Goal: Task Accomplishment & Management: Manage account settings

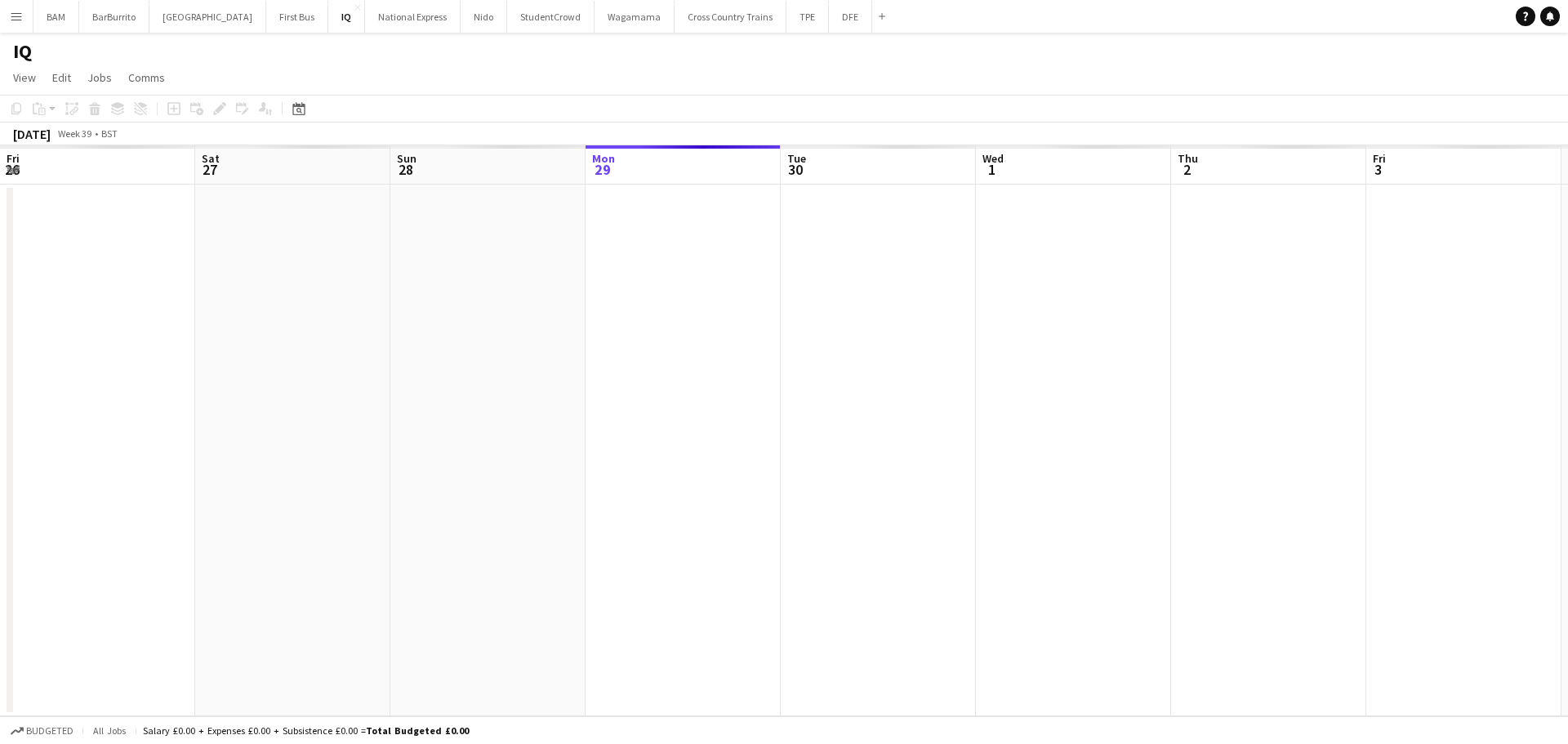
scroll to position [0, 390]
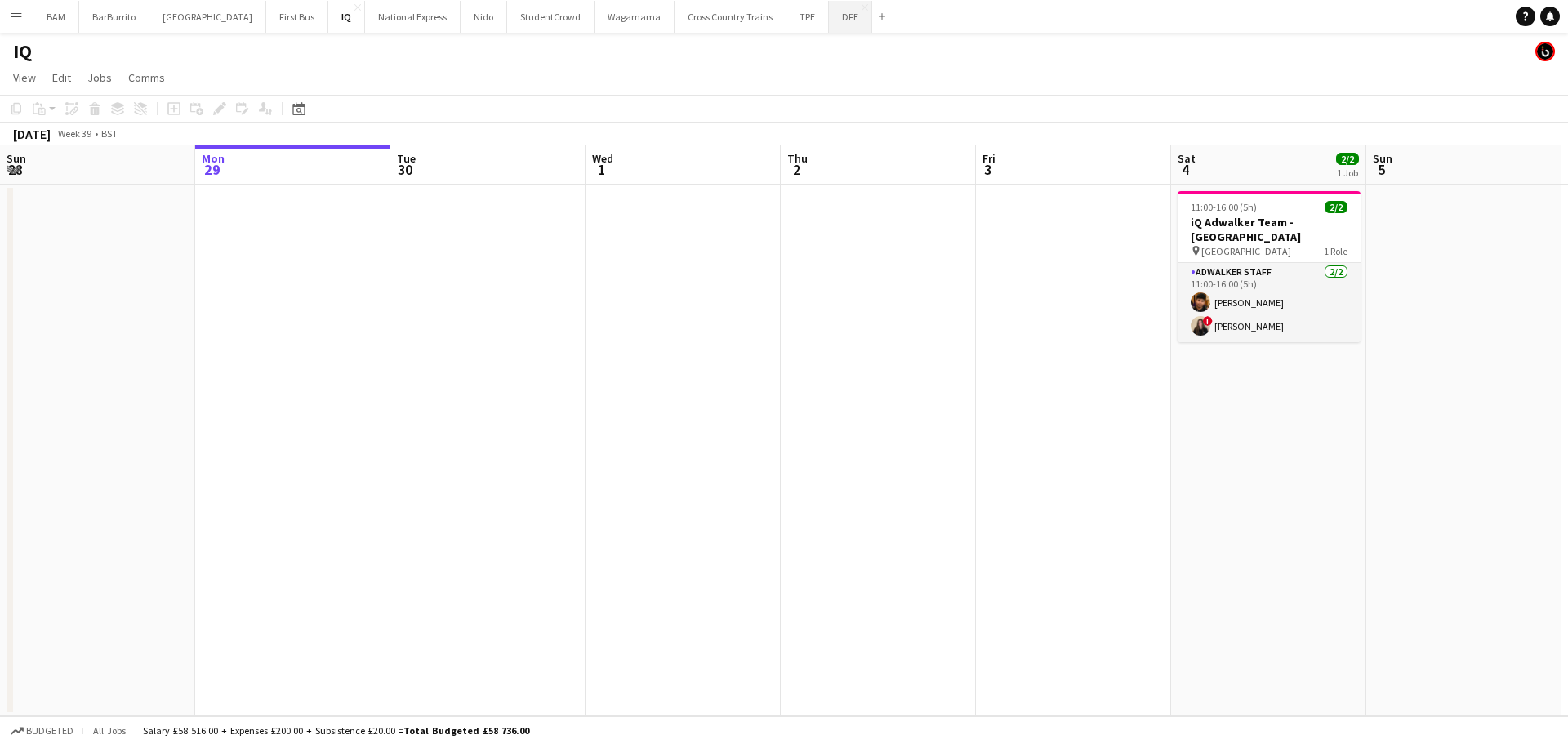
click at [829, 20] on button "DFE Close" at bounding box center [851, 17] width 44 height 32
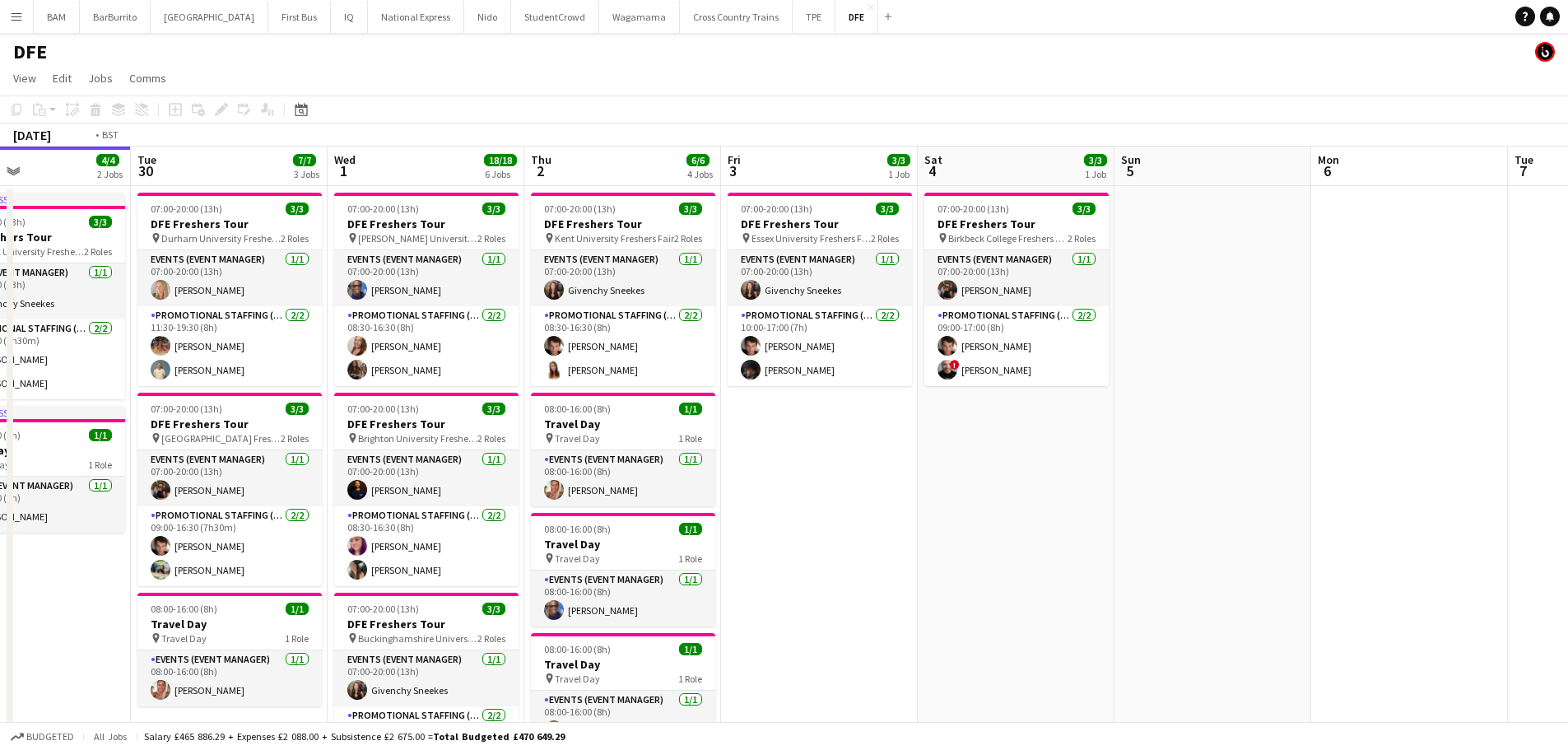
drag, startPoint x: 1161, startPoint y: 285, endPoint x: 1084, endPoint y: 305, distance: 79.6
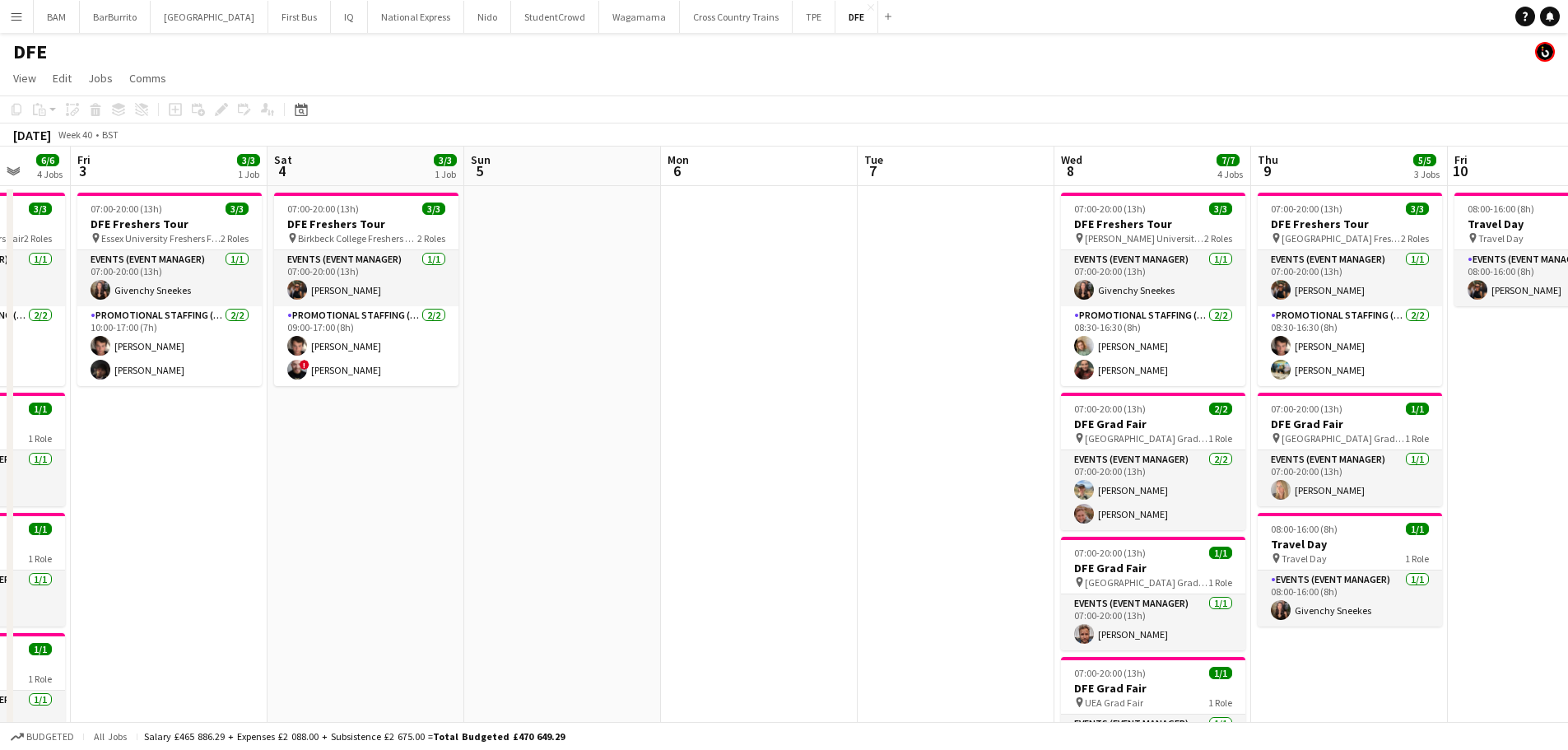
drag, startPoint x: 793, startPoint y: 321, endPoint x: 577, endPoint y: 311, distance: 216.2
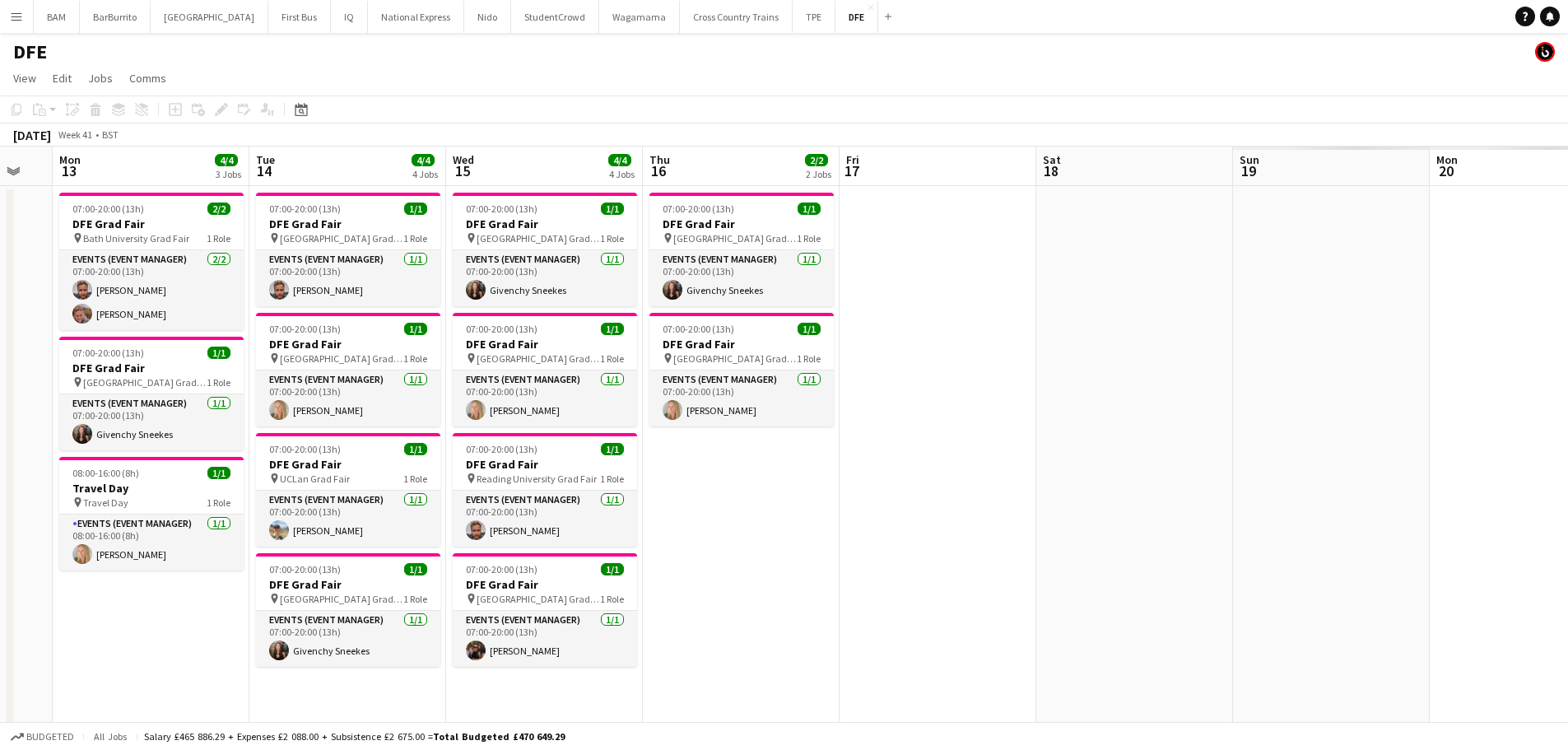
drag, startPoint x: 478, startPoint y: 327, endPoint x: 1194, endPoint y: 329, distance: 716.0
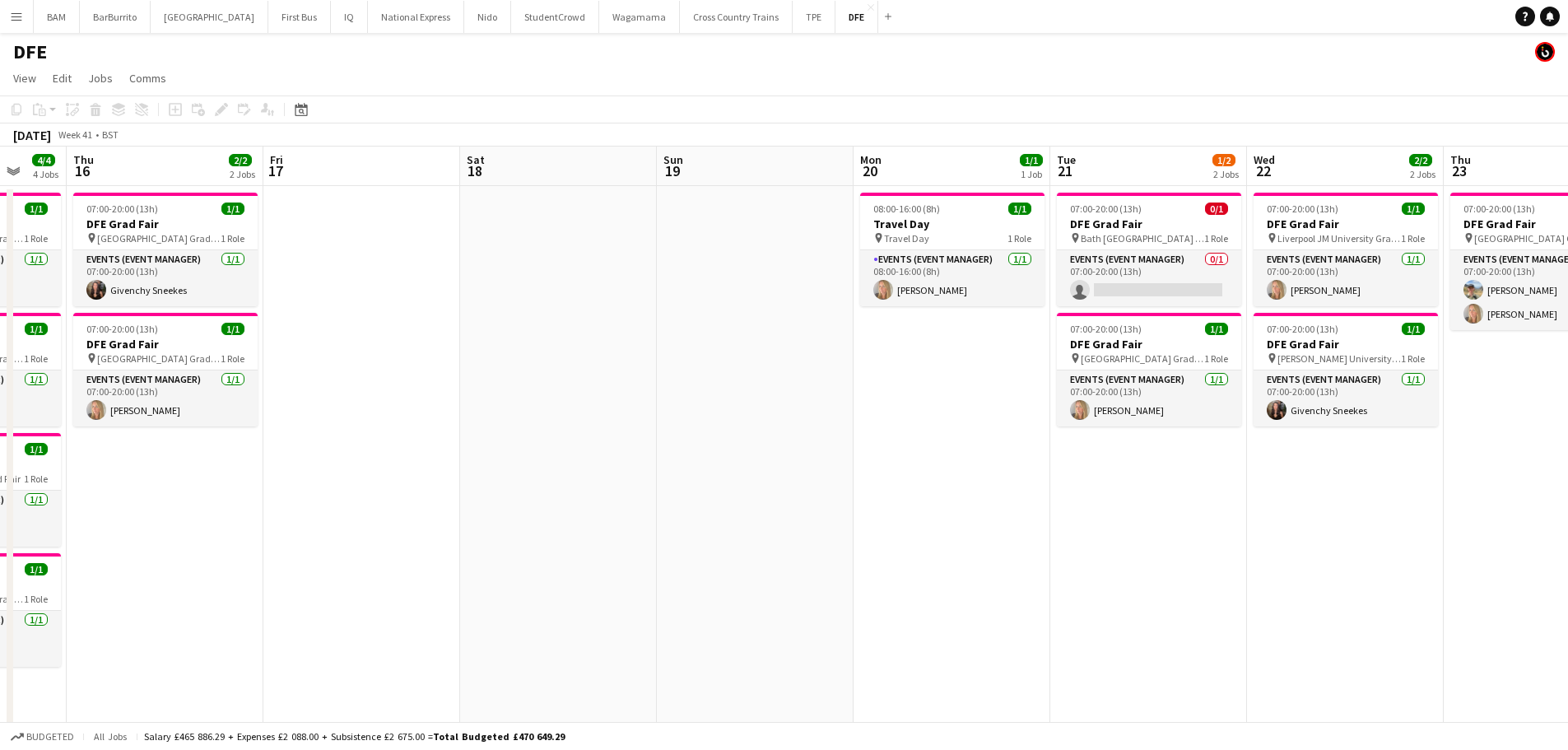
drag, startPoint x: 1241, startPoint y: 335, endPoint x: 709, endPoint y: 329, distance: 532.0
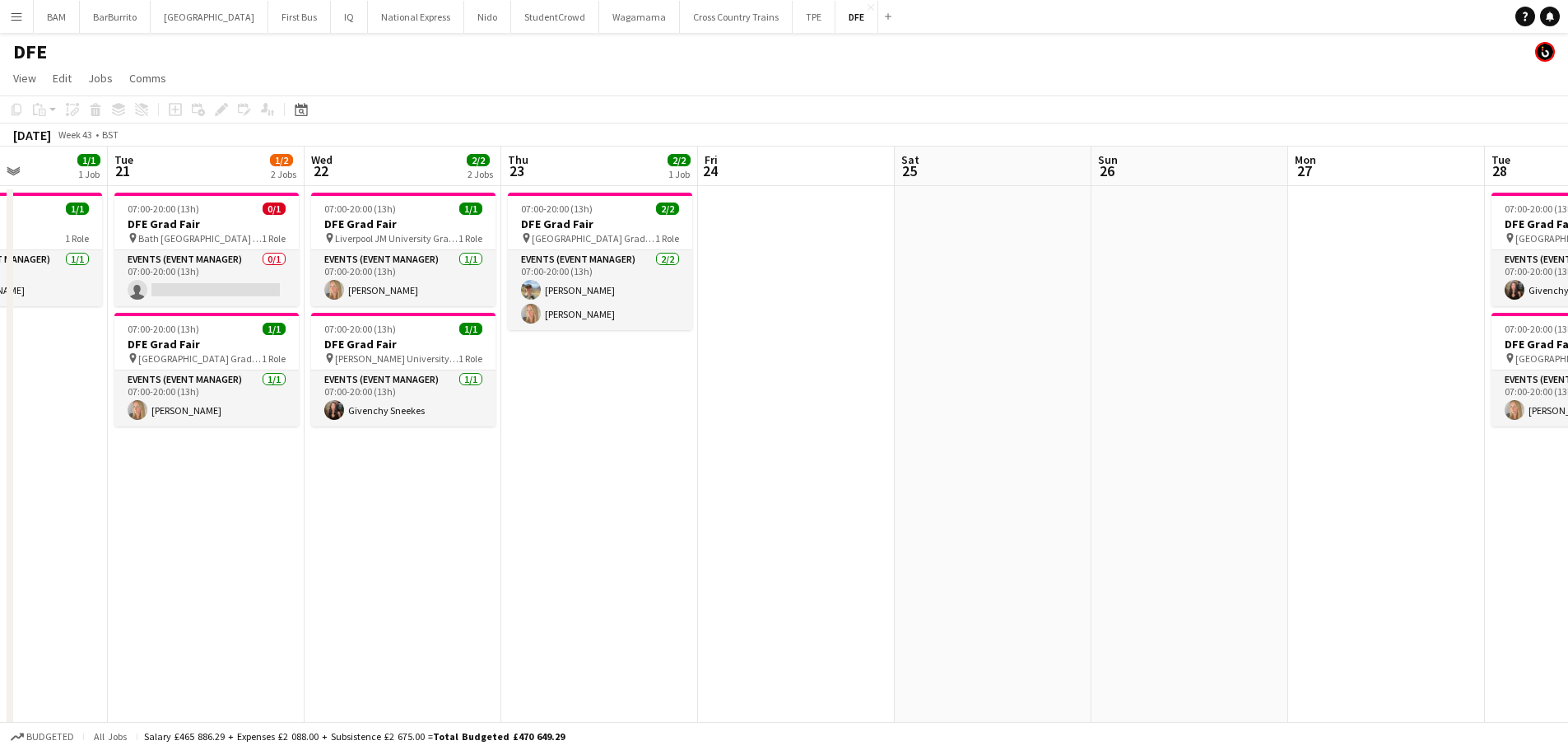
scroll to position [656, 0]
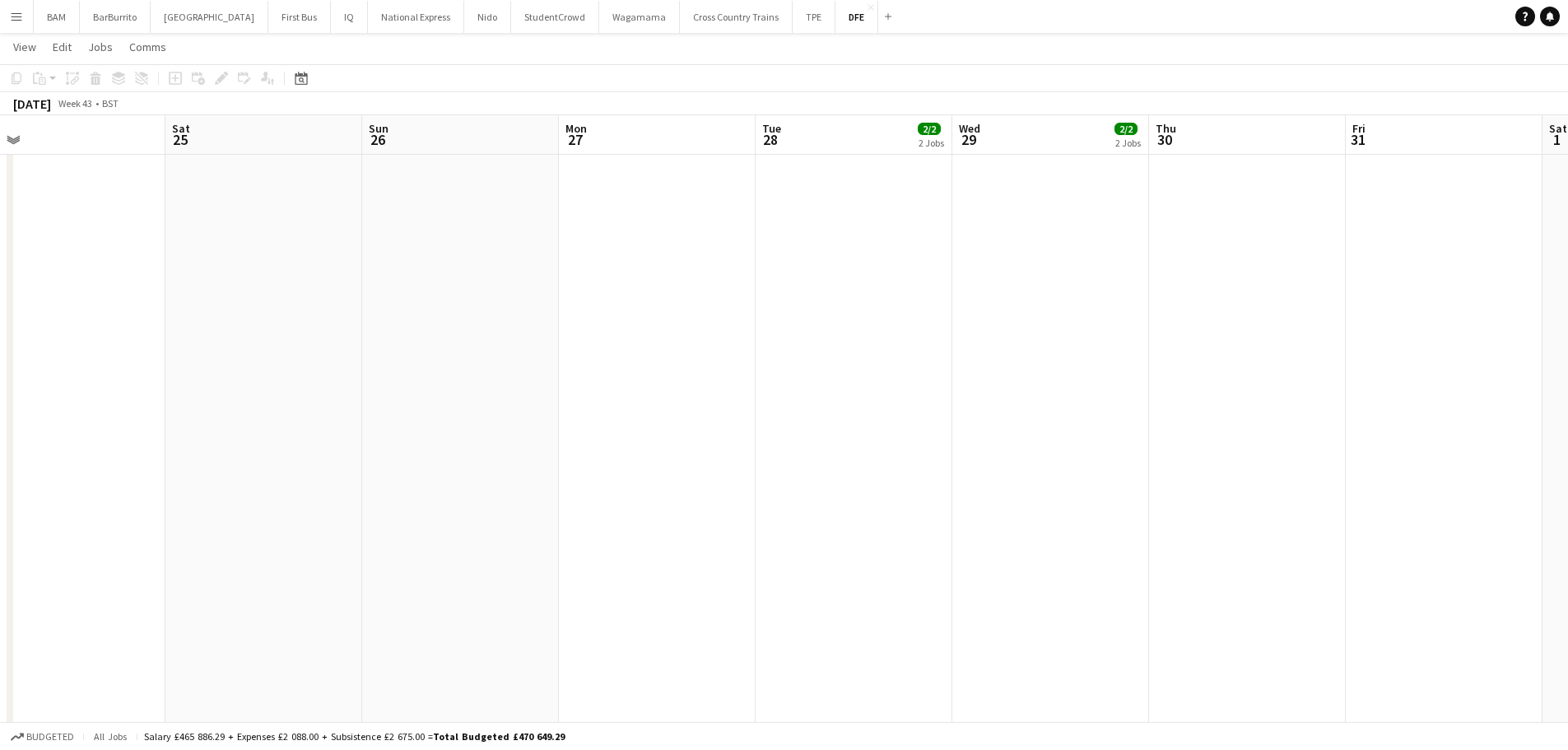
drag, startPoint x: 1210, startPoint y: 335, endPoint x: 667, endPoint y: 298, distance: 544.3
click at [542, 298] on app-calendar-viewport "Tue 21 1/2 2 Jobs Wed 22 2/2 2 Jobs Thu 23 2/2 1 Job Fri 24 Sat 25 Sun 26 Mon 2…" at bounding box center [784, 202] width 1568 height 1589
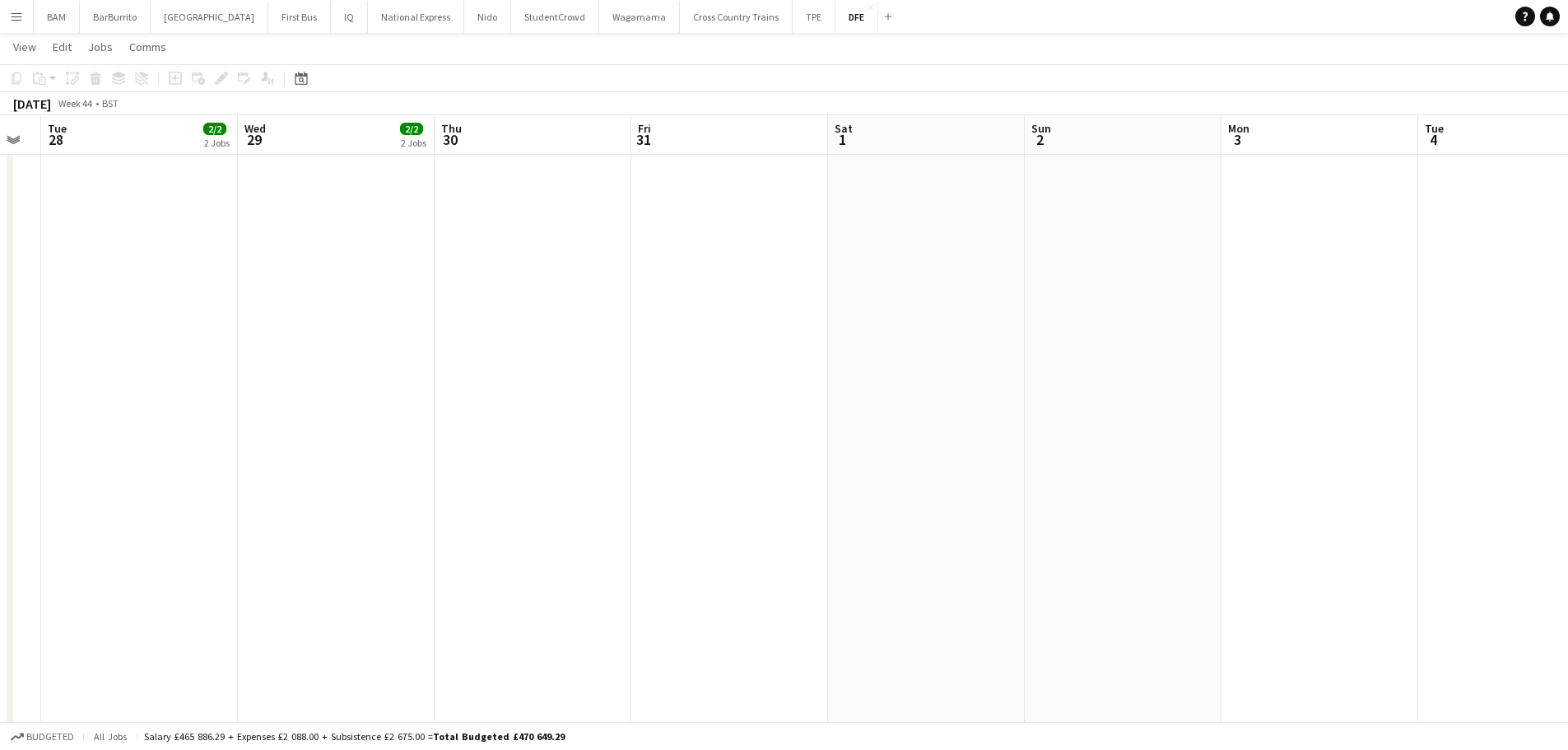
drag, startPoint x: 1017, startPoint y: 309, endPoint x: 717, endPoint y: 287, distance: 300.8
click at [484, 296] on app-calendar-viewport "Sat 25 Sun 26 Mon 27 Tue 28 2/2 2 Jobs Wed 29 2/2 2 Jobs Thu 30 Fri 31 Sat 1 Su…" at bounding box center [784, 202] width 1568 height 1589
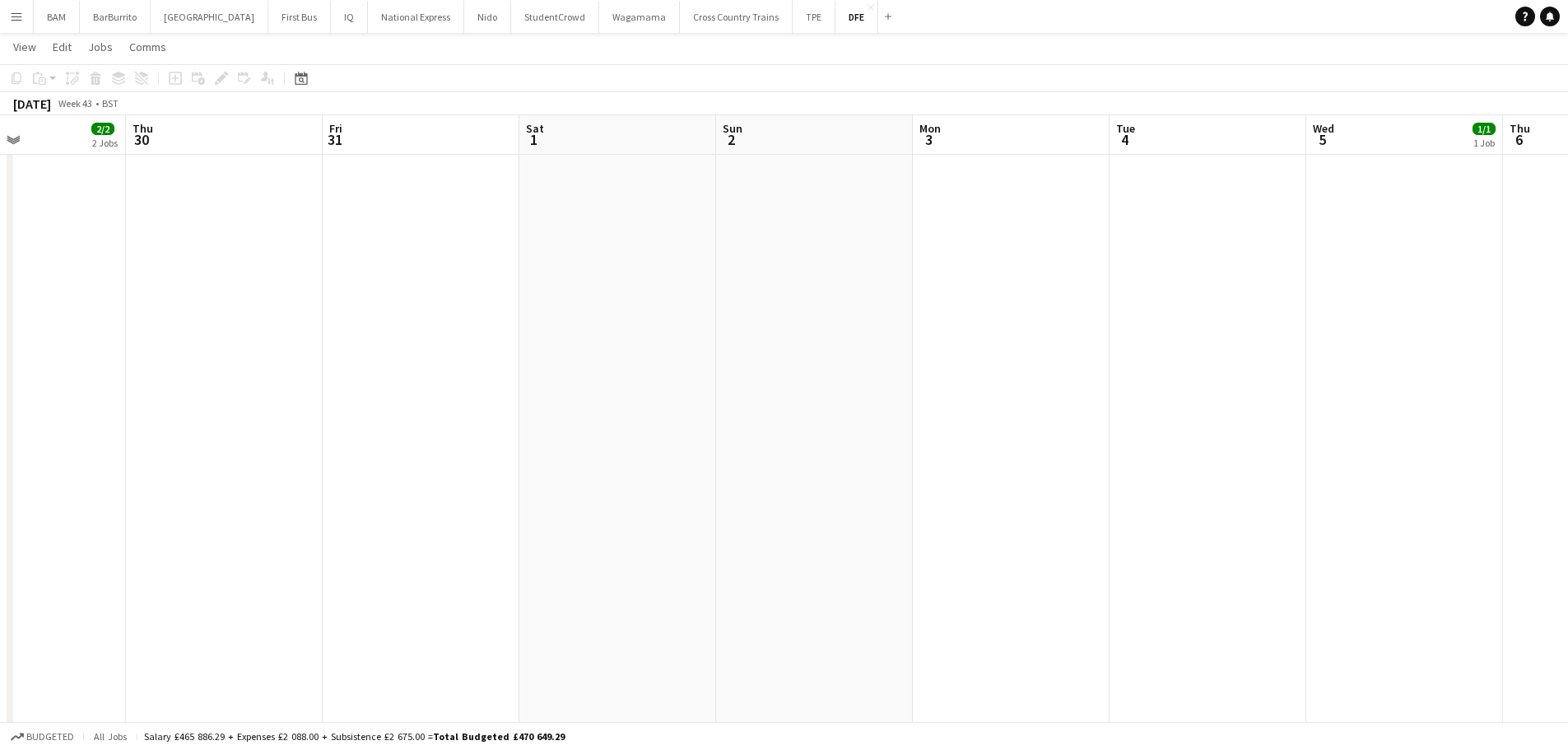
drag, startPoint x: 1365, startPoint y: 320, endPoint x: 609, endPoint y: 306, distance: 756.1
click at [608, 307] on app-calendar-viewport "Sun 26 Mon 27 Tue 28 2/2 2 Jobs Wed 29 2/2 2 Jobs Thu 30 Fri 31 Sat 1 Sun 2 Mon…" at bounding box center [784, 202] width 1568 height 1589
drag, startPoint x: 1333, startPoint y: 335, endPoint x: 646, endPoint y: 302, distance: 687.8
click at [646, 302] on app-calendar-viewport "Sun 2 Mon 3 Tue 4 Wed 5 1/1 1 Job Thu 6 Fri 7 2/2 1 Job Sat 8 Sun 9 Mon 10 Tue …" at bounding box center [784, 202] width 1568 height 1589
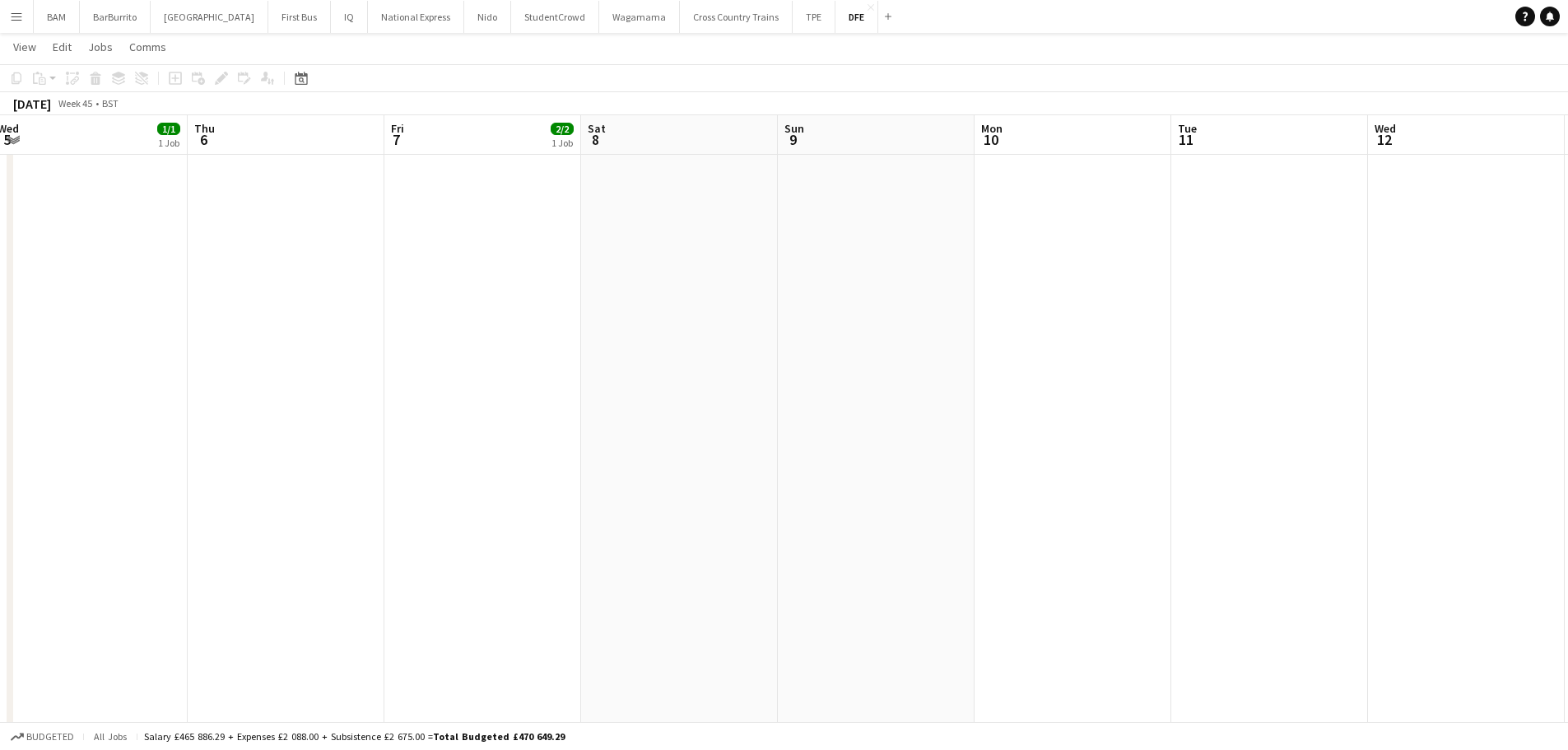
drag, startPoint x: 1073, startPoint y: 304, endPoint x: 283, endPoint y: 299, distance: 790.0
click at [282, 302] on app-calendar-viewport "Mon 3 Tue 4 Wed 5 1/1 1 Job Thu 6 Fri 7 2/2 1 Job Sat 8 Sun 9 Mon 10 Tue 11 Wed…" at bounding box center [784, 202] width 1568 height 1589
click at [292, 298] on app-calendar-viewport "Fri 7 2/2 1 Job Sat 8 Sun 9 Mon 10 Tue 11 Wed 12 Thu 13 Fri 14 Sat 15 Sun 16 Mo…" at bounding box center [784, 202] width 1568 height 1589
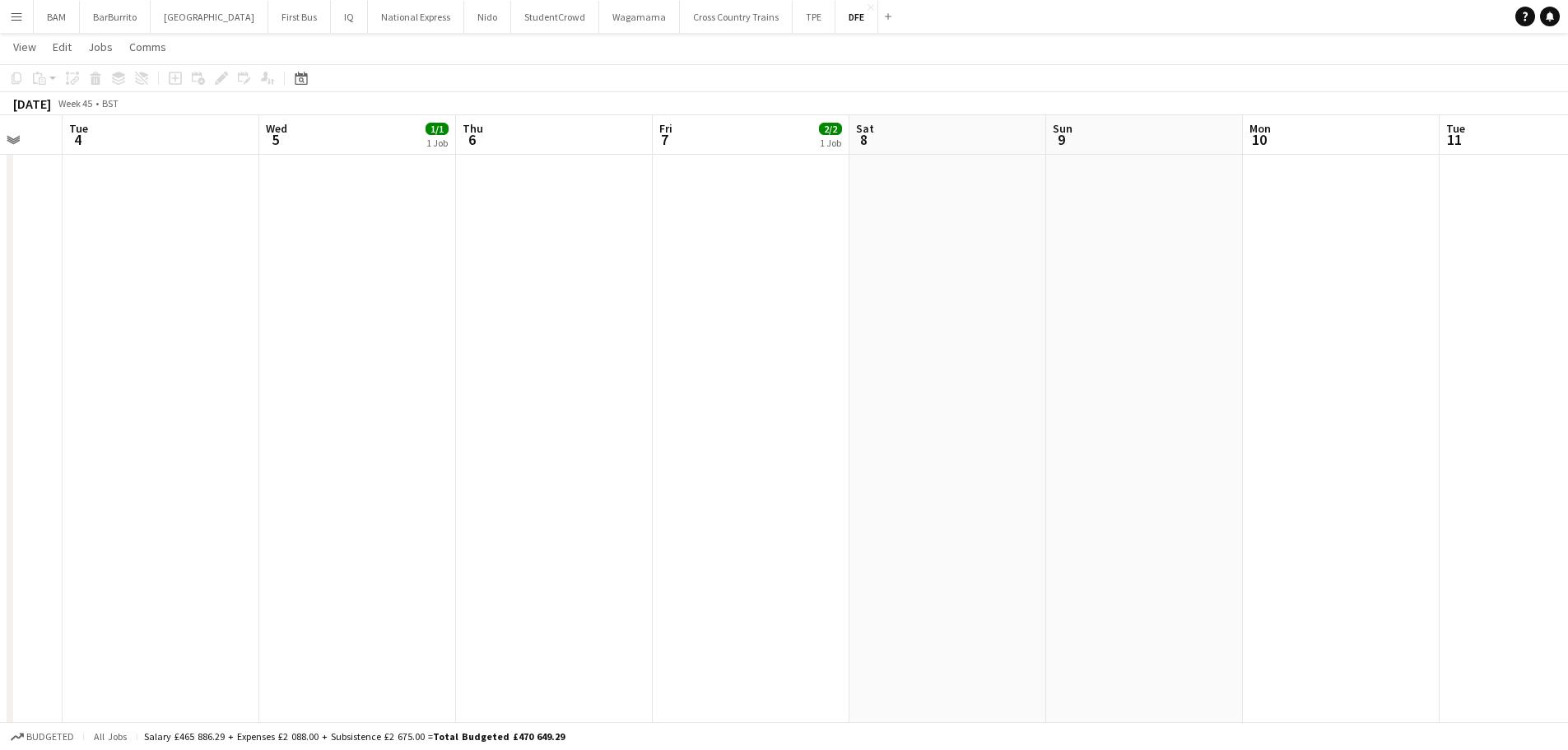
scroll to position [0, 467]
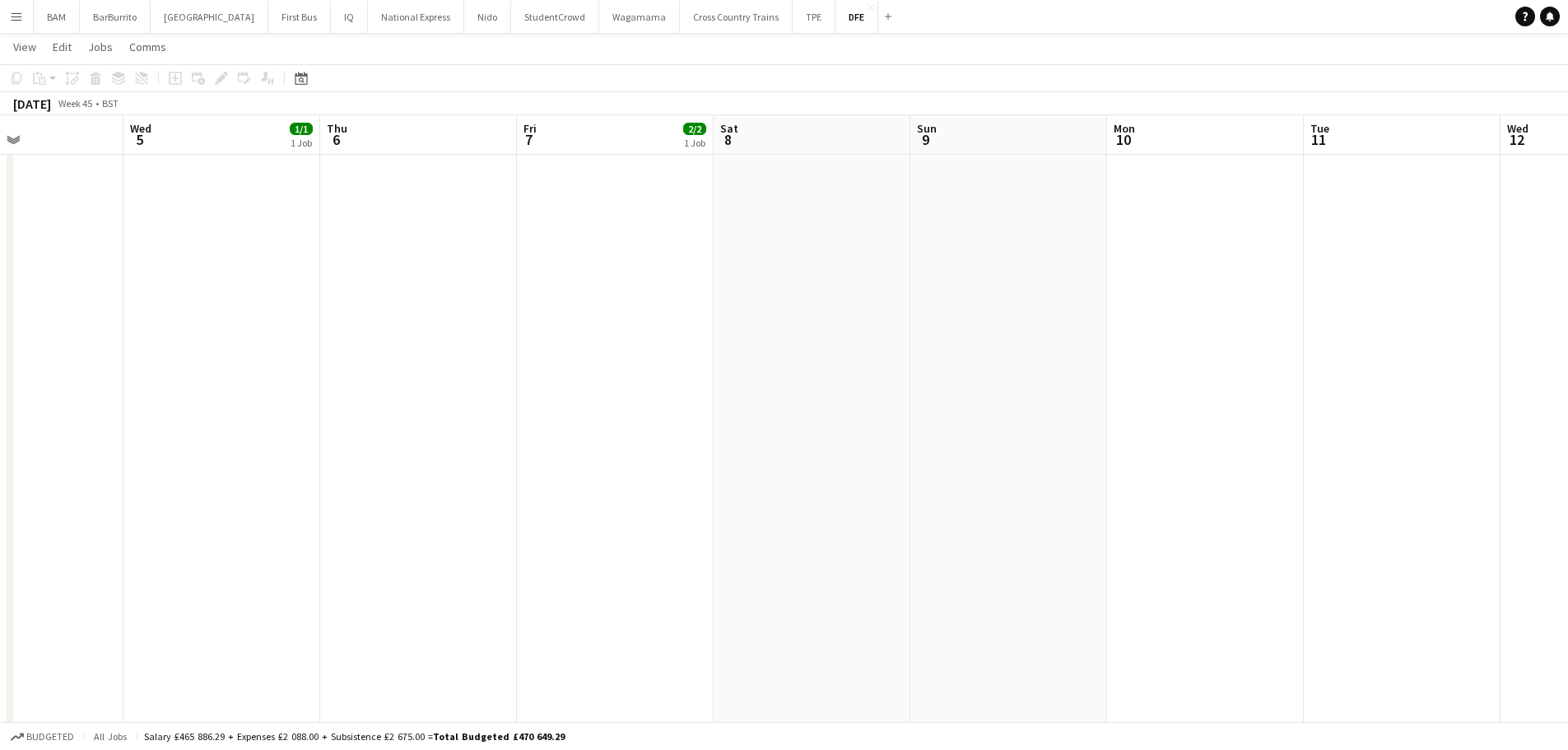
drag, startPoint x: 376, startPoint y: 293, endPoint x: 1293, endPoint y: 299, distance: 917.0
click at [1342, 316] on app-calendar-viewport "Sun 2 Mon 3 Tue 4 Wed 5 1/1 1 Job Thu 6 Fri 7 2/2 1 Job Sat 8 Sun 9 Mon 10 Tue …" at bounding box center [784, 202] width 1568 height 1589
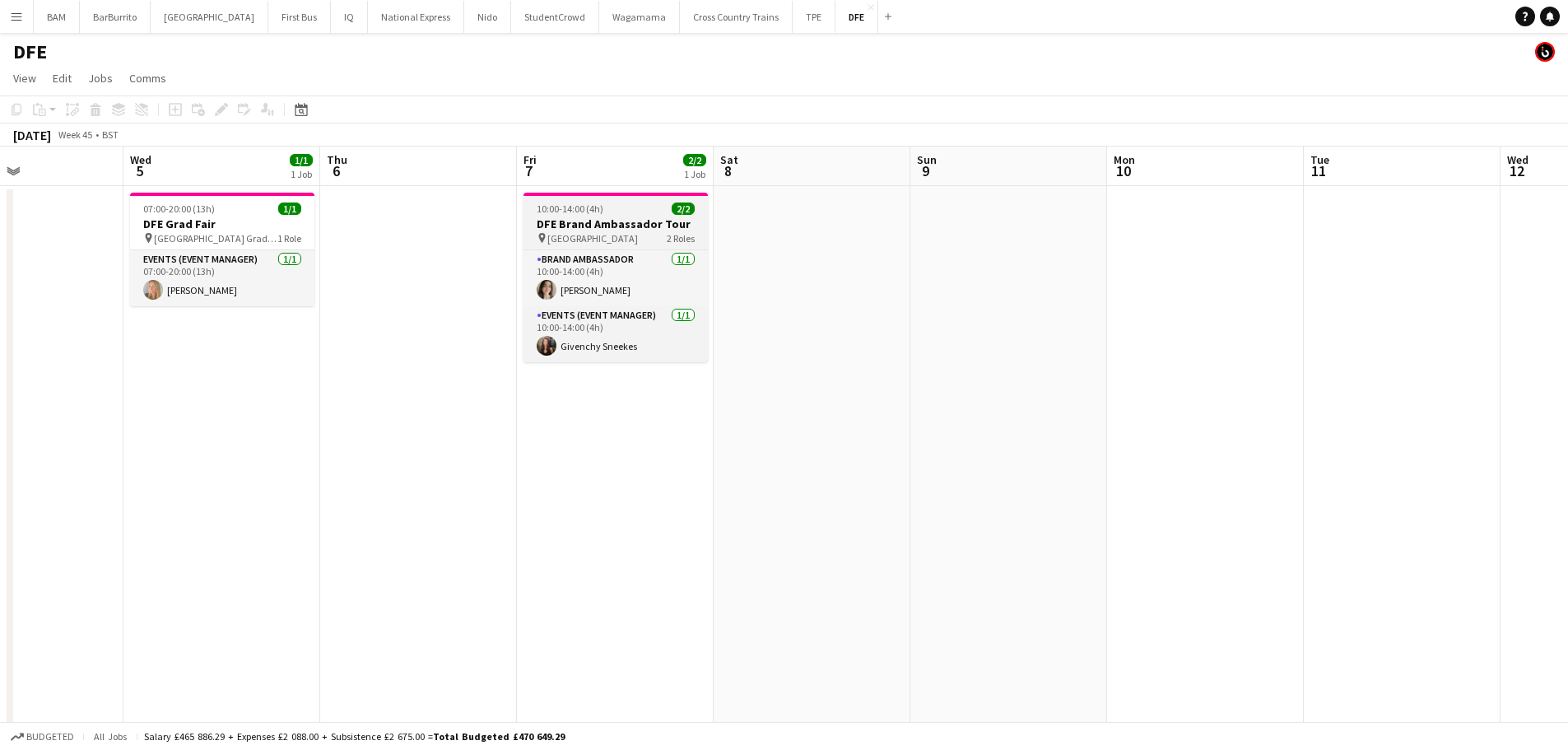
click at [623, 225] on h3 "DFE Brand Ambassador Tour" at bounding box center [616, 223] width 184 height 15
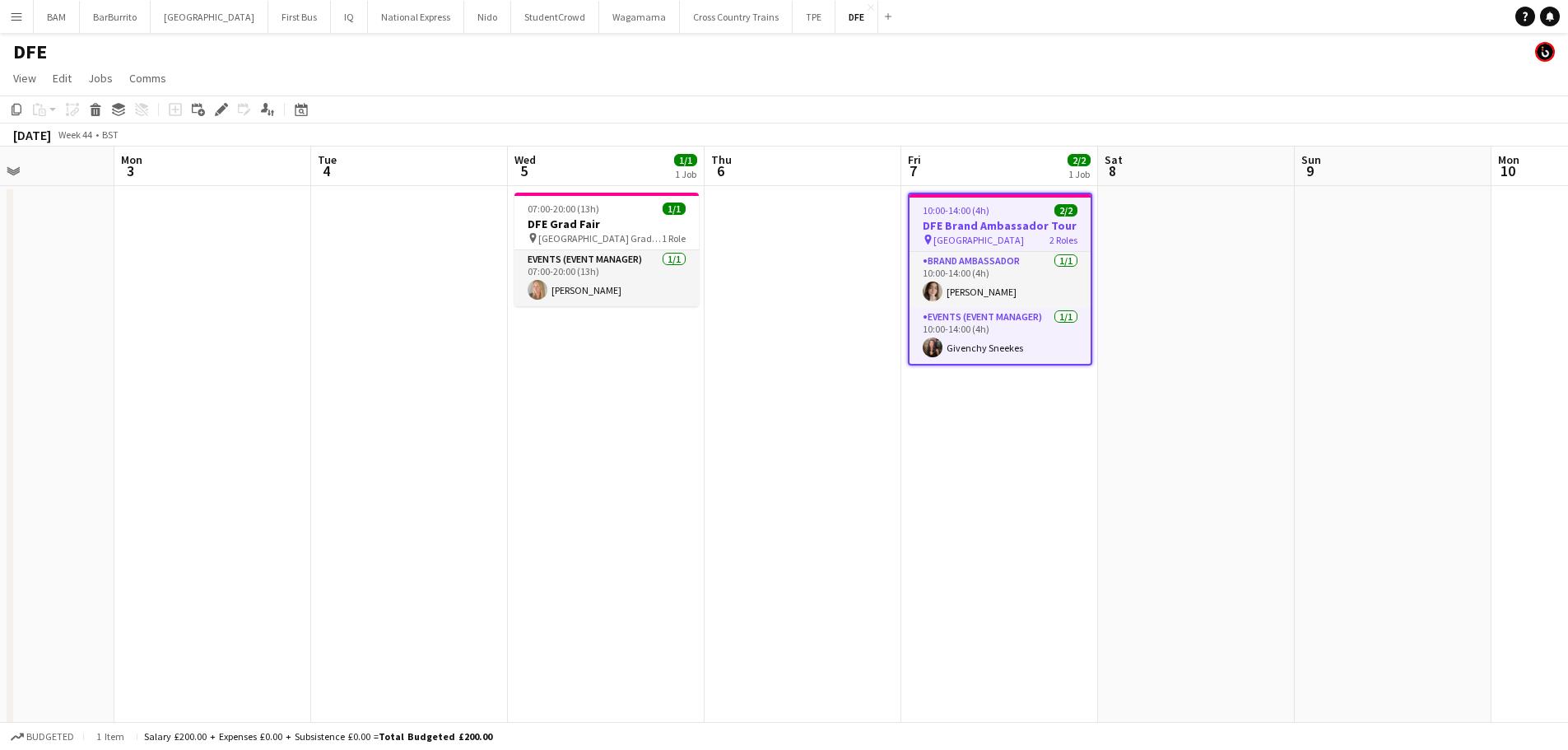
drag, startPoint x: 781, startPoint y: 267, endPoint x: 1197, endPoint y: 299, distance: 417.2
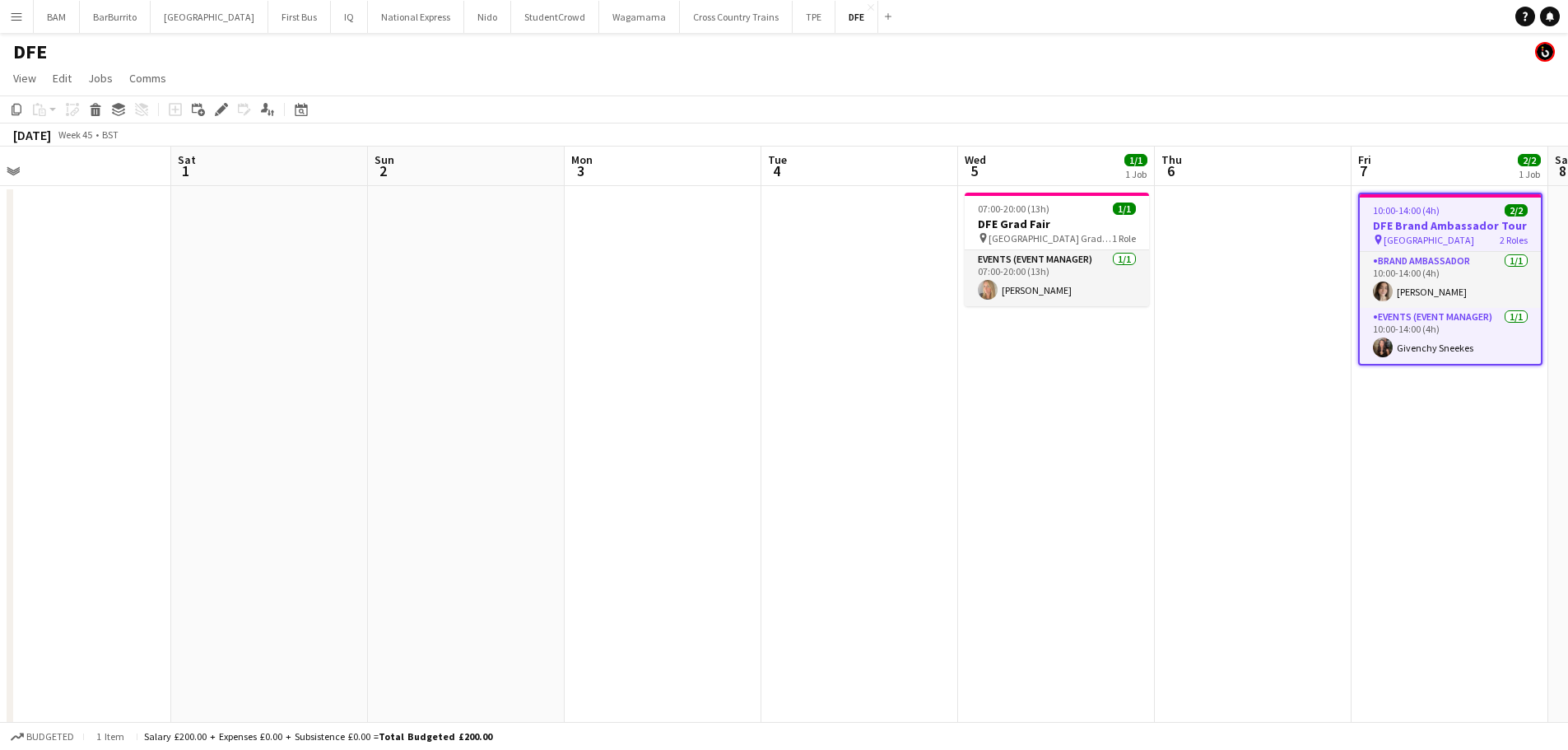
drag, startPoint x: 364, startPoint y: 312, endPoint x: 1152, endPoint y: 303, distance: 788.1
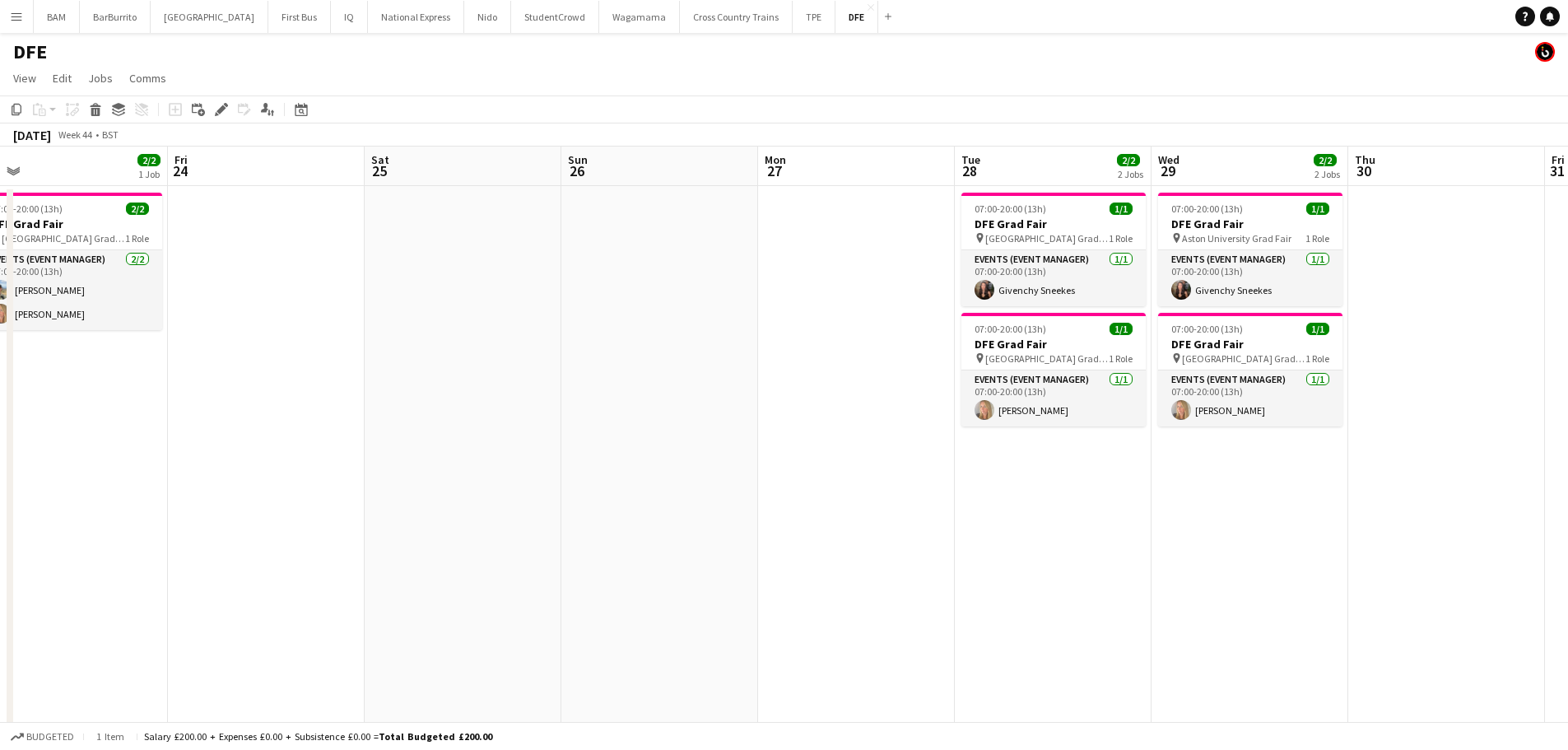
drag, startPoint x: 371, startPoint y: 314, endPoint x: 1159, endPoint y: 319, distance: 788.0
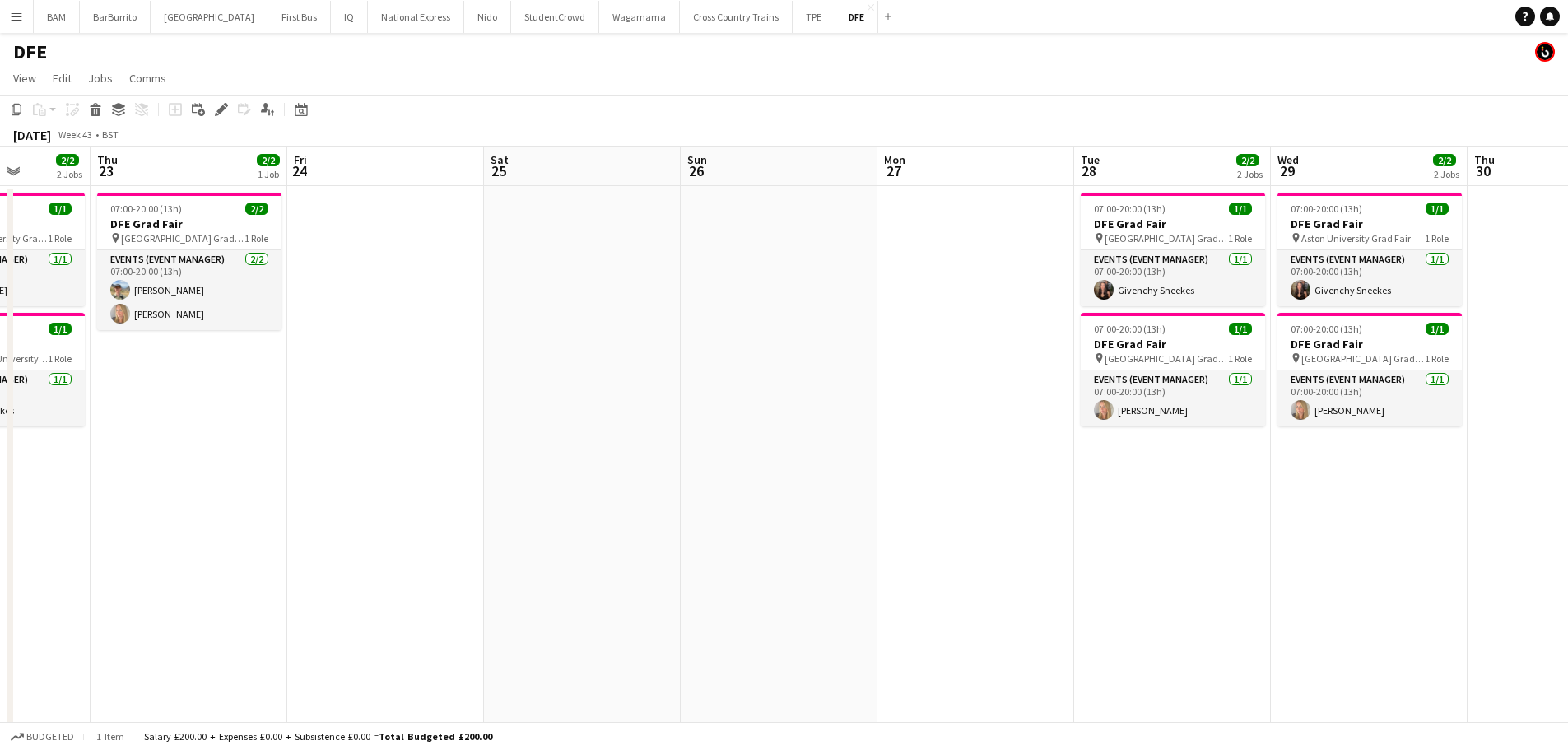
scroll to position [0, 486]
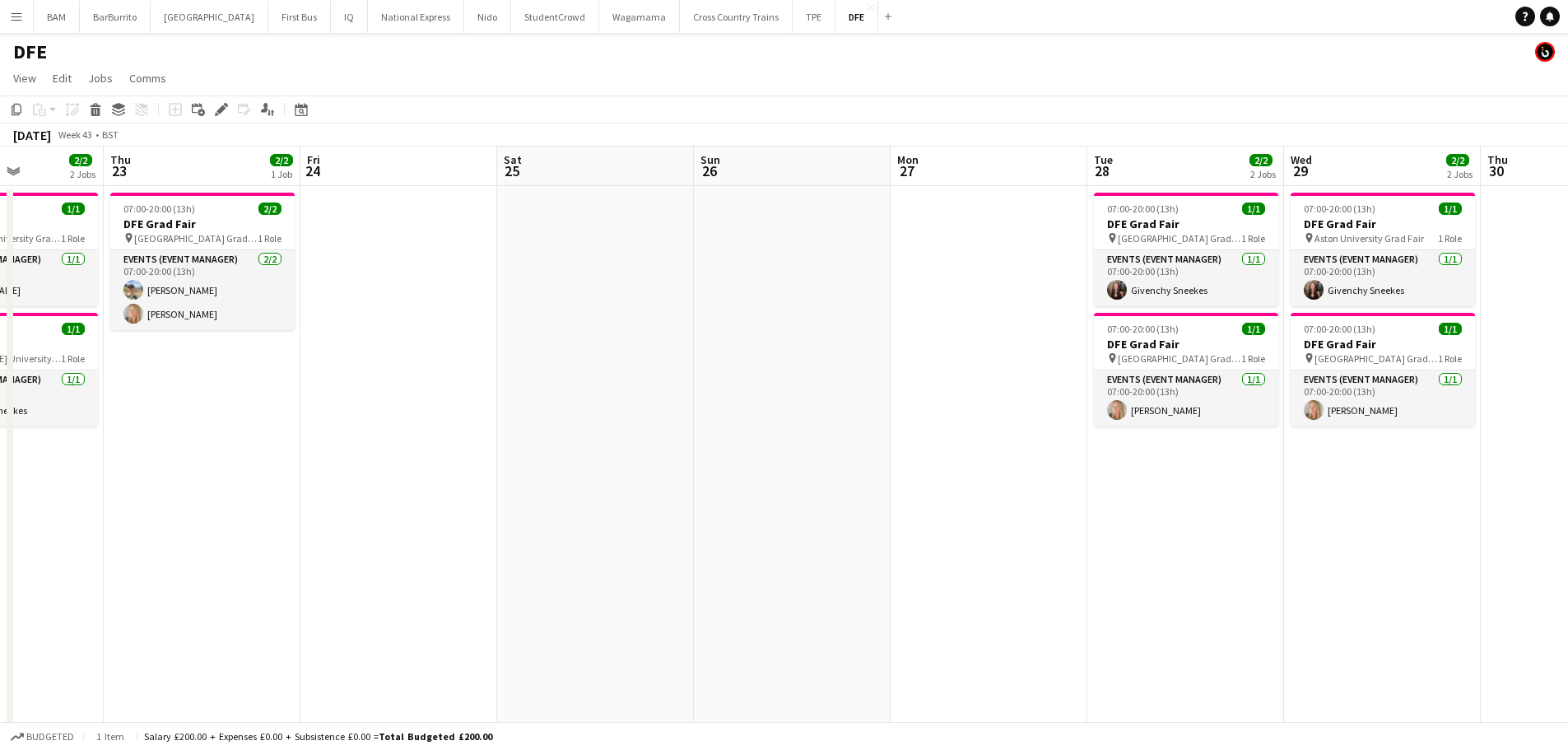
drag, startPoint x: 695, startPoint y: 325, endPoint x: 851, endPoint y: 324, distance: 156.0
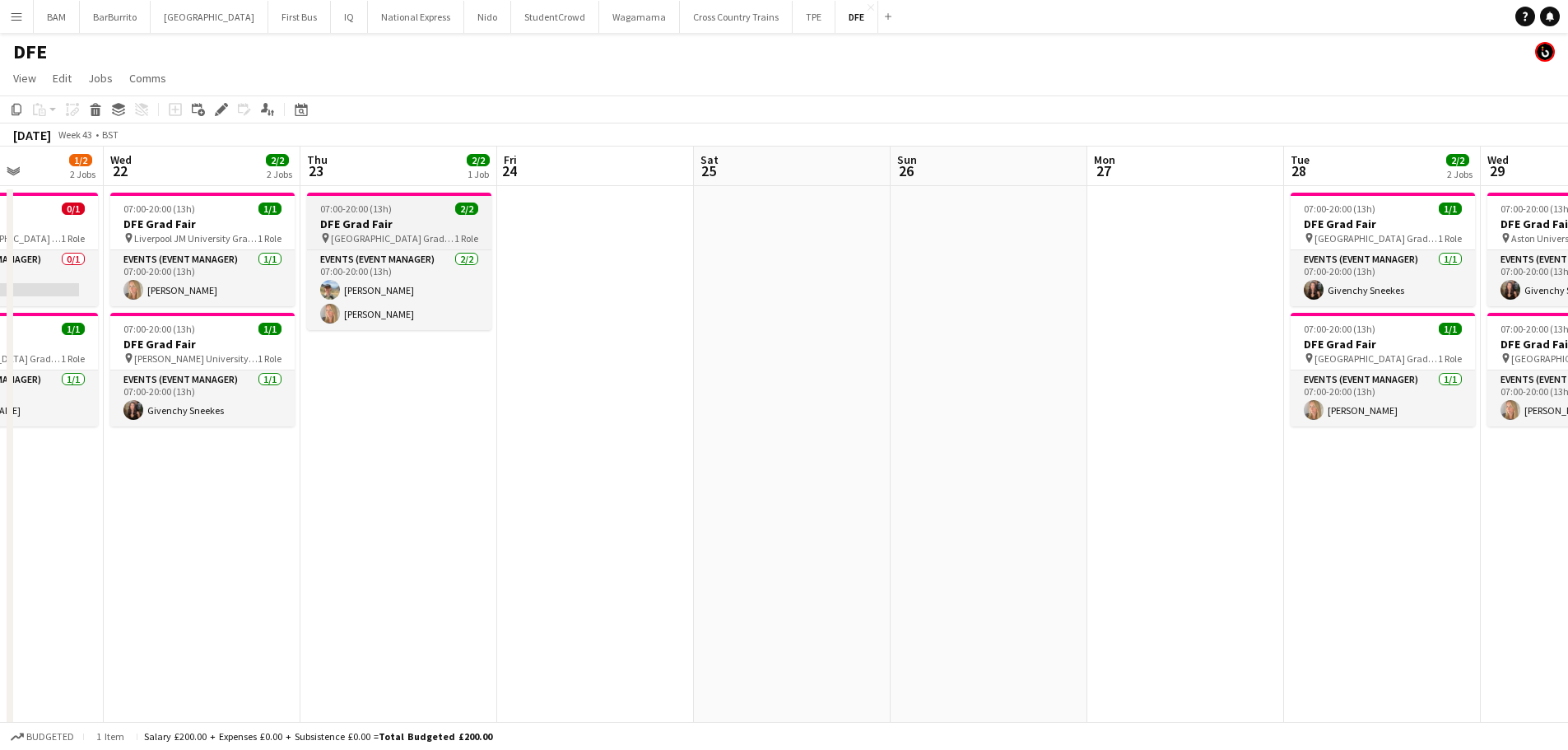
click at [486, 205] on div "07:00-20:00 (13h) 2/2" at bounding box center [399, 209] width 184 height 13
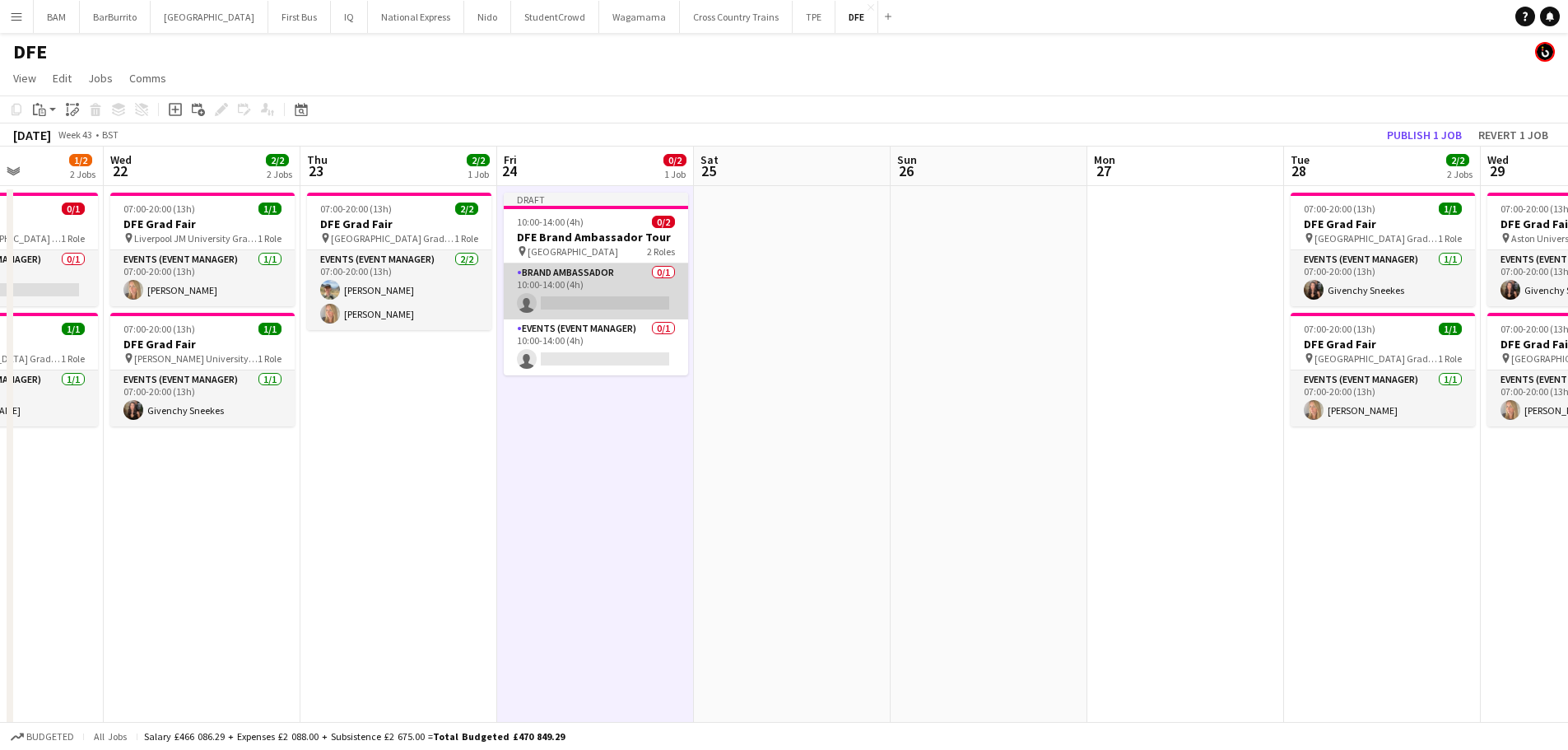
click at [627, 301] on app-card-role "Brand Ambassador 0/1 10:00-14:00 (4h) single-neutral-actions" at bounding box center [596, 291] width 184 height 56
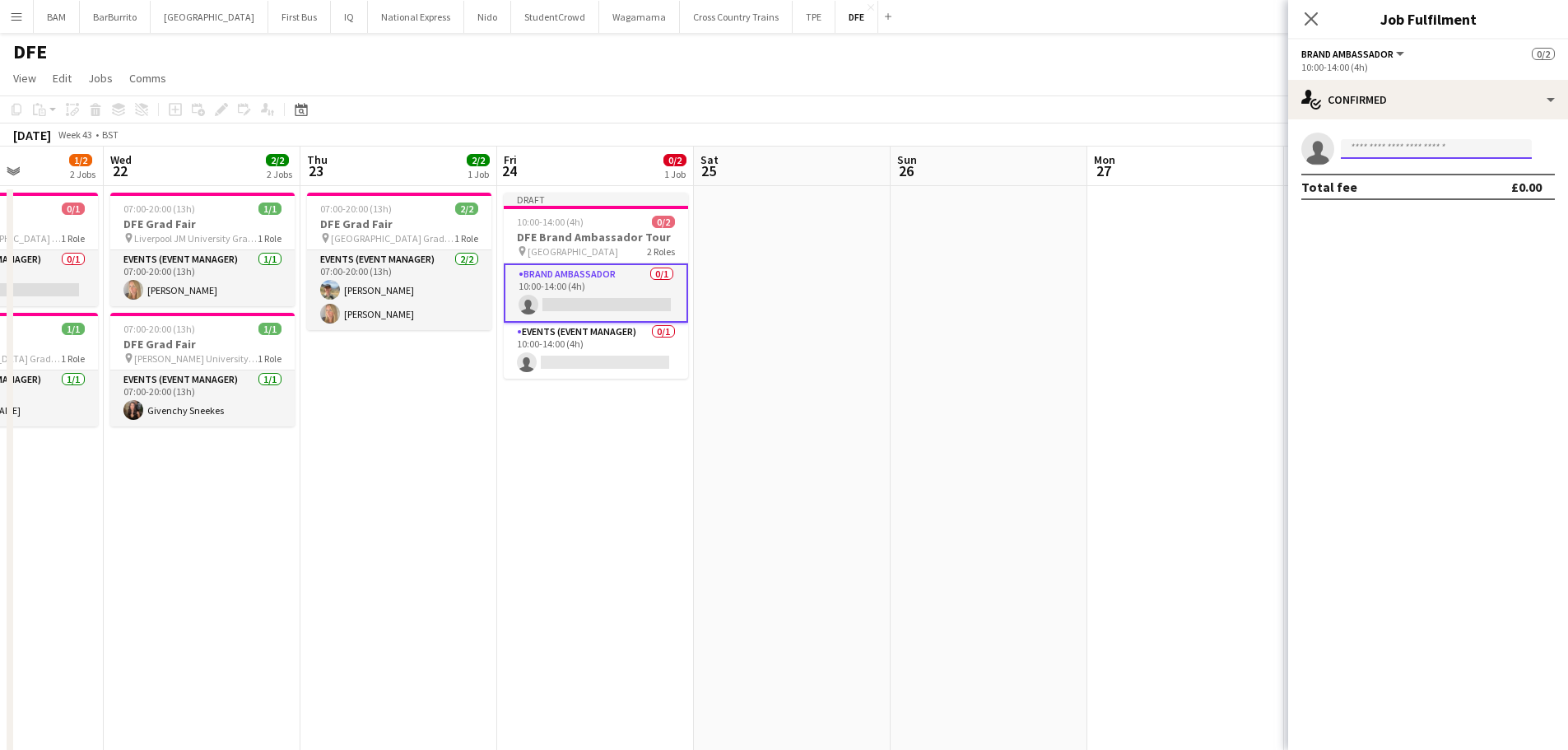
click at [1437, 152] on input at bounding box center [1436, 149] width 191 height 20
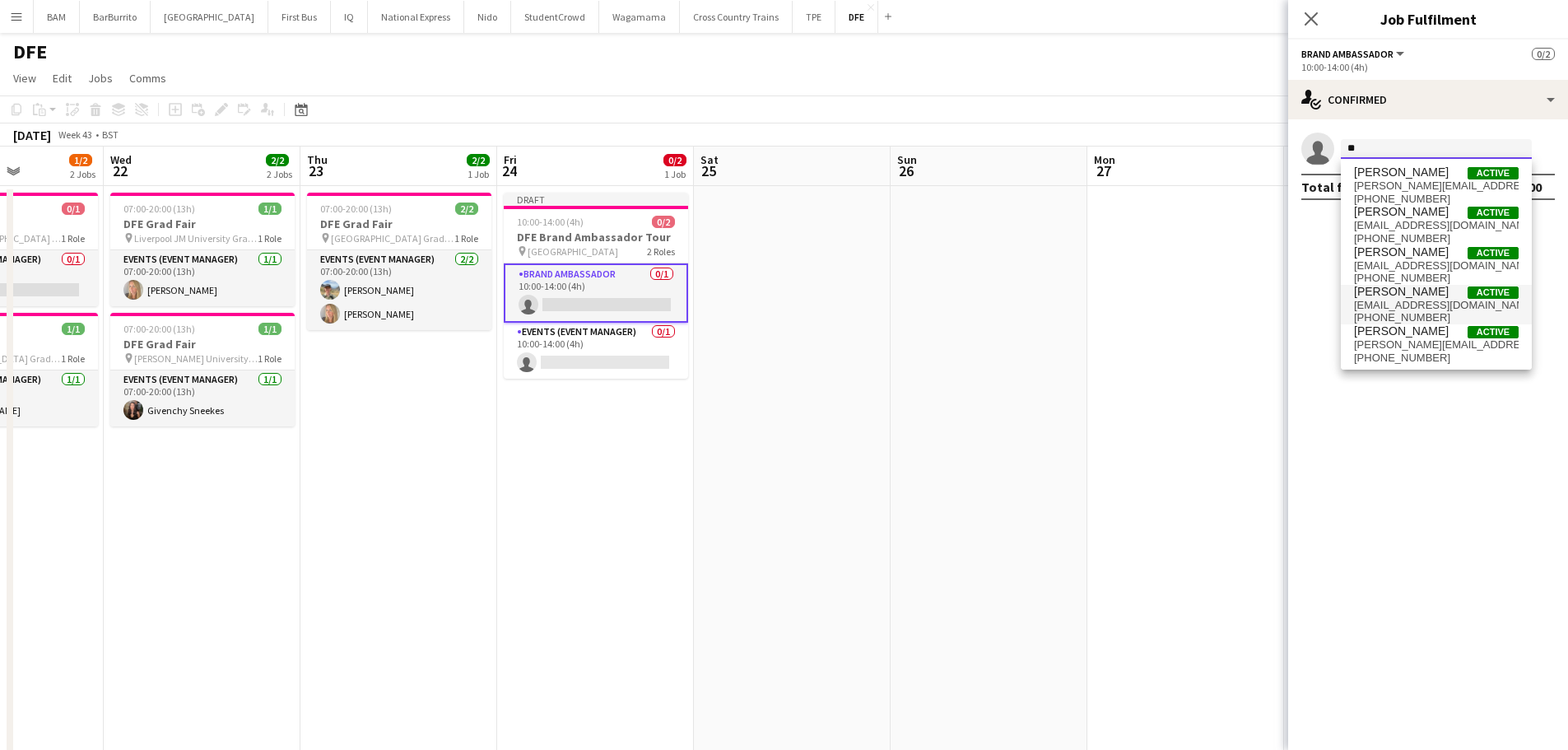
type input "*"
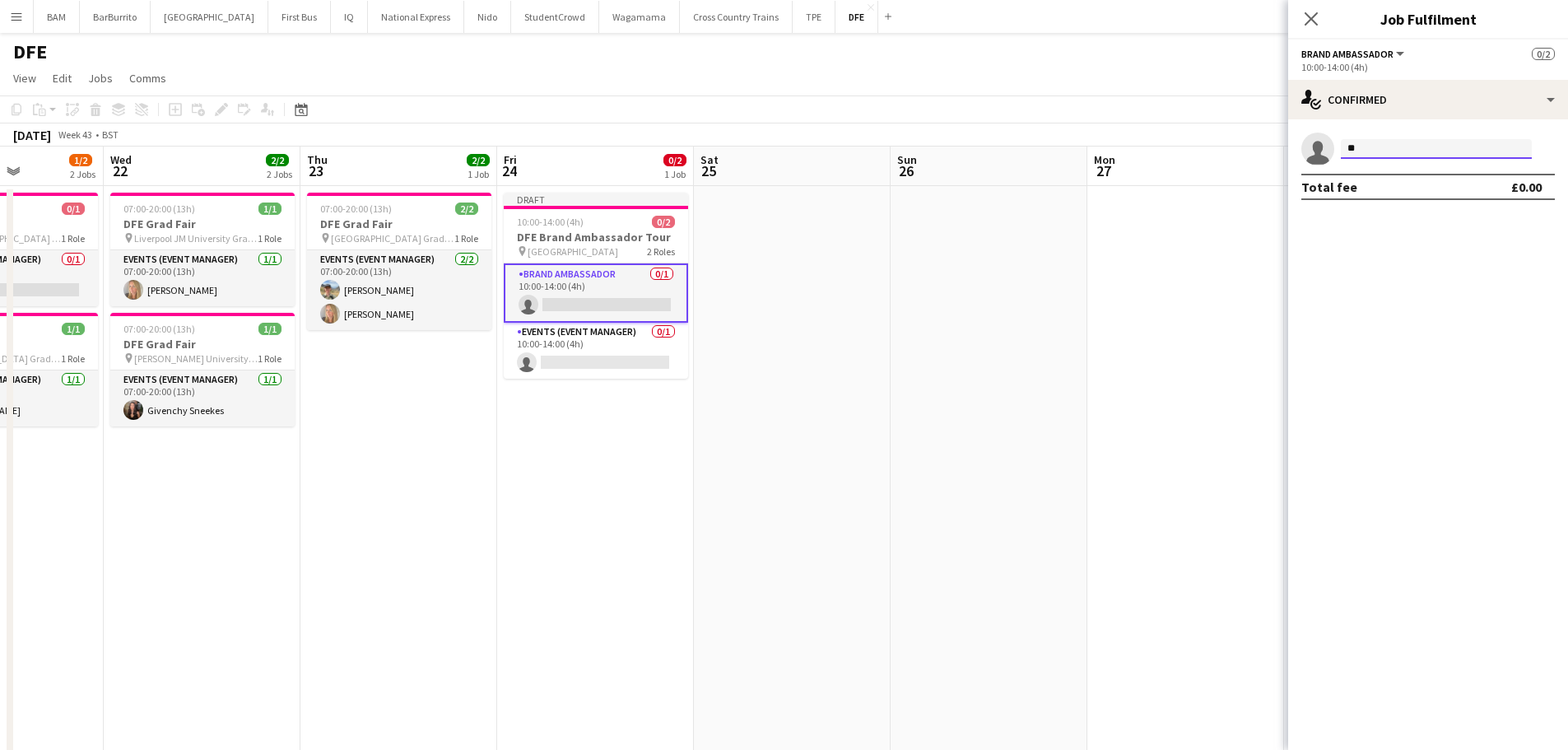
type input "*"
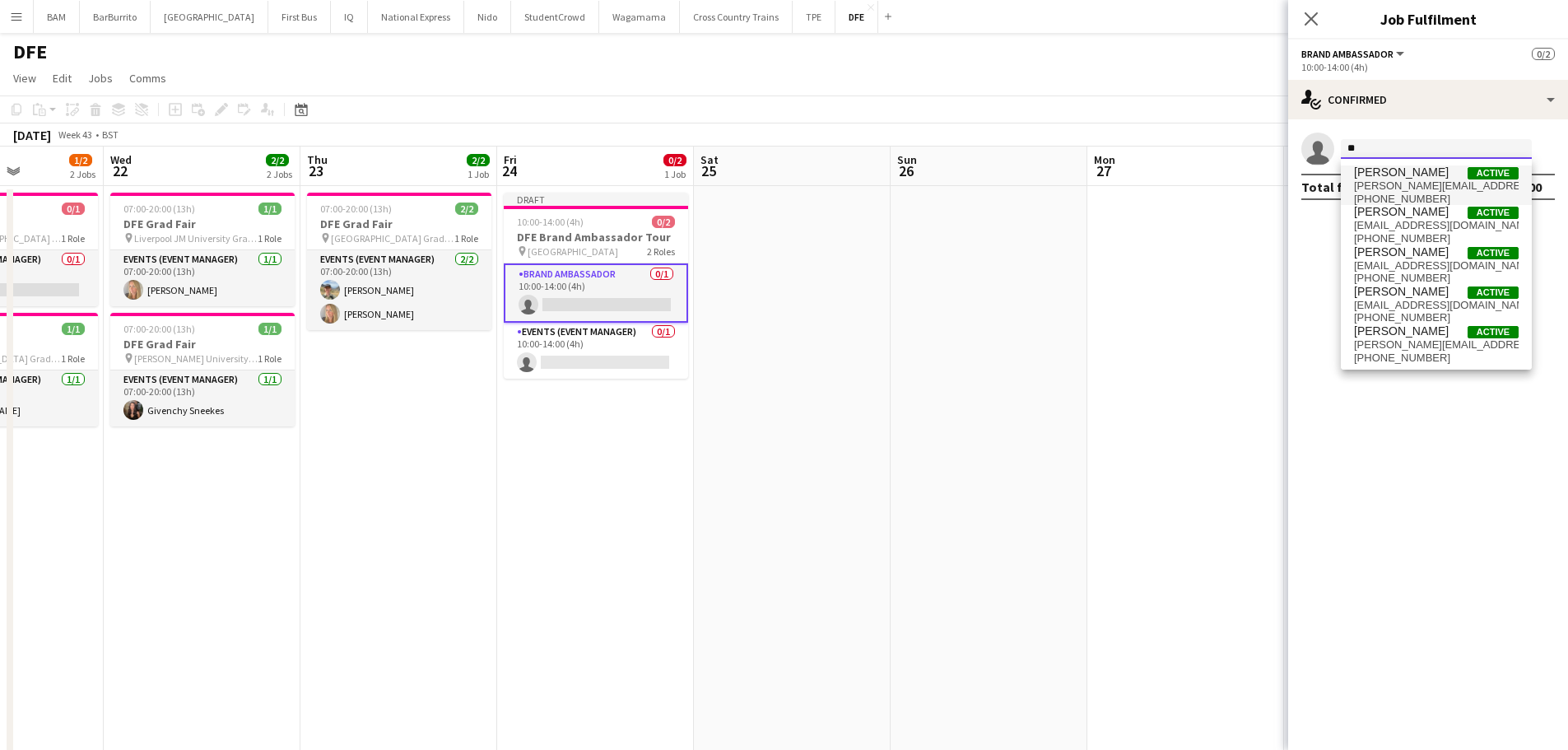
type input "*"
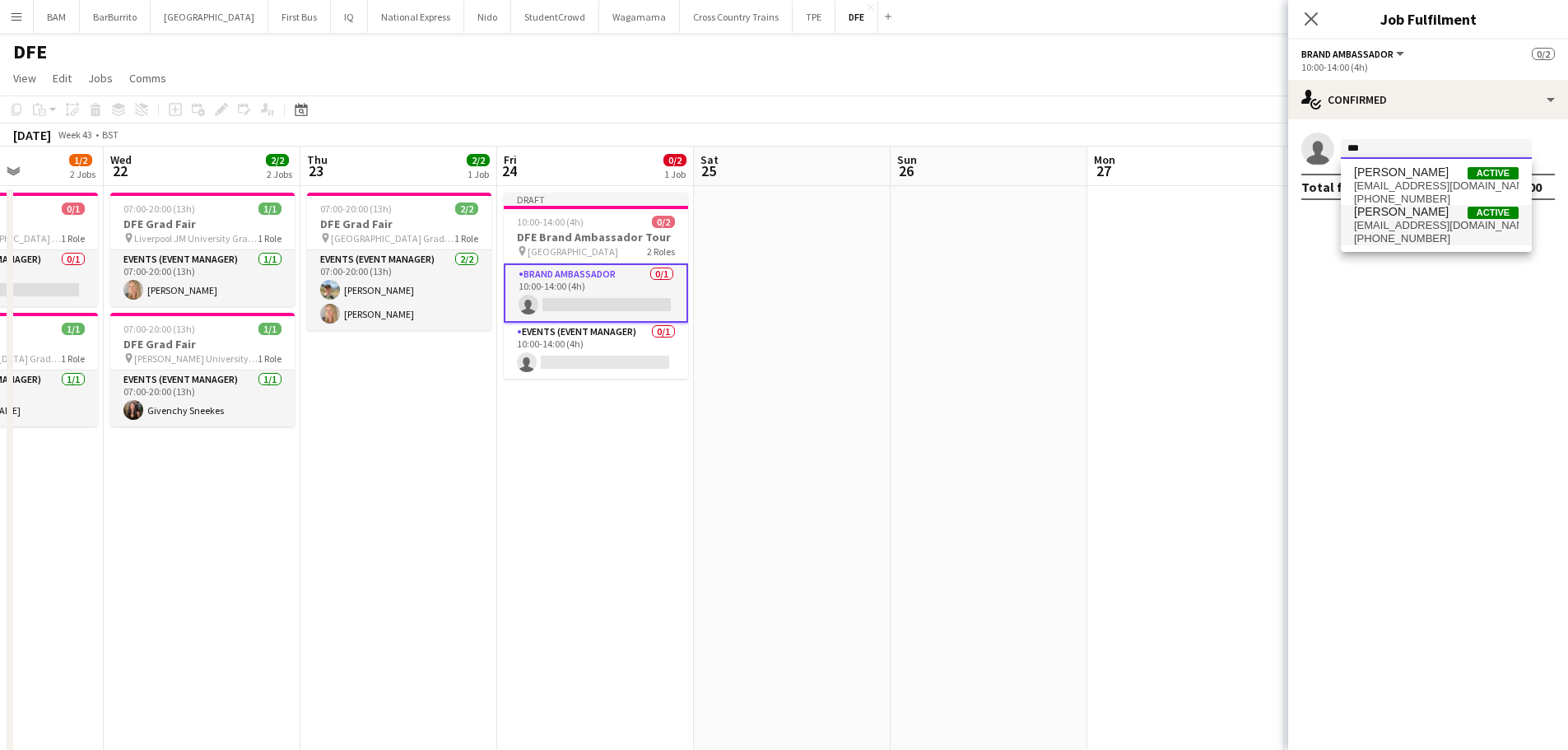
type input "***"
click at [1436, 213] on span "[PERSON_NAME]" at bounding box center [1402, 211] width 95 height 14
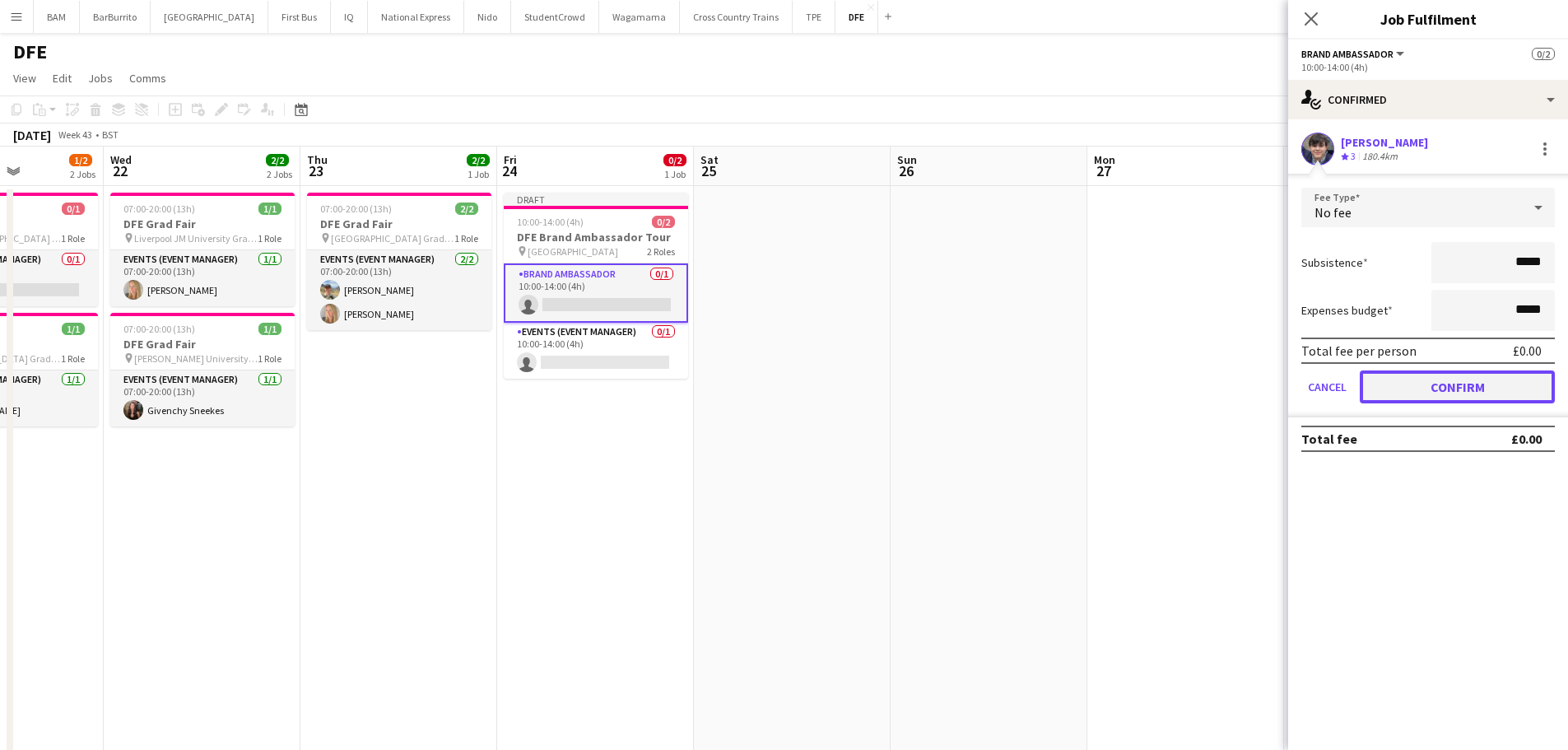
click at [1456, 388] on button "Confirm" at bounding box center [1457, 388] width 195 height 33
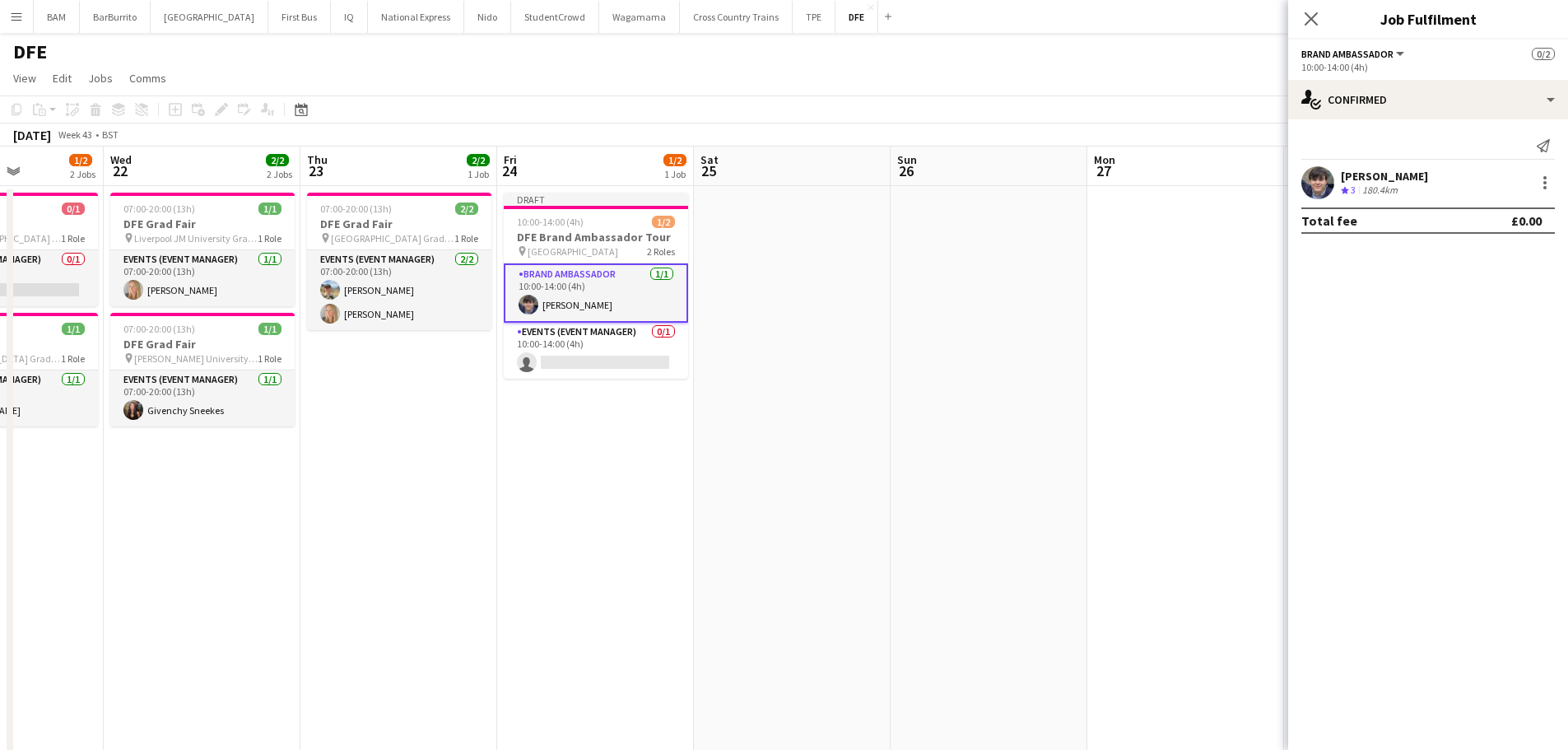
click at [1080, 82] on app-page-menu "View Day view expanded Day view collapsed Month view Date picker Jump to today …" at bounding box center [784, 80] width 1568 height 31
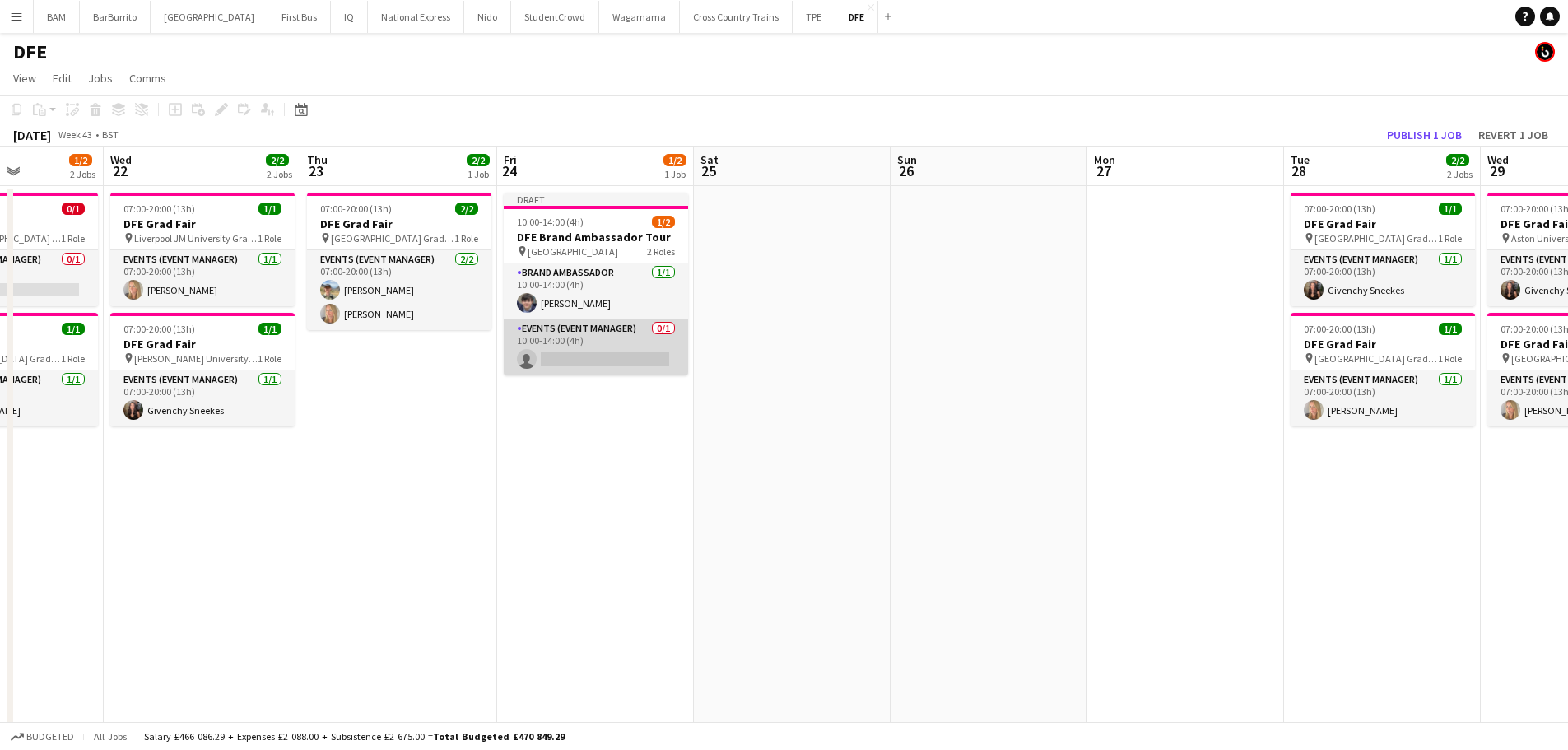
click at [597, 338] on app-card-role "Events (Event Manager) 0/1 10:00-14:00 (4h) single-neutral-actions" at bounding box center [596, 347] width 184 height 56
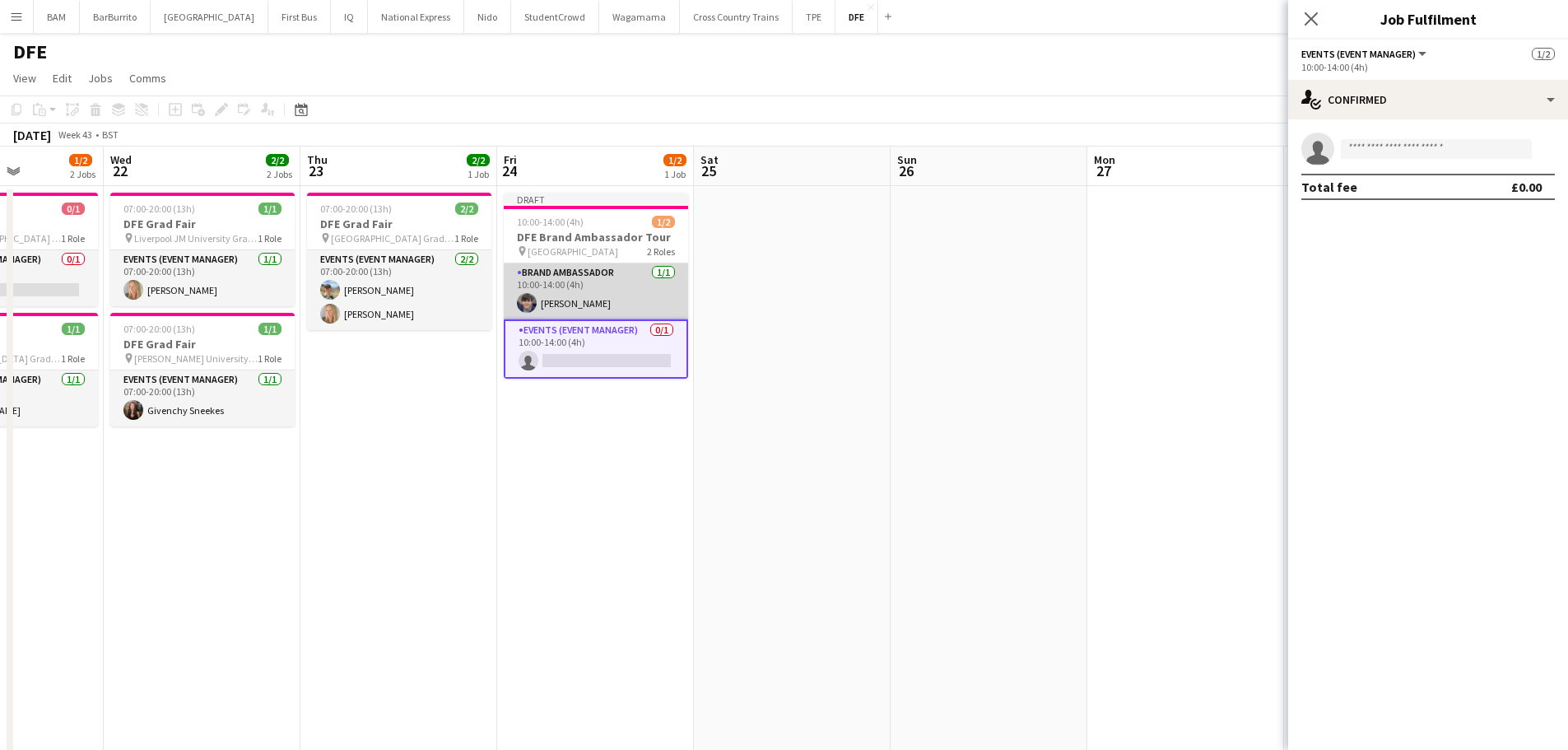
click at [599, 283] on app-card-role "Brand Ambassador 1/1 10:00-14:00 (4h) Oleksandr Pylypenko" at bounding box center [596, 291] width 184 height 56
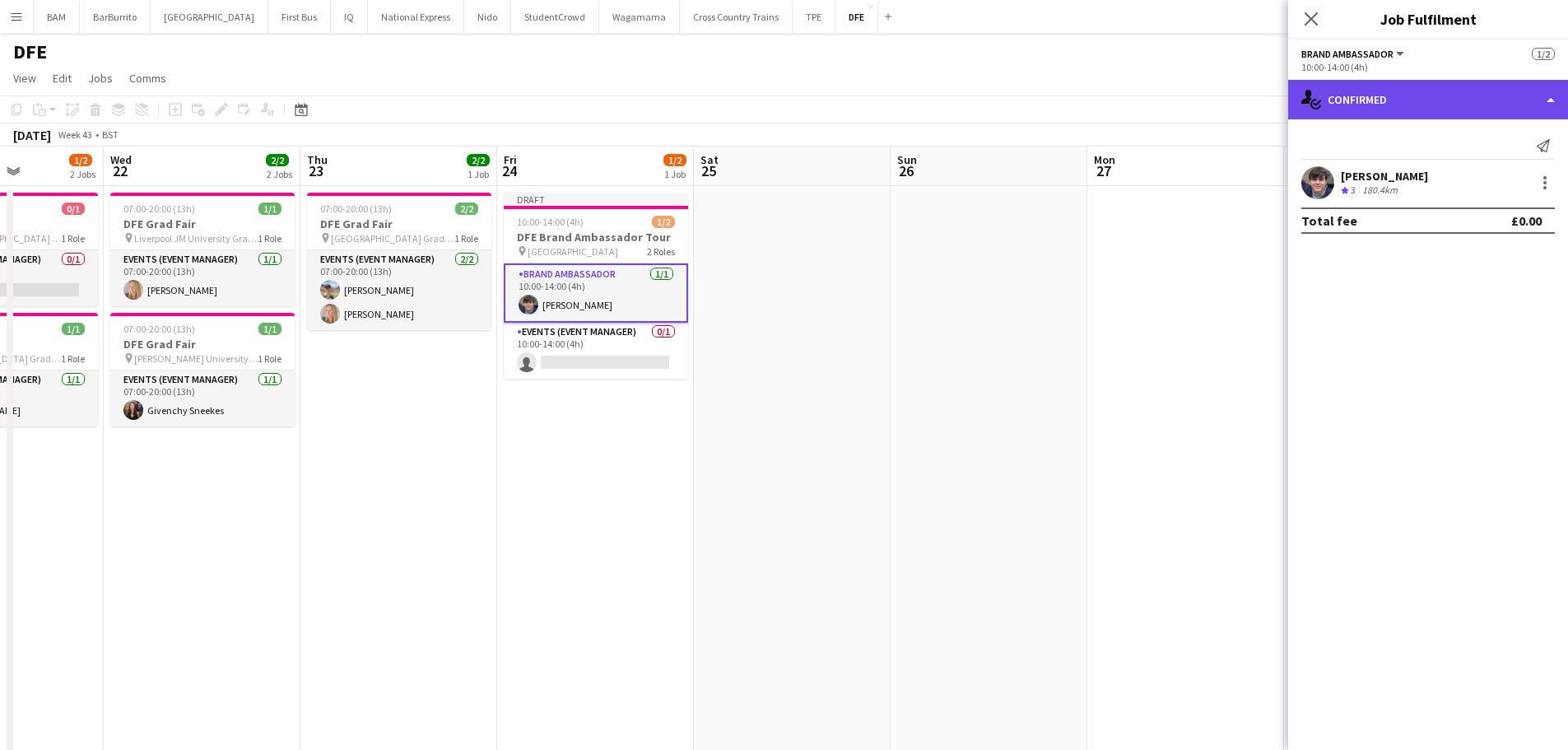
click at [1443, 100] on div "single-neutral-actions-check-2 Confirmed" at bounding box center [1428, 100] width 280 height 39
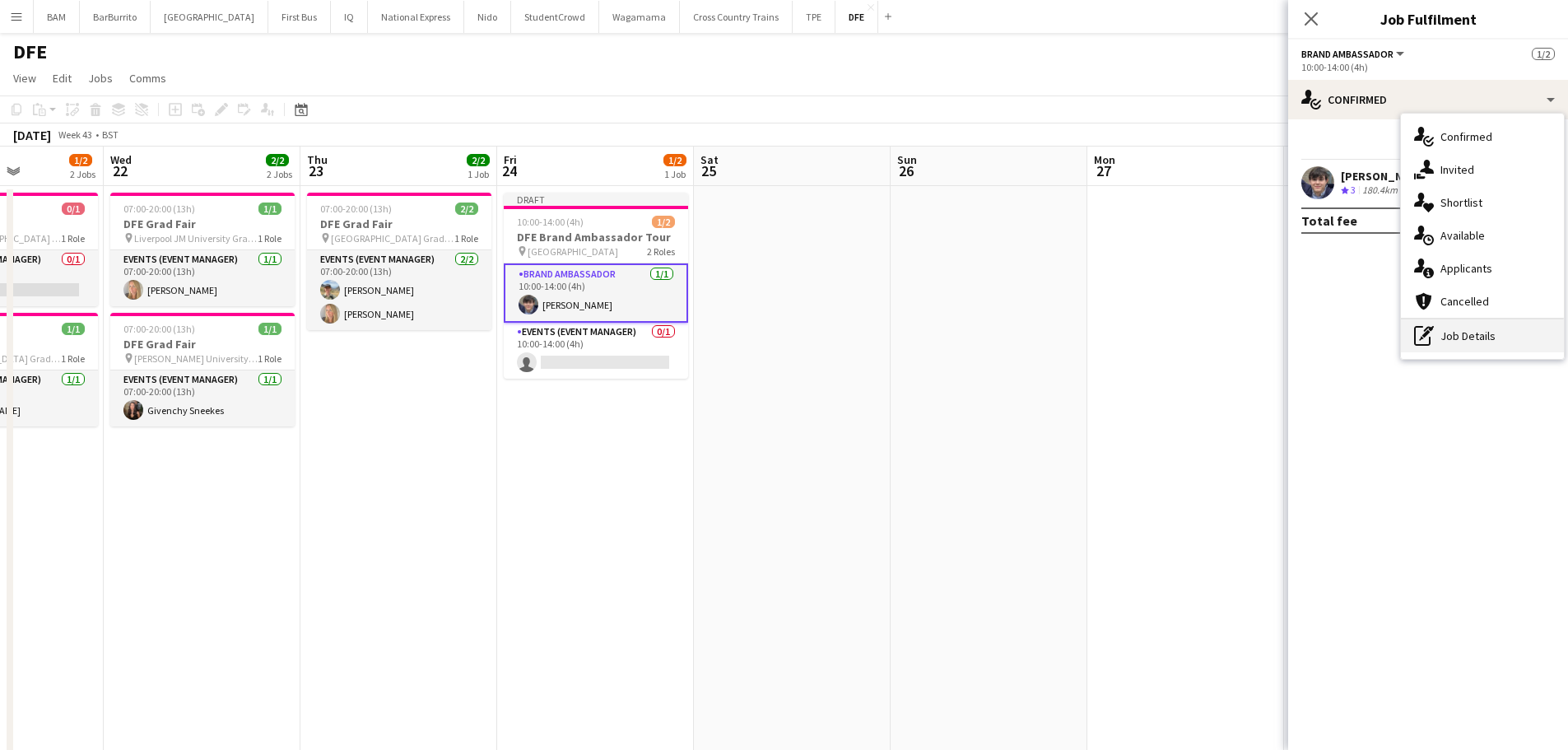
click at [1480, 341] on div "pen-write Job Details" at bounding box center [1483, 336] width 163 height 33
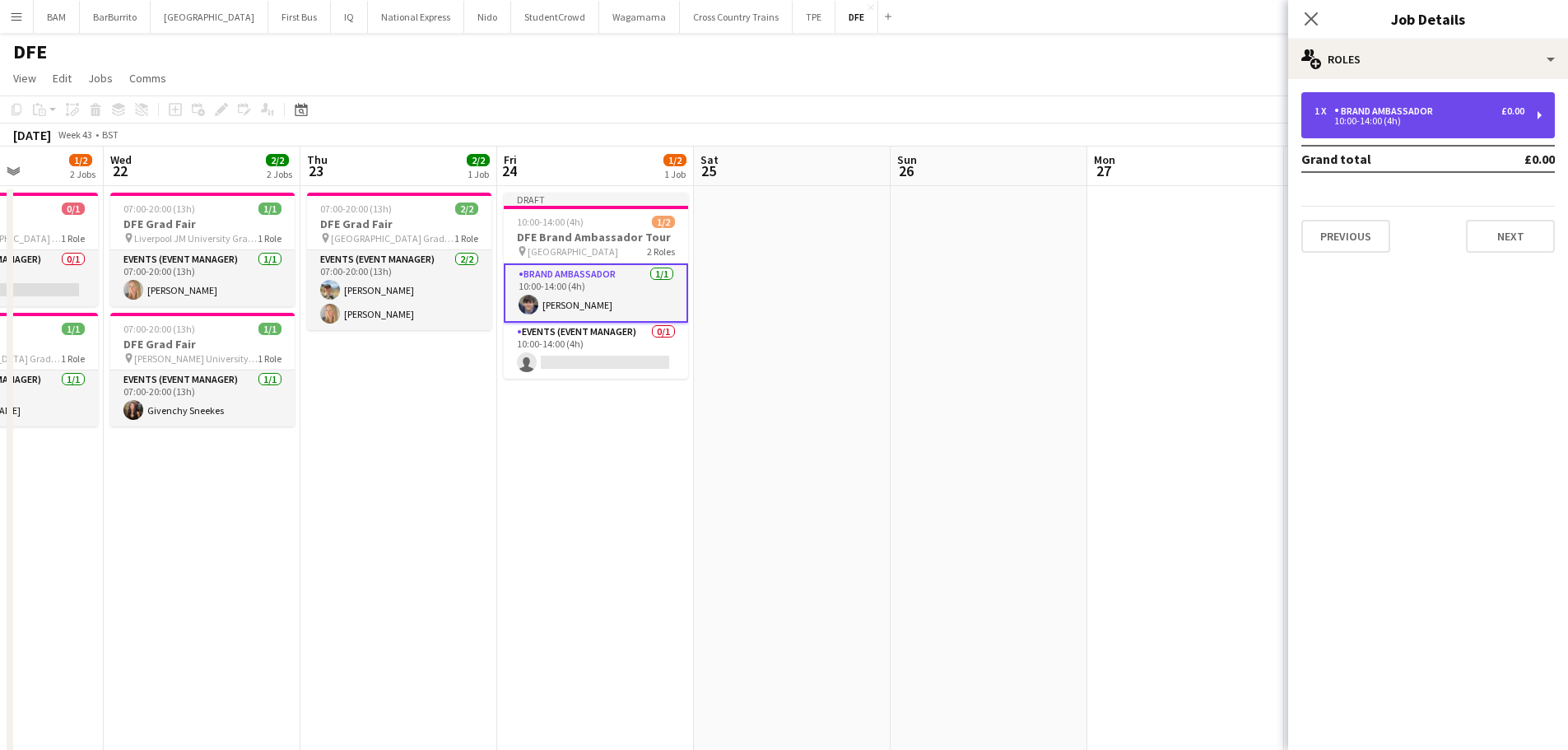
click at [1471, 127] on div "1 x Brand Ambassador £0.00 10:00-14:00 (4h)" at bounding box center [1428, 115] width 254 height 46
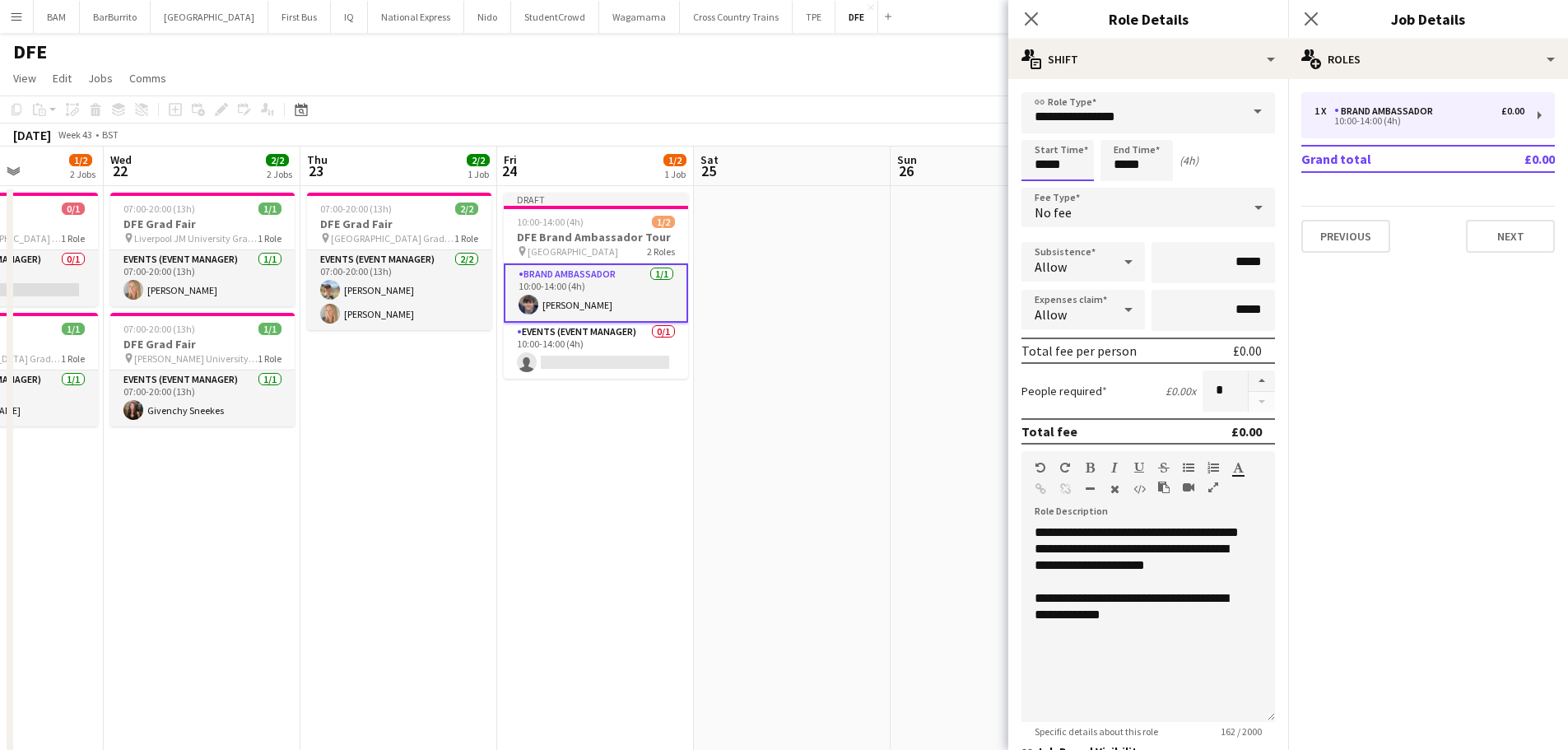
click at [1060, 145] on input "*****" at bounding box center [1058, 161] width 72 height 41
click at [1044, 125] on div at bounding box center [1041, 131] width 33 height 17
click at [1044, 127] on div at bounding box center [1041, 131] width 33 height 17
click at [1045, 130] on div at bounding box center [1041, 131] width 33 height 17
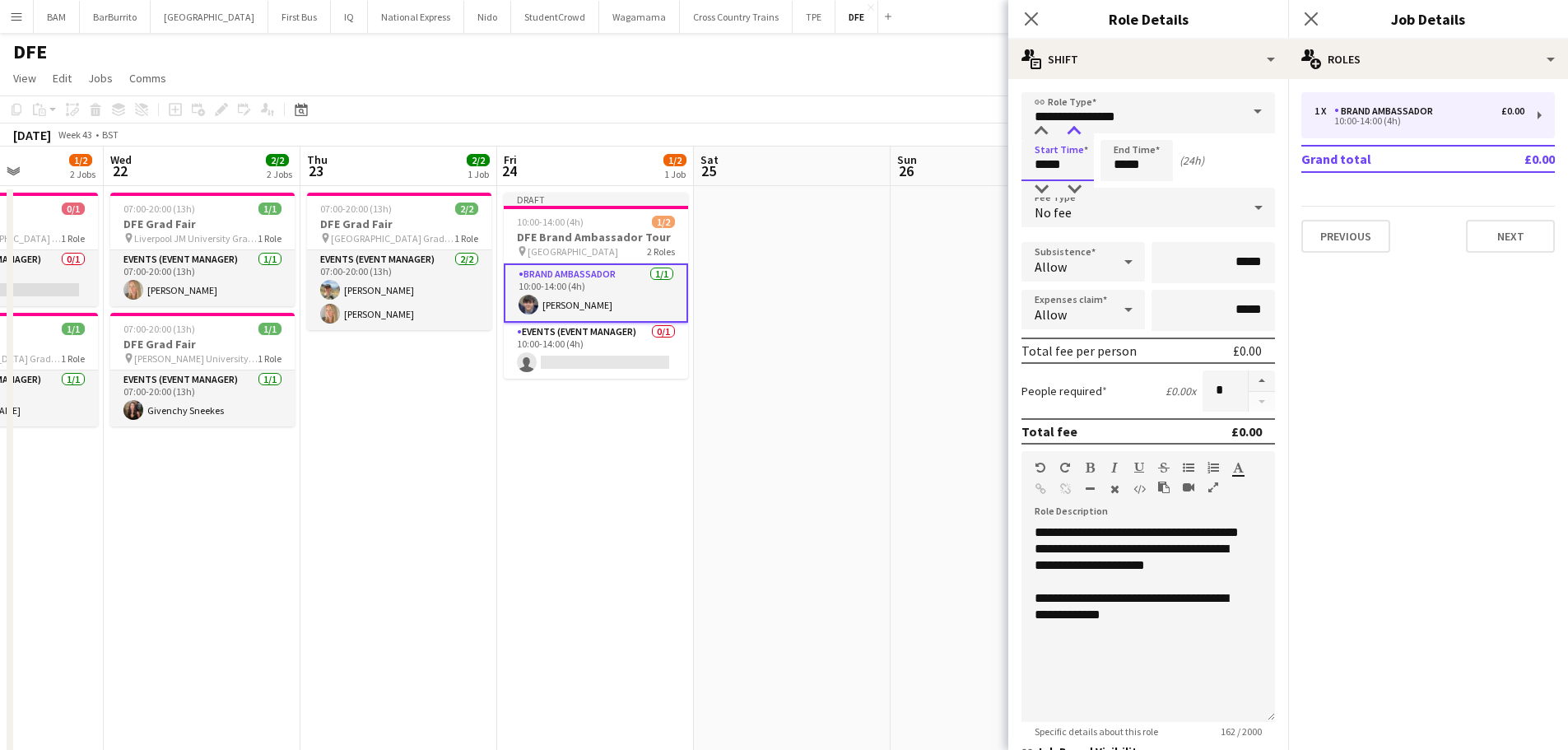
click at [1072, 125] on div at bounding box center [1075, 131] width 33 height 17
type input "*****"
click at [1076, 189] on div at bounding box center [1075, 189] width 33 height 17
click at [1154, 170] on input "*****" at bounding box center [1137, 161] width 72 height 41
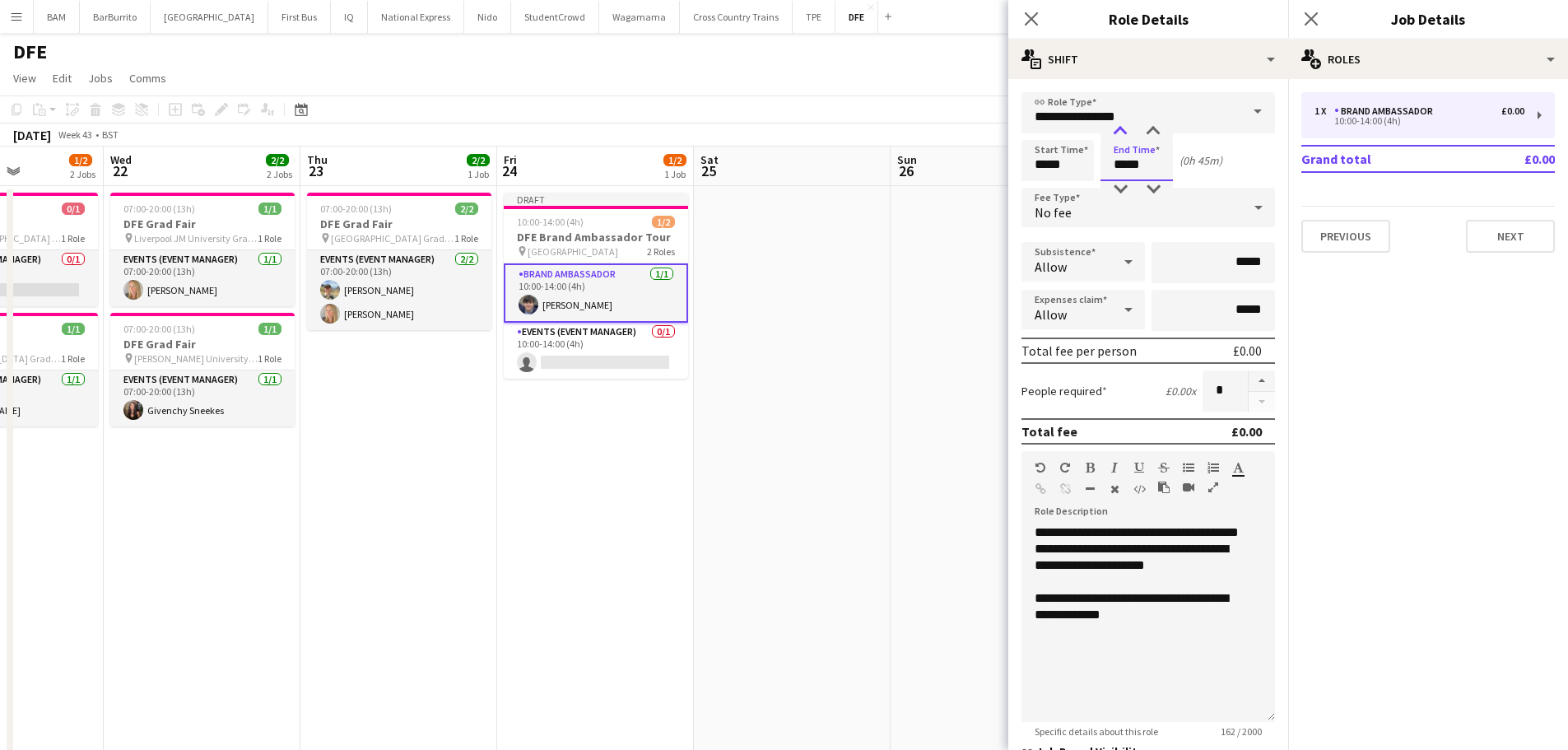
click at [1120, 127] on div at bounding box center [1121, 131] width 33 height 17
click at [1125, 126] on div at bounding box center [1121, 131] width 33 height 17
click at [1150, 129] on div at bounding box center [1154, 131] width 33 height 17
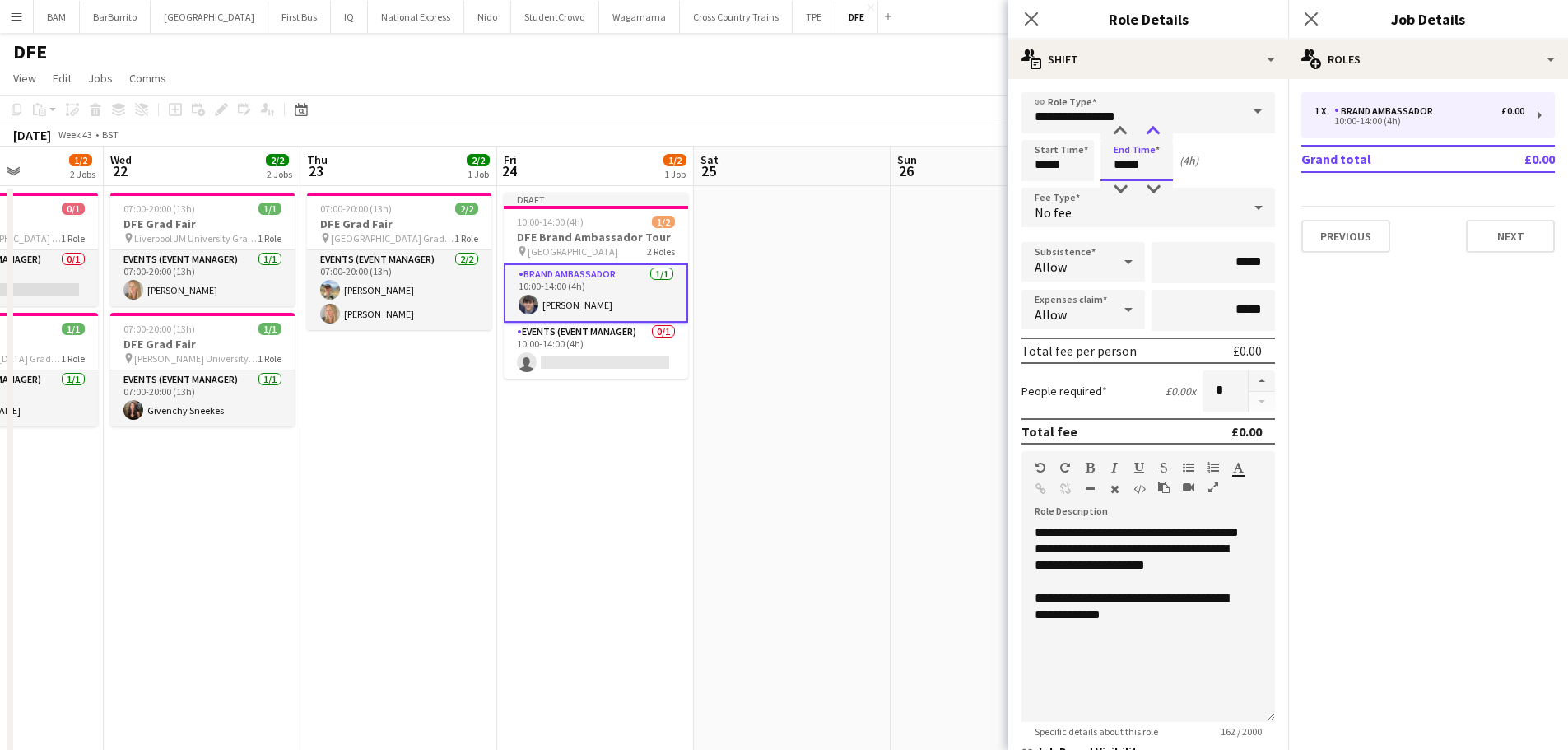
click at [1150, 129] on div at bounding box center [1154, 131] width 33 height 17
type input "*****"
click at [1155, 187] on div at bounding box center [1154, 189] width 33 height 17
click at [810, 122] on app-toolbar "Copy Paste Paste Ctrl+V Paste with crew Ctrl+Shift+V Paste linked Job Delete Gr…" at bounding box center [784, 110] width 1568 height 28
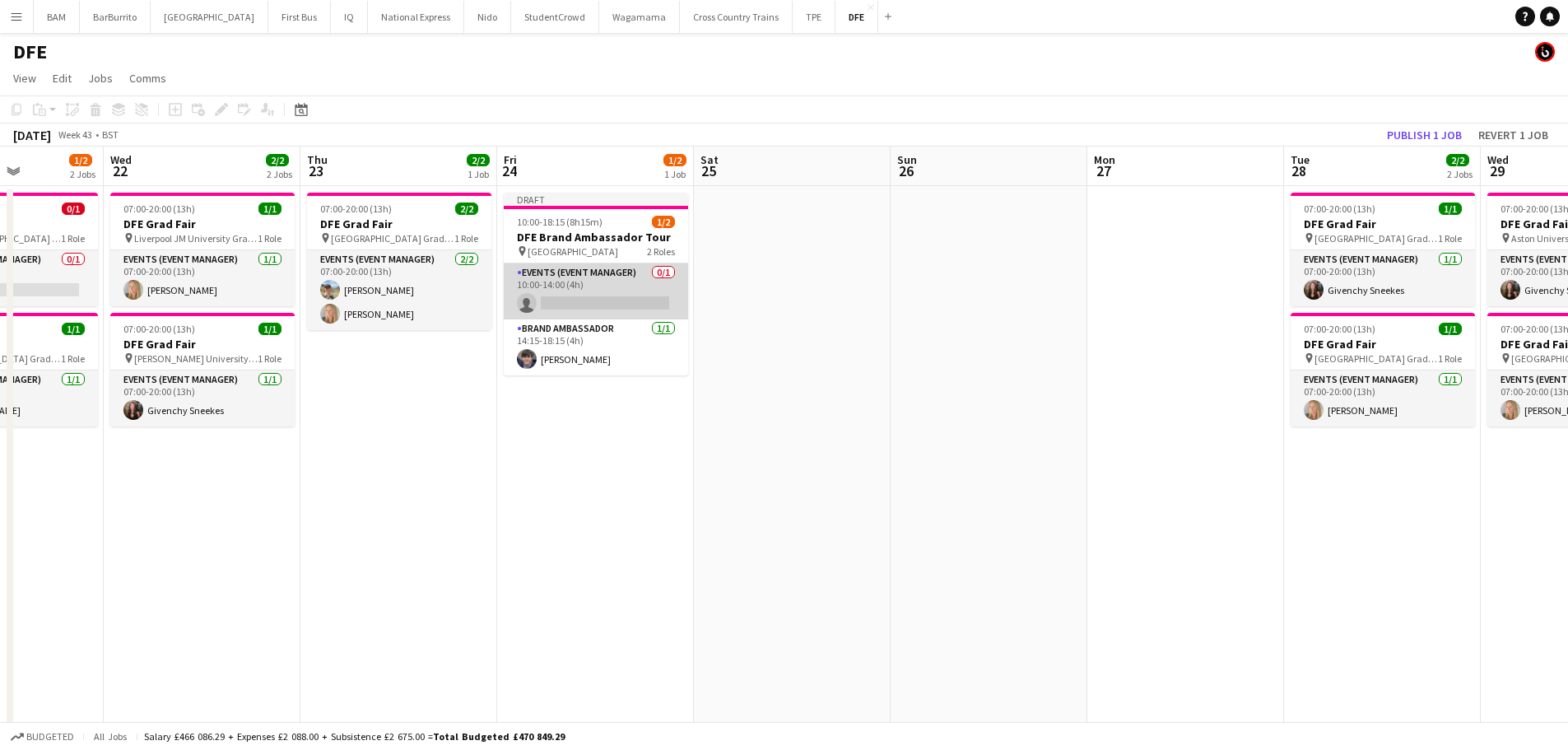
click at [604, 302] on app-card-role "Events (Event Manager) 0/1 10:00-14:00 (4h) single-neutral-actions" at bounding box center [596, 291] width 184 height 56
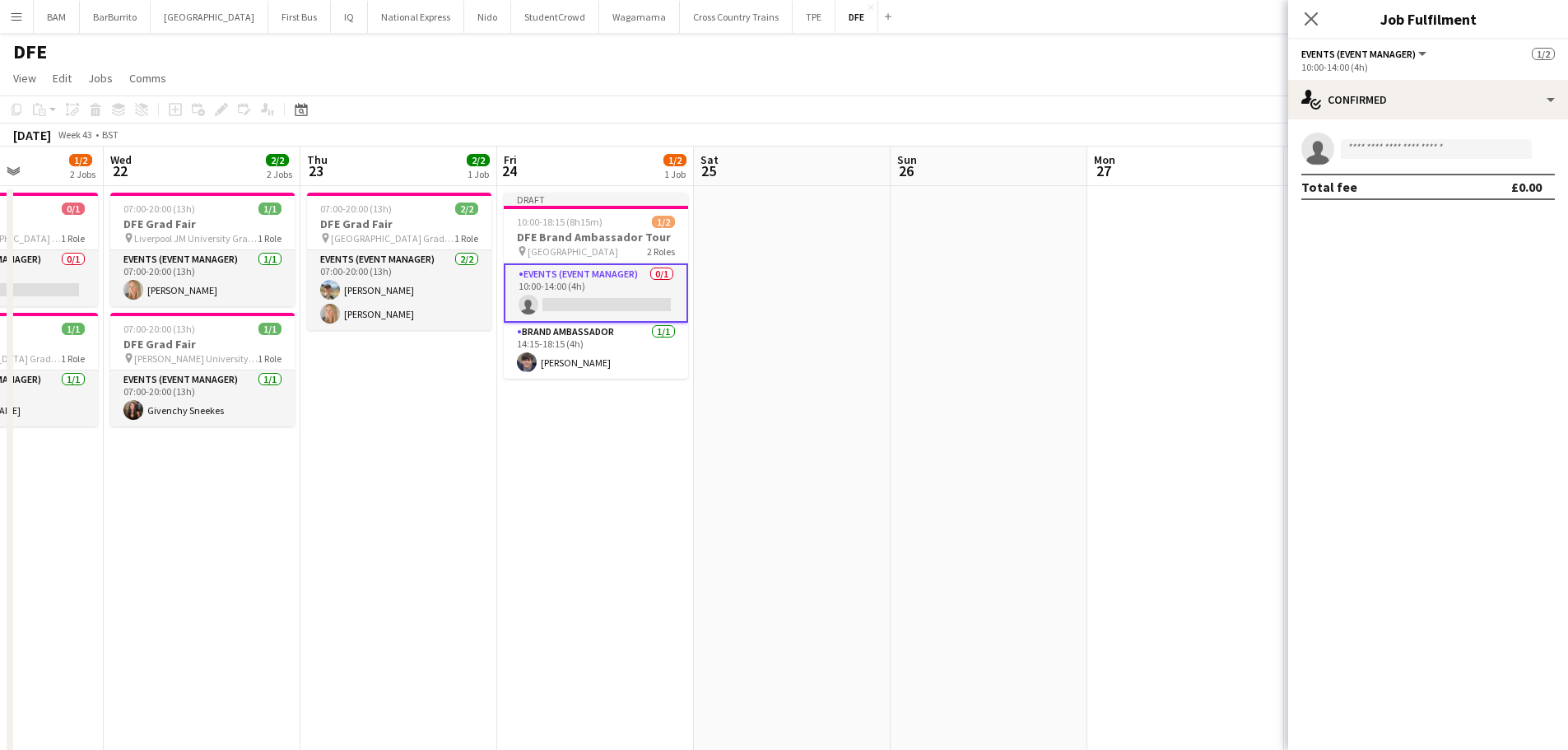
click at [1456, 136] on app-invite-slot "single-neutral-actions" at bounding box center [1428, 149] width 280 height 33
click at [1461, 143] on input at bounding box center [1436, 149] width 191 height 20
type input "****"
click at [1412, 174] on span "Givenchy Sneekes" at bounding box center [1403, 172] width 96 height 14
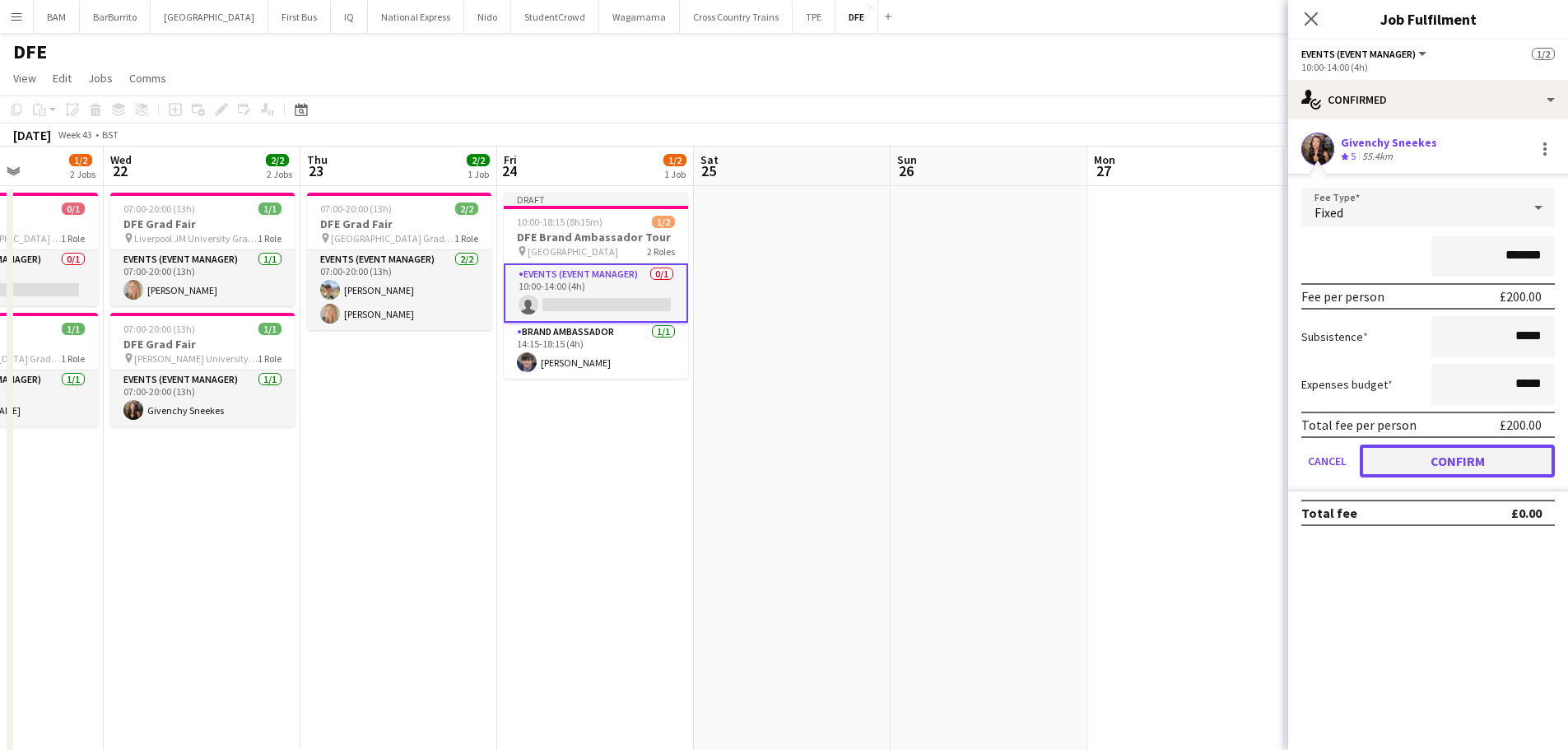
click at [1450, 471] on button "Confirm" at bounding box center [1457, 461] width 195 height 33
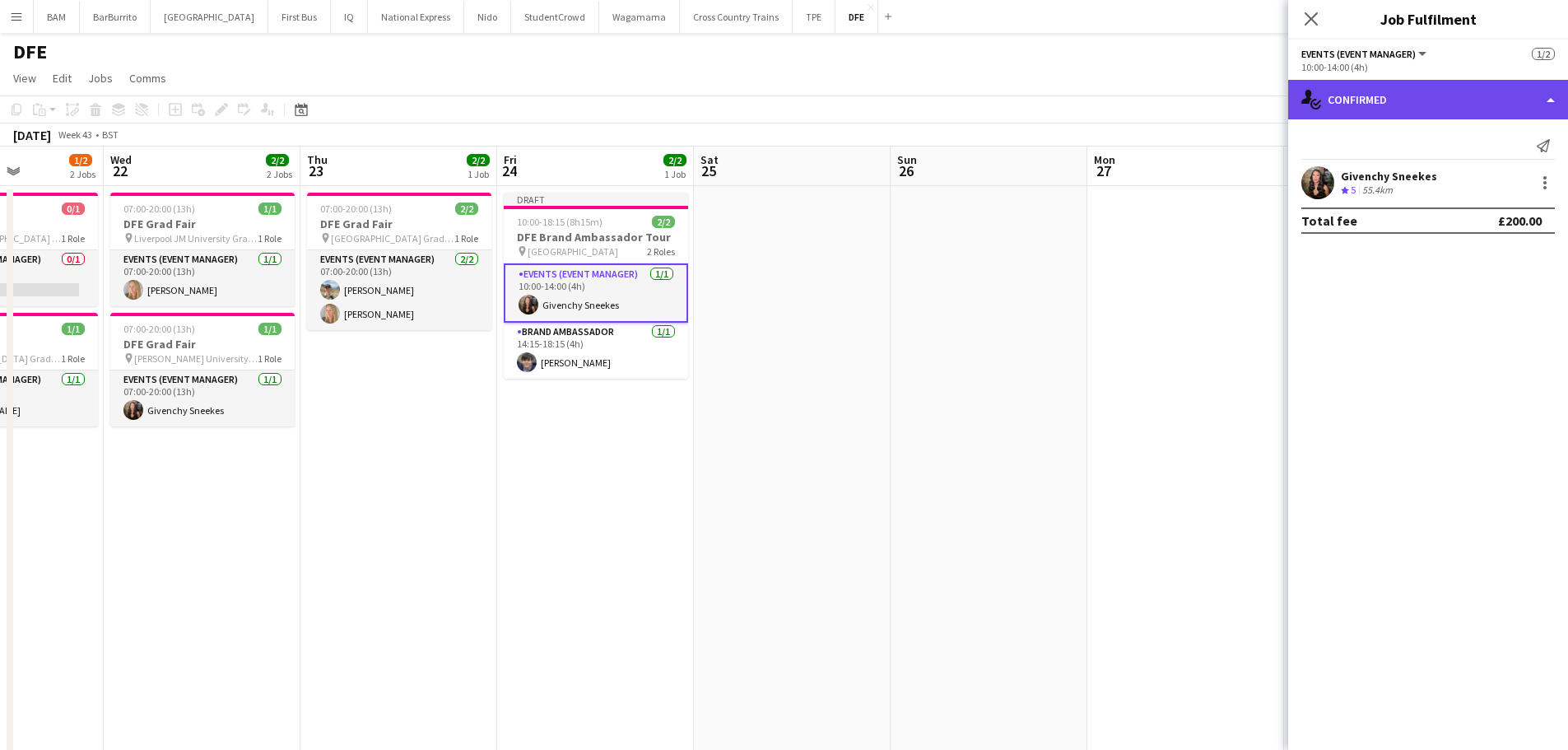
click at [1391, 95] on div "single-neutral-actions-check-2 Confirmed" at bounding box center [1428, 100] width 280 height 39
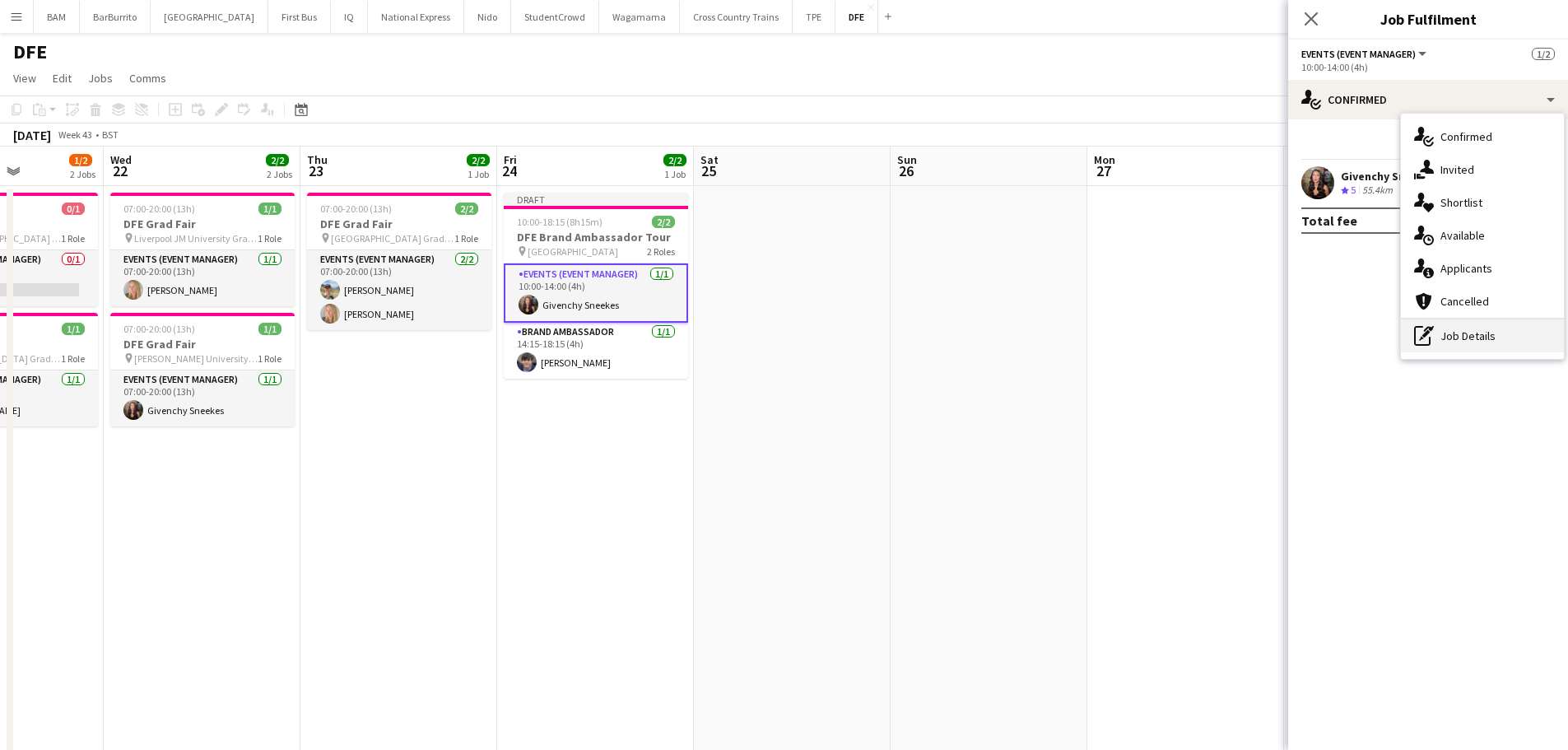
click at [1478, 328] on div "pen-write Job Details" at bounding box center [1483, 336] width 163 height 33
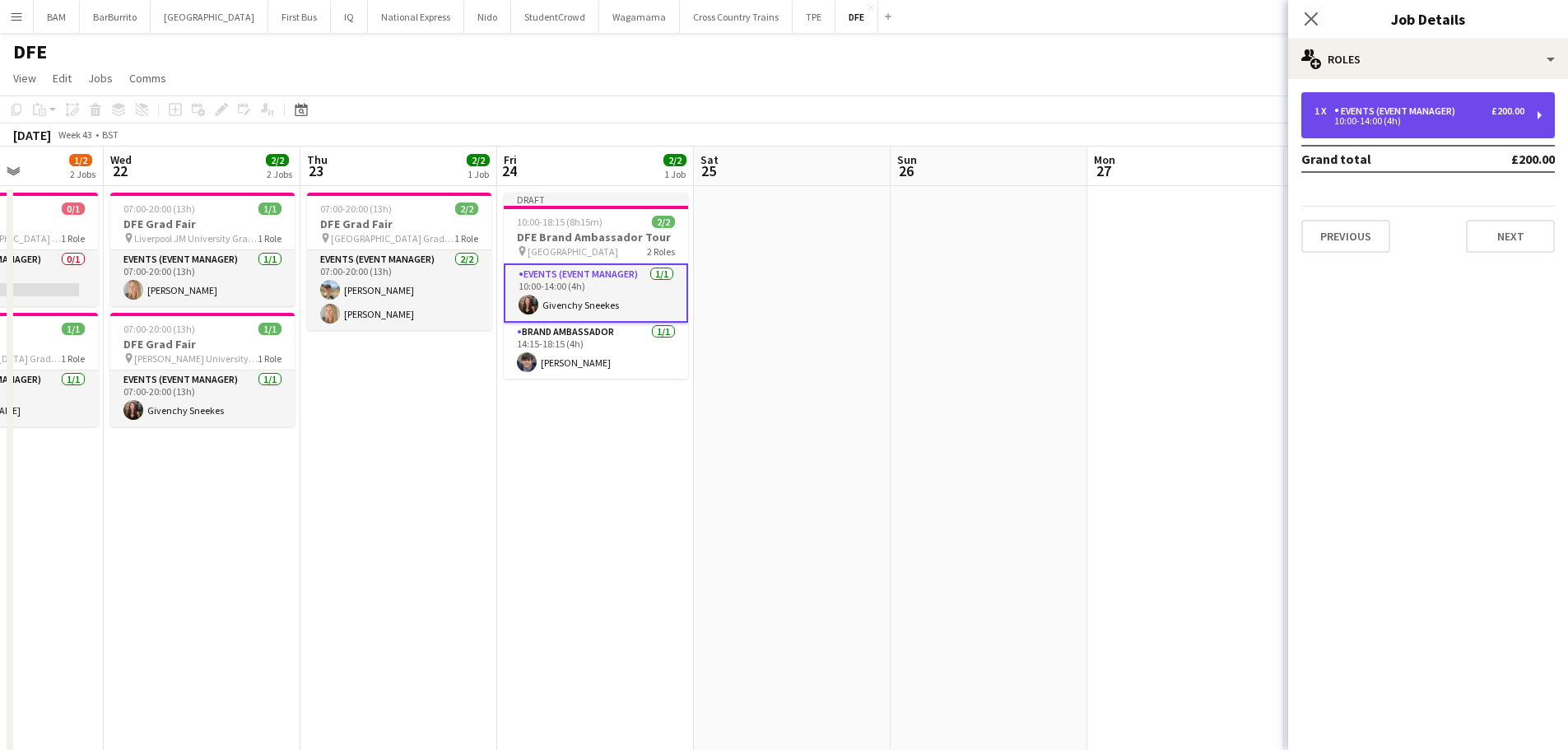
click at [1473, 121] on div "10:00-14:00 (4h)" at bounding box center [1419, 120] width 209 height 8
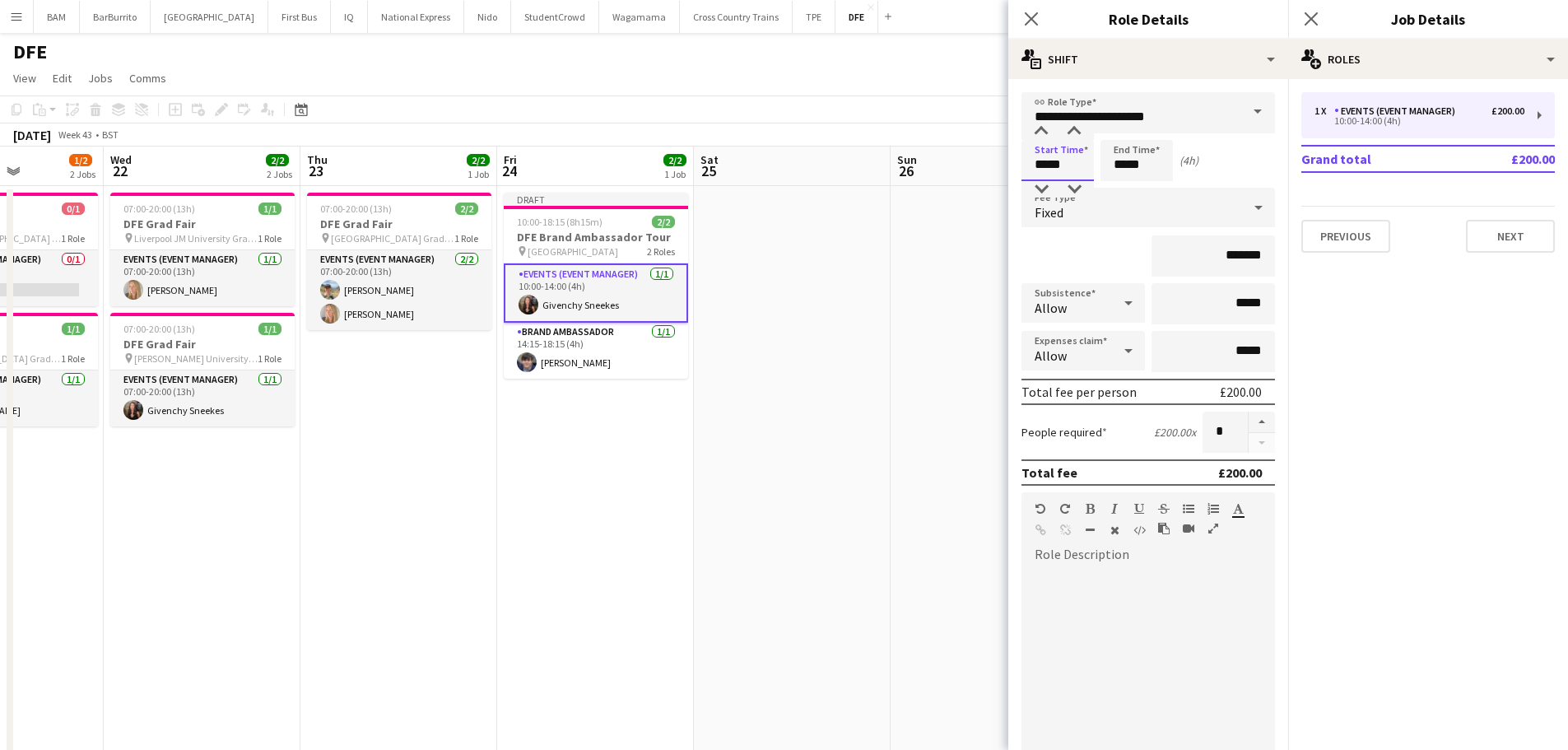
click at [1080, 164] on input "*****" at bounding box center [1058, 161] width 72 height 41
click at [1047, 137] on div at bounding box center [1041, 131] width 33 height 17
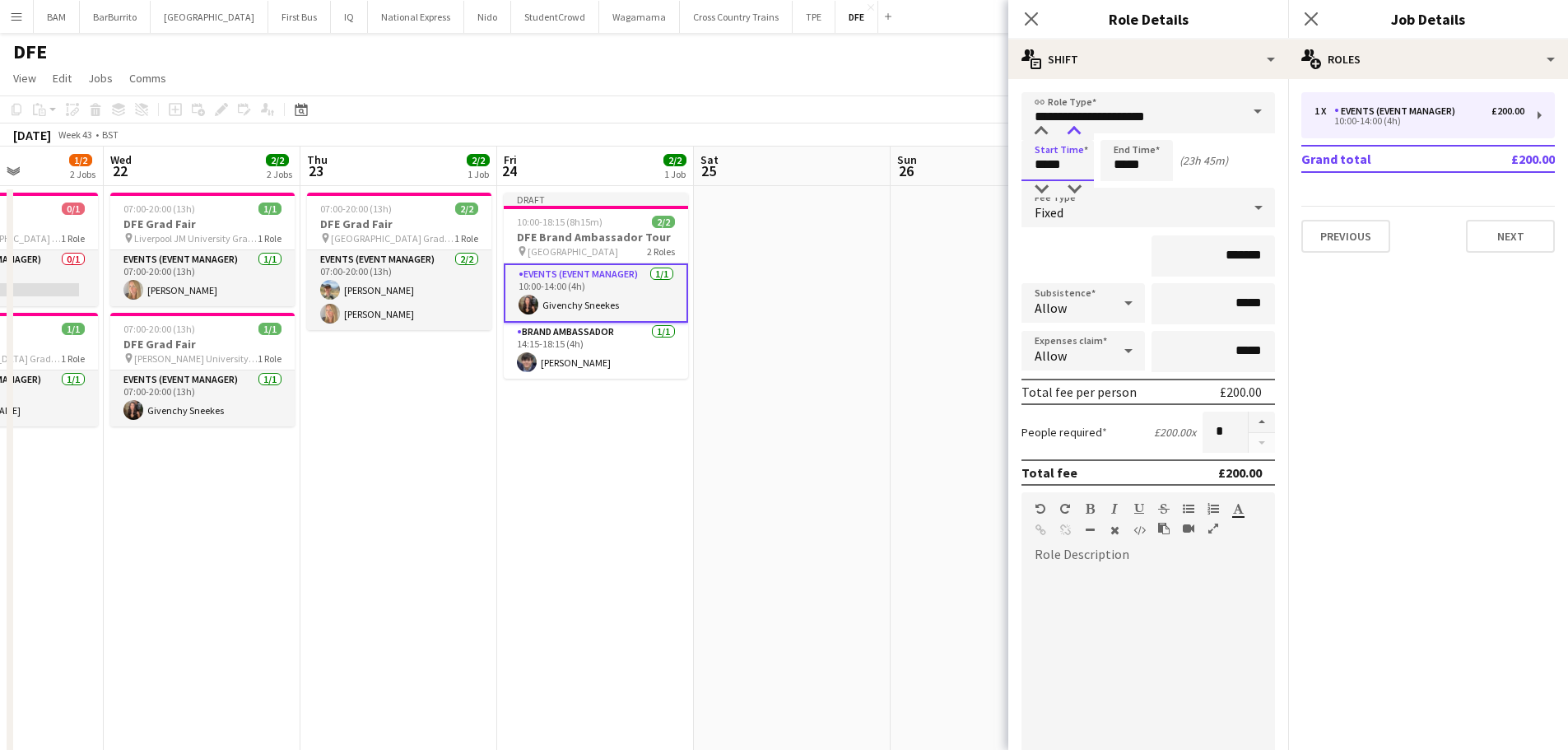
click at [1078, 135] on div at bounding box center [1075, 131] width 33 height 17
type input "*****"
click at [1072, 191] on div at bounding box center [1075, 189] width 33 height 17
click at [1101, 150] on input "*****" at bounding box center [1137, 161] width 72 height 41
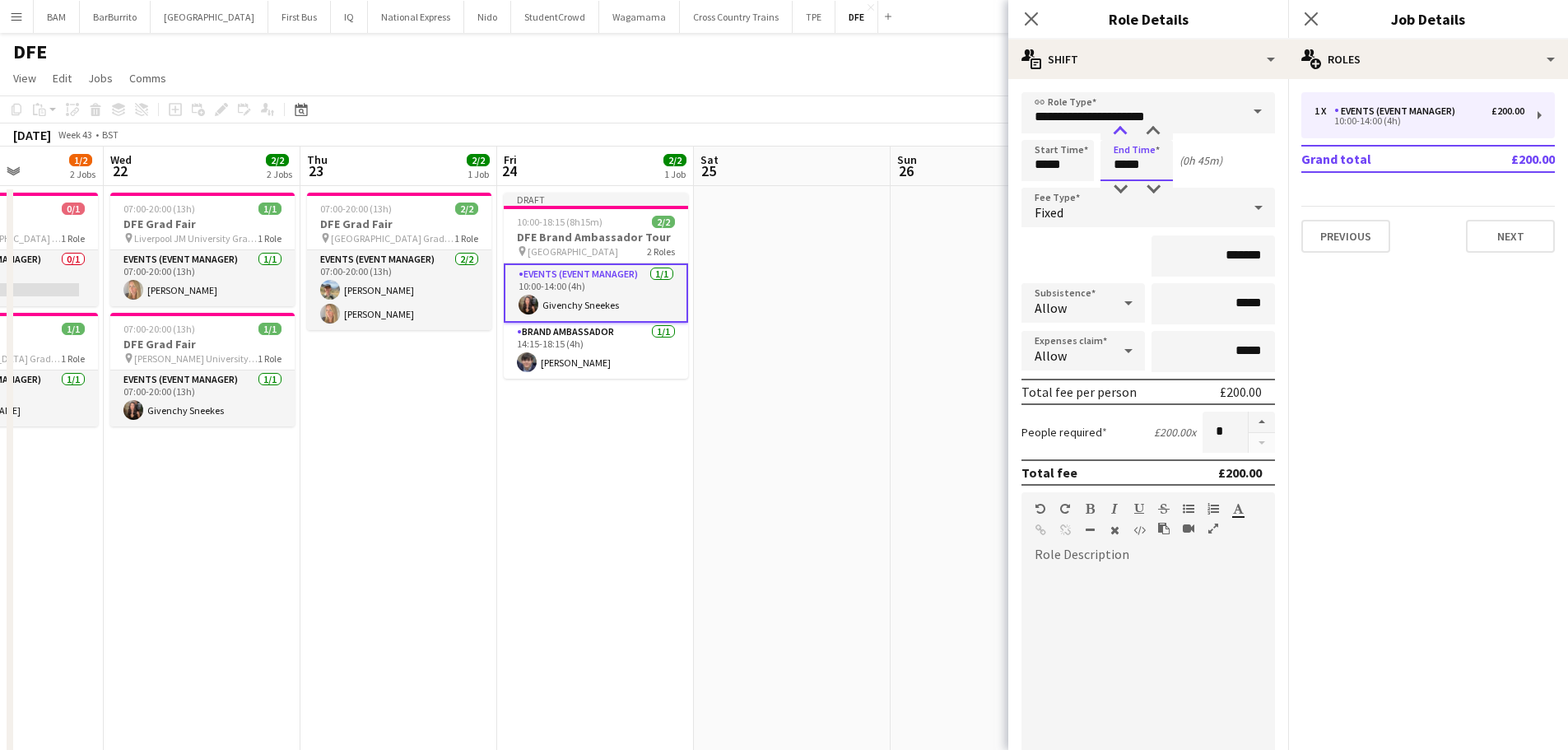
click at [1107, 132] on div at bounding box center [1121, 131] width 33 height 17
click at [1120, 126] on div at bounding box center [1121, 131] width 33 height 17
click at [1121, 127] on div at bounding box center [1121, 131] width 33 height 17
click at [1125, 131] on div at bounding box center [1121, 131] width 33 height 17
click at [1149, 133] on div at bounding box center [1154, 131] width 33 height 17
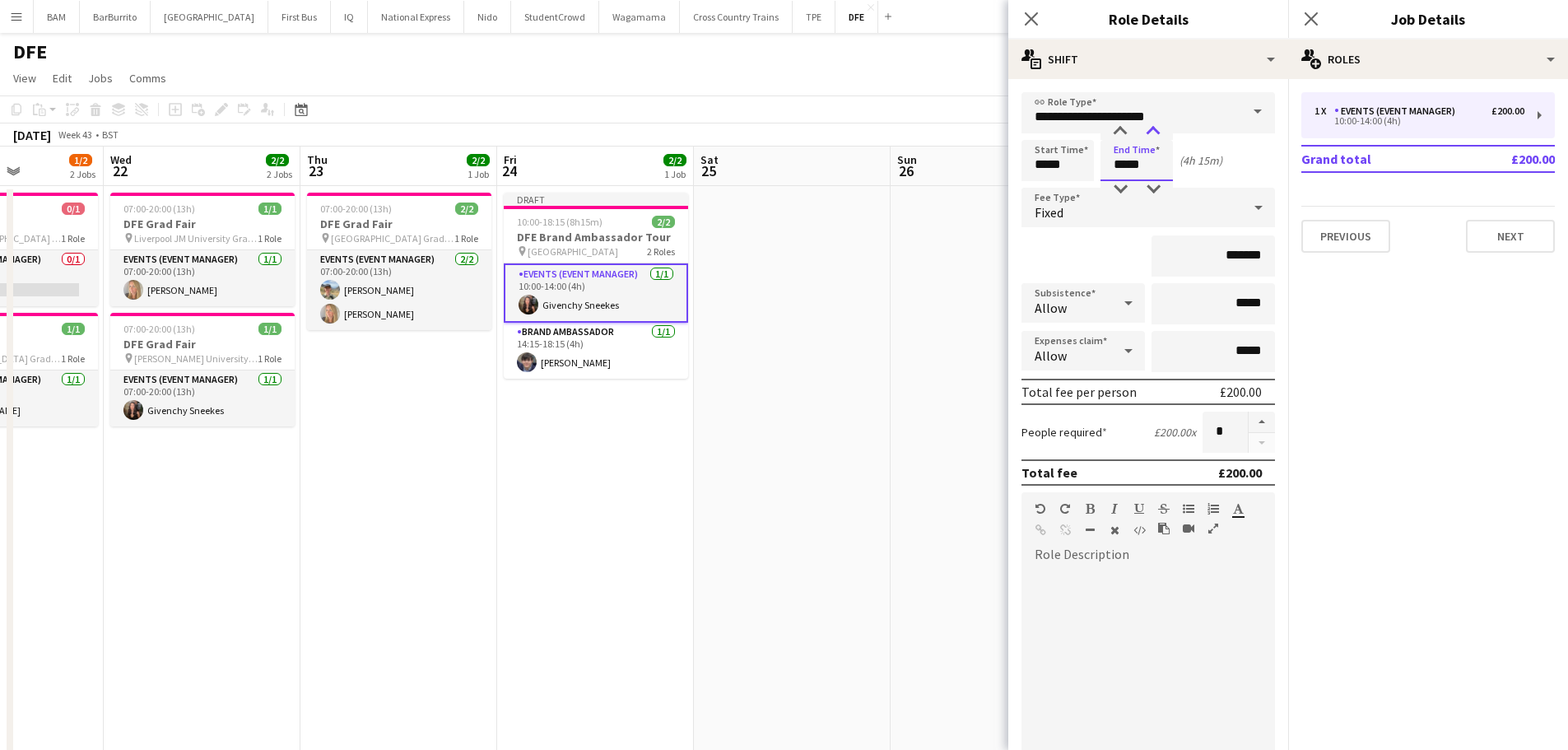
click at [1149, 133] on div at bounding box center [1154, 131] width 33 height 17
type input "*****"
click at [1155, 188] on div at bounding box center [1154, 189] width 33 height 17
click at [837, 122] on app-toolbar "Copy Paste Paste Ctrl+V Paste with crew Ctrl+Shift+V Paste linked Job Delete Gr…" at bounding box center [784, 110] width 1568 height 28
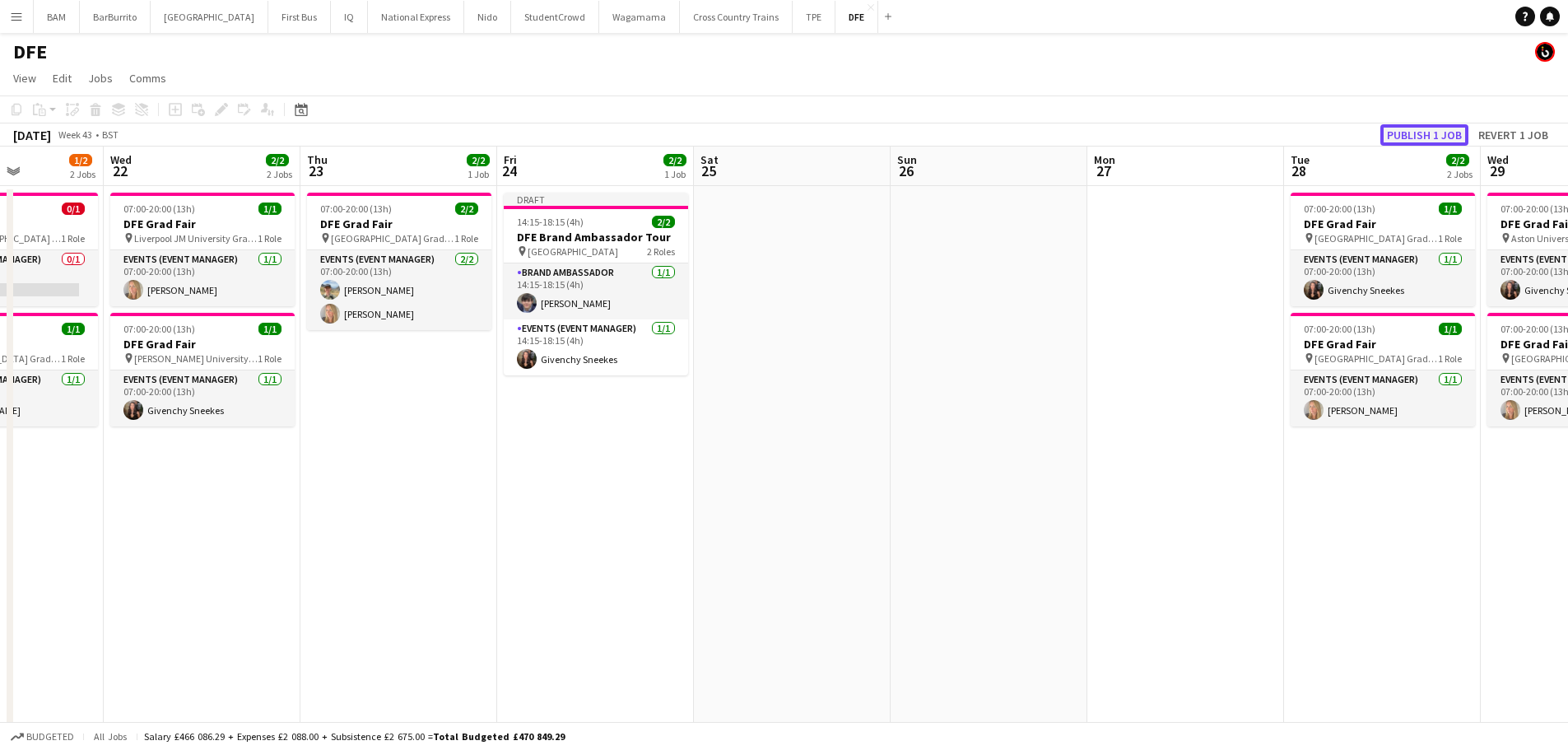
click at [1437, 135] on button "Publish 1 job" at bounding box center [1425, 135] width 88 height 22
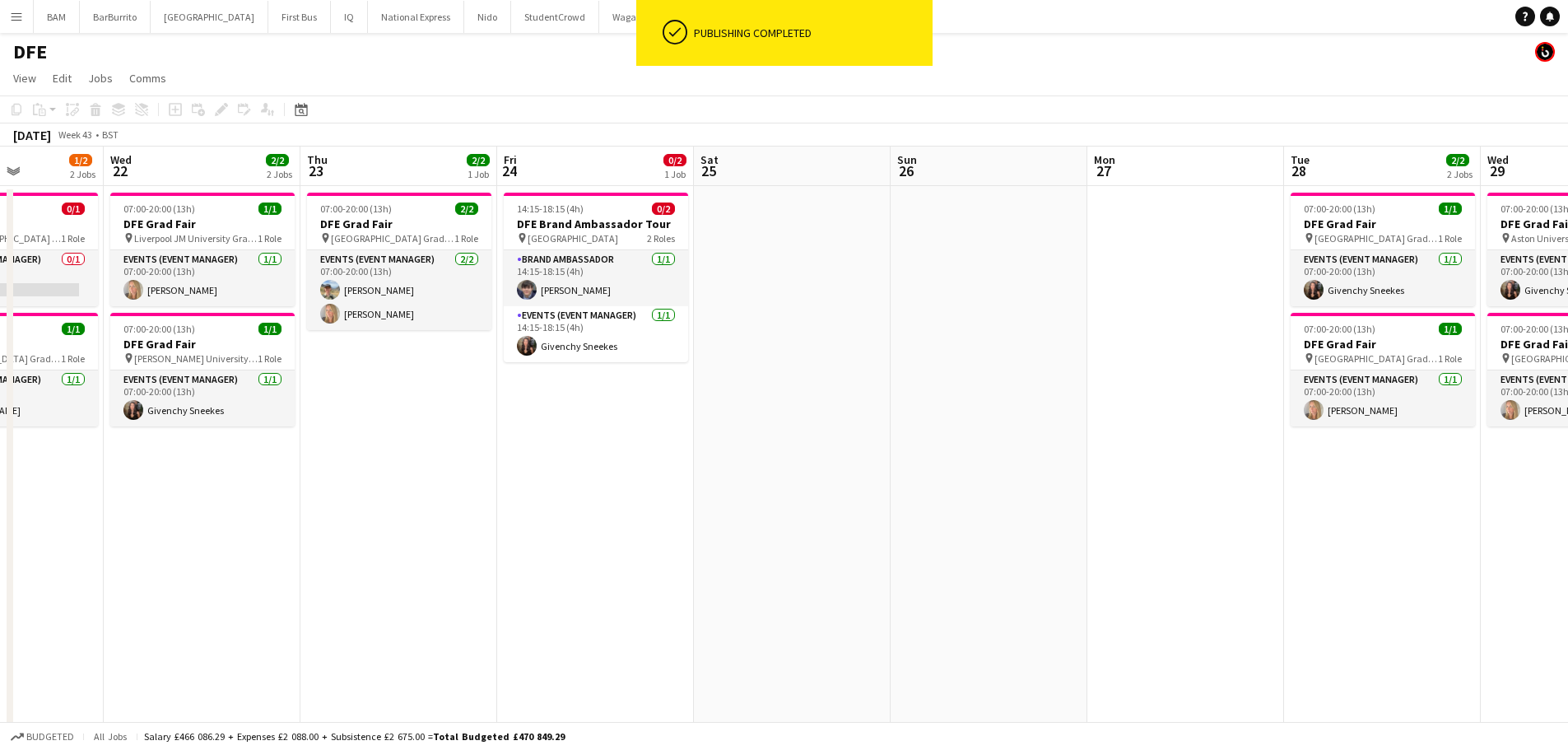
click at [577, 225] on h3 "DFE Brand Ambassador Tour" at bounding box center [596, 223] width 184 height 15
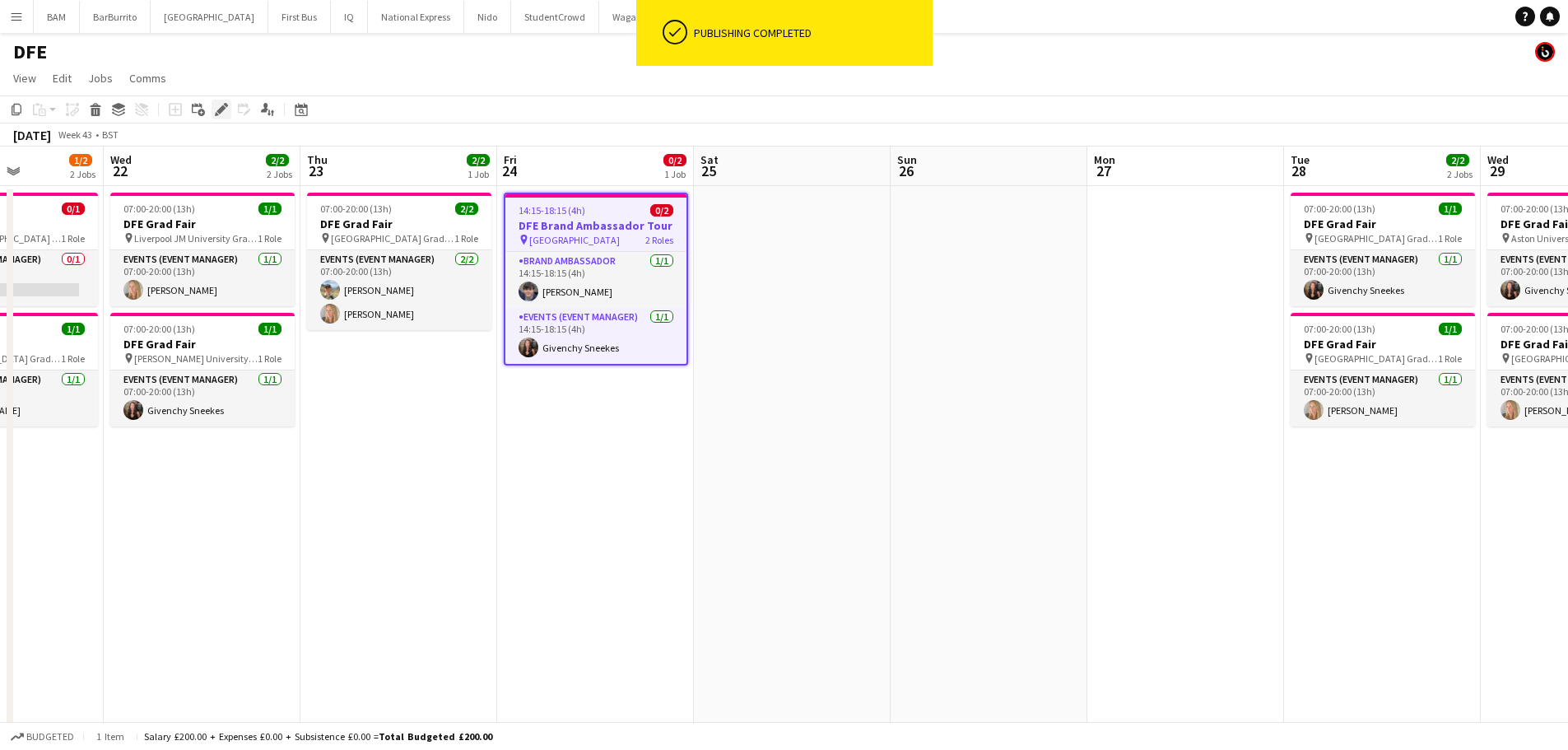
click at [215, 110] on icon "Edit" at bounding box center [221, 109] width 13 height 13
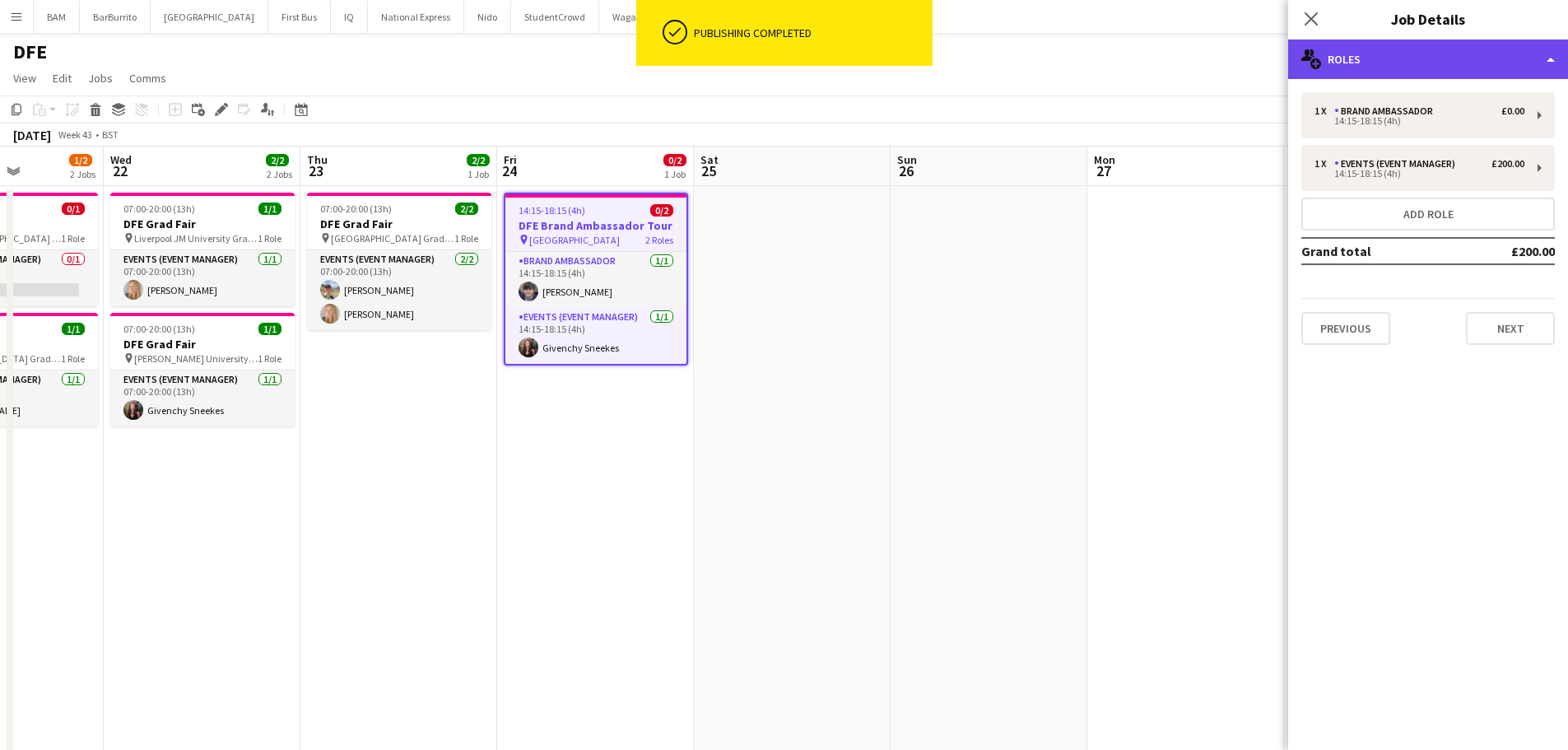
click at [1387, 61] on div "multiple-users-add Roles" at bounding box center [1428, 59] width 280 height 39
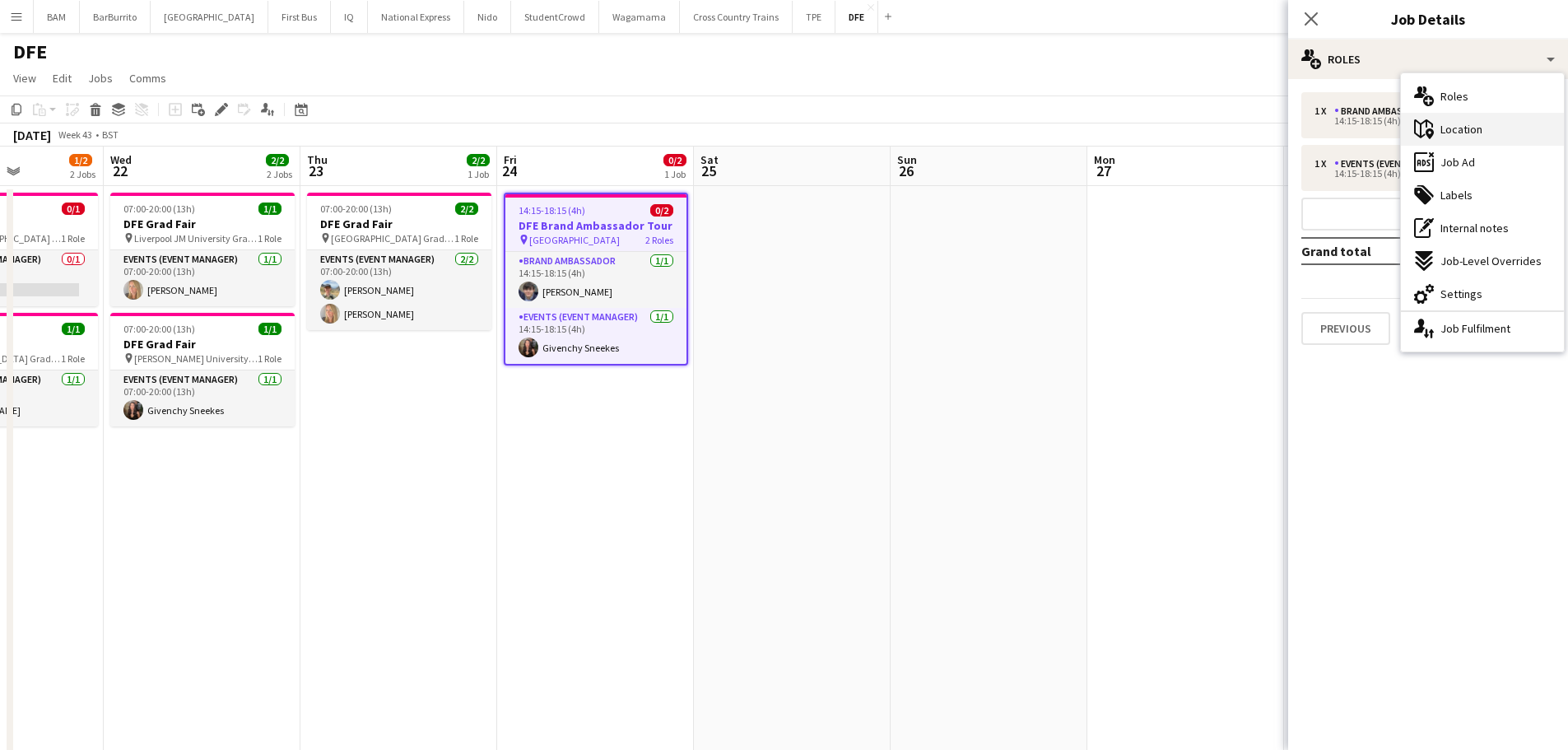
click at [1485, 128] on div "maps-pin-1 Location" at bounding box center [1483, 129] width 163 height 33
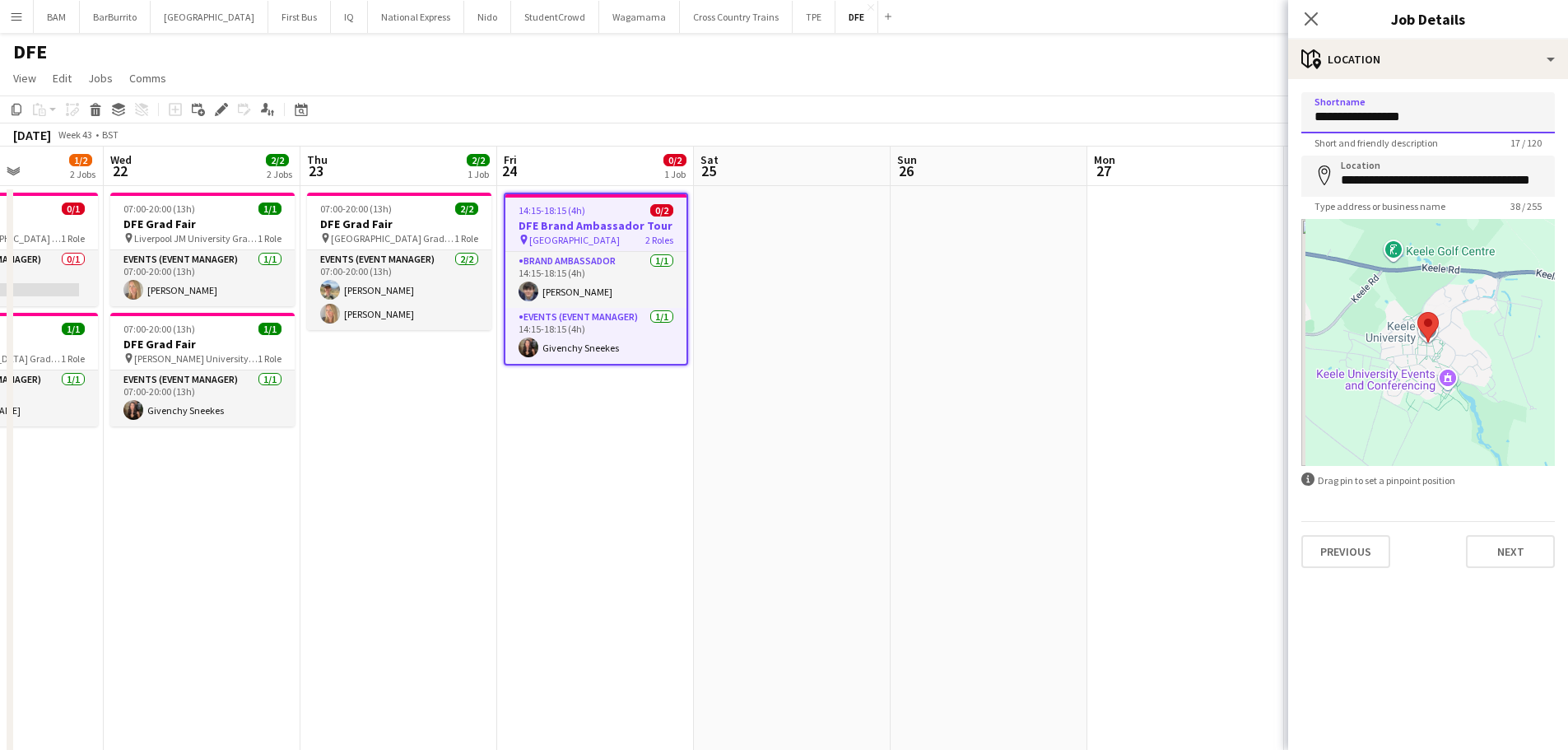
drag, startPoint x: 1453, startPoint y: 116, endPoint x: 1234, endPoint y: 130, distance: 219.4
click at [1315, 112] on input "**********" at bounding box center [1428, 113] width 254 height 41
click at [1342, 112] on input "**********" at bounding box center [1428, 113] width 254 height 41
drag, startPoint x: 1346, startPoint y: 113, endPoint x: 1257, endPoint y: 109, distance: 89.1
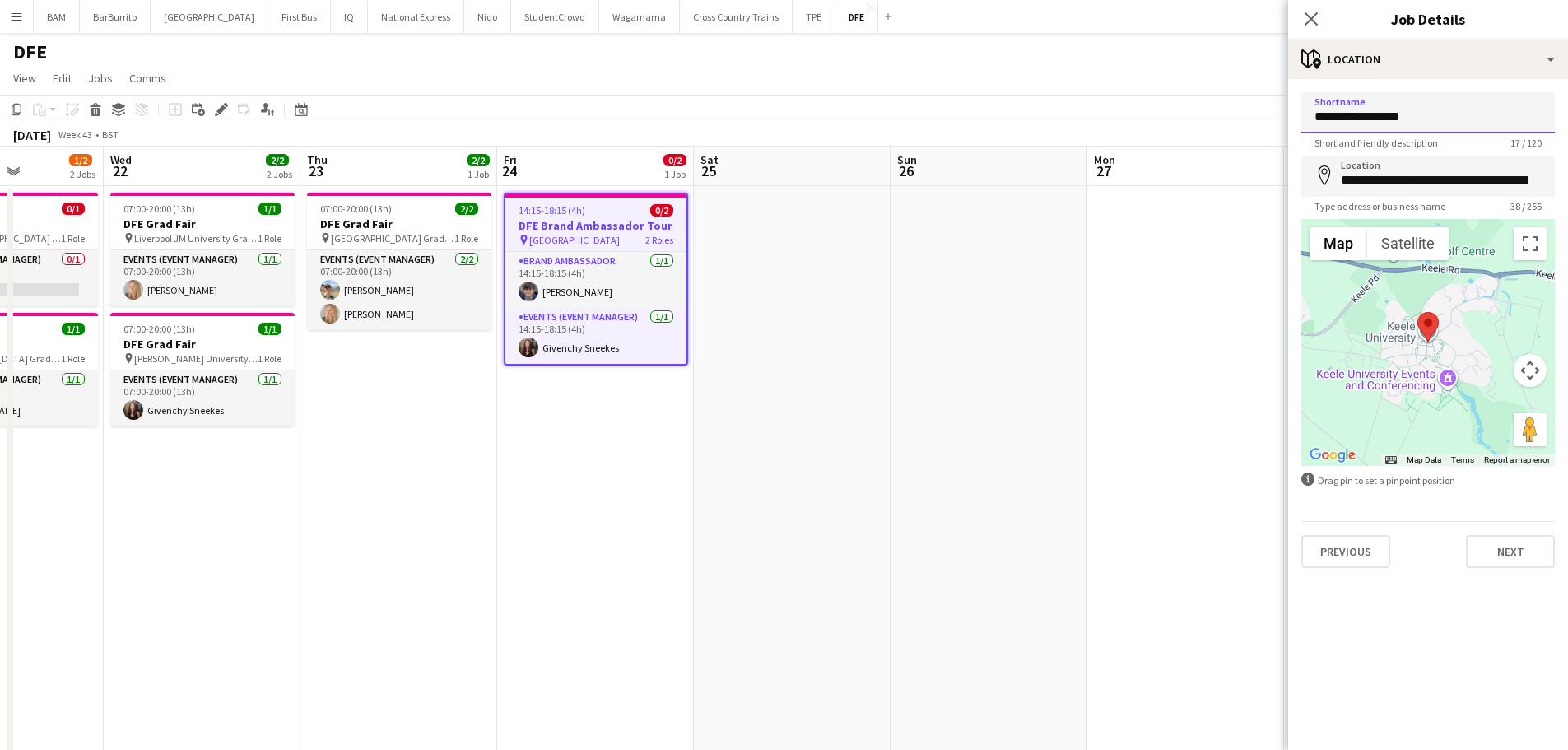
type input "**********"
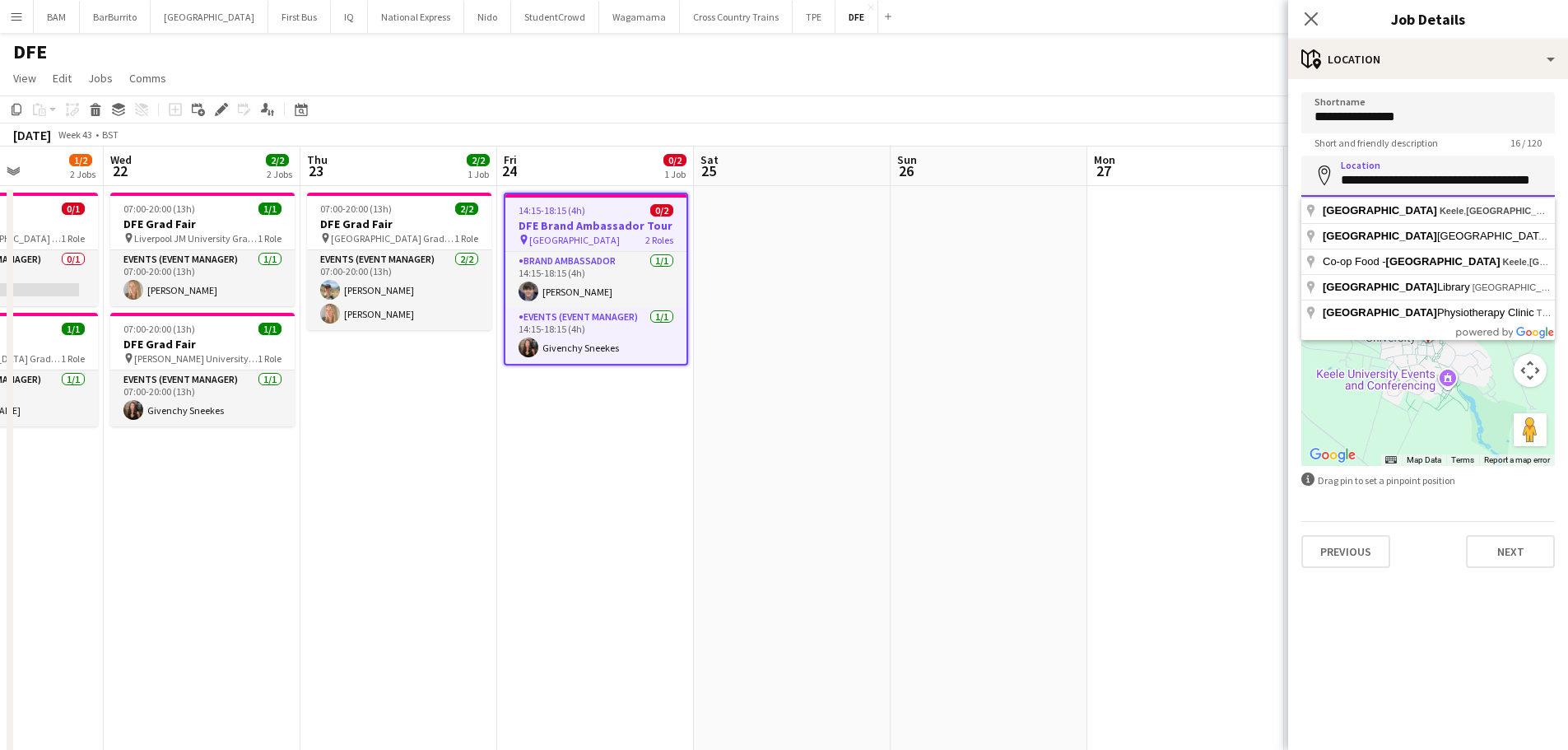
drag, startPoint x: 1337, startPoint y: 177, endPoint x: 1570, endPoint y: 178, distance: 233.0
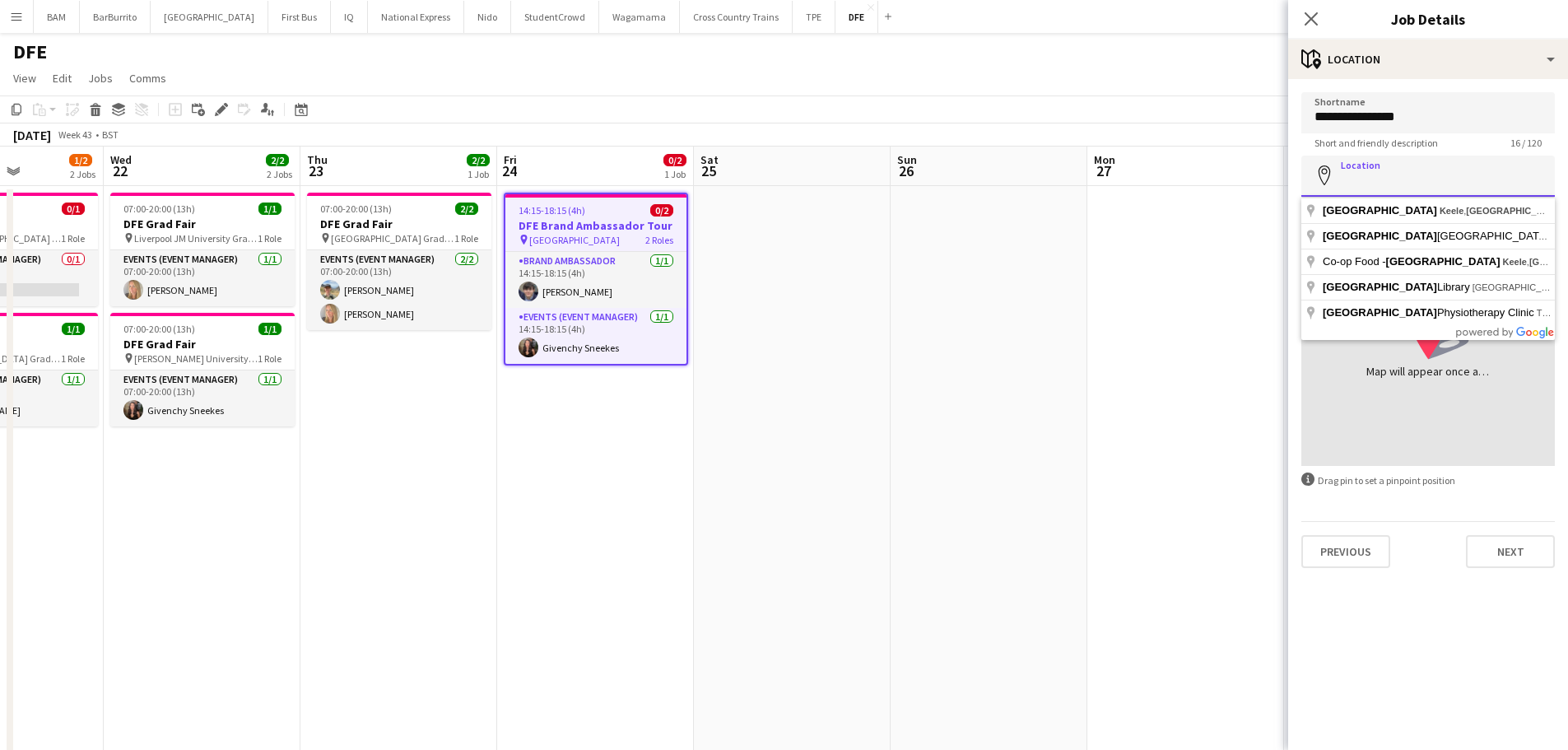
scroll to position [0, 0]
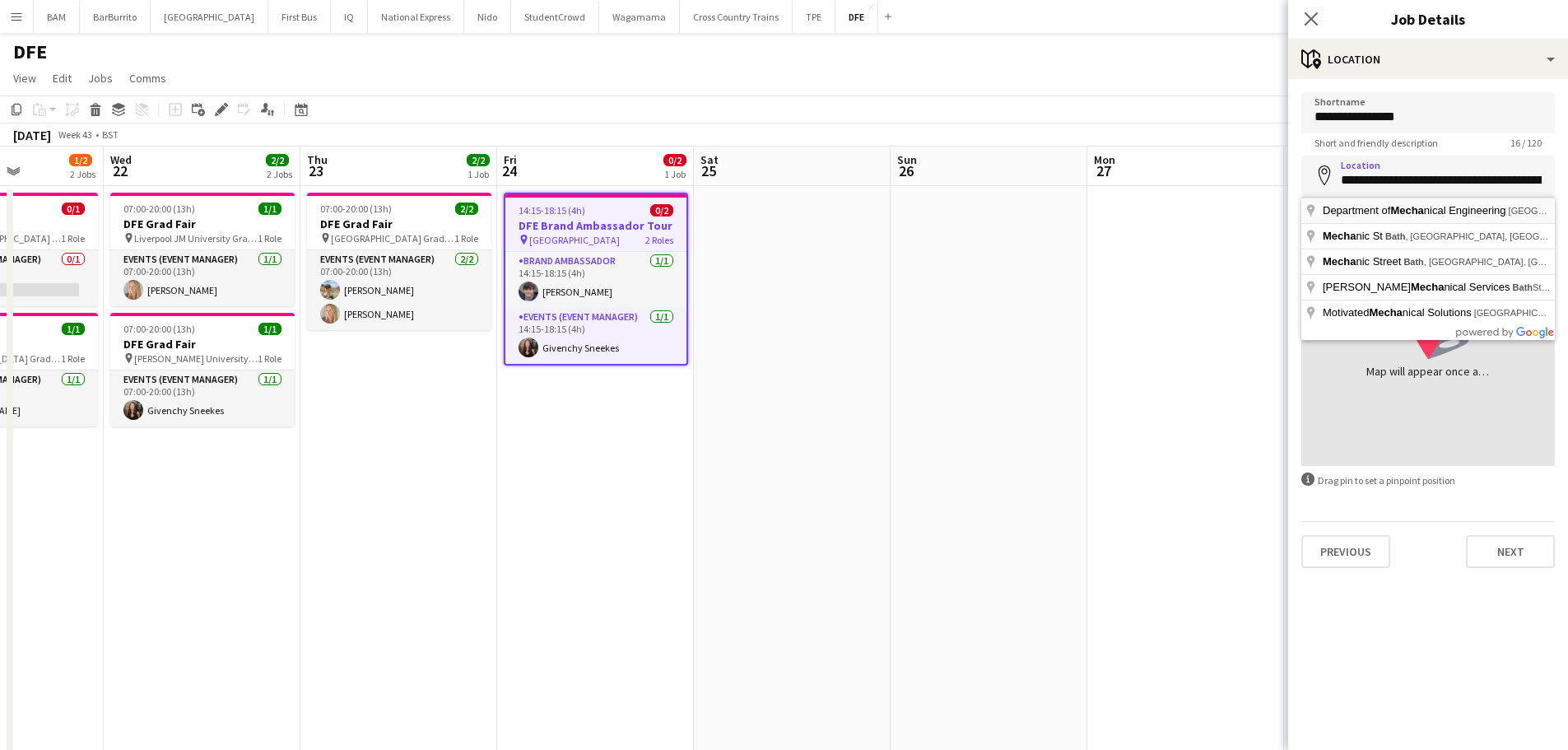
type input "**********"
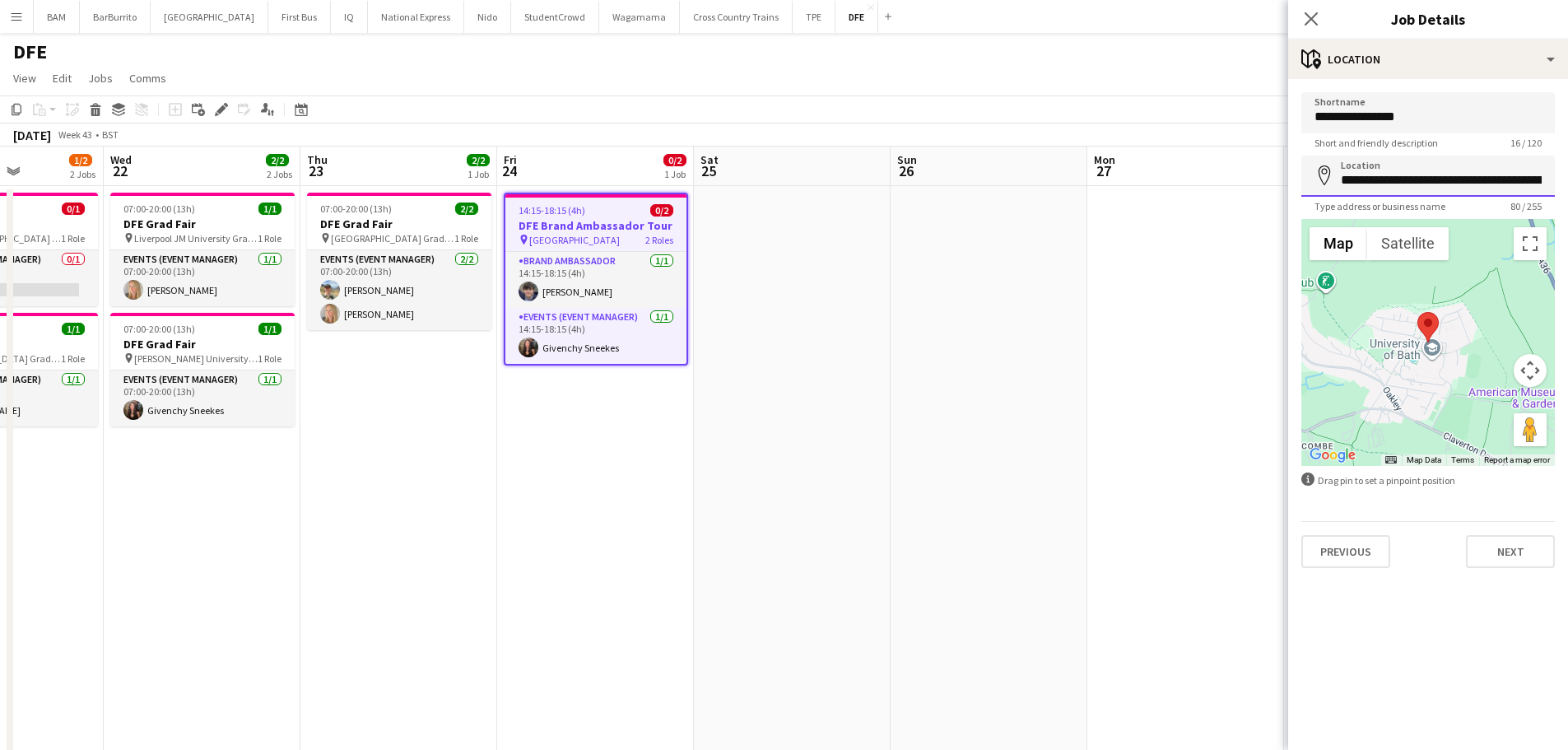
click at [1442, 190] on input "**********" at bounding box center [1428, 176] width 254 height 41
click at [1511, 557] on button "Next" at bounding box center [1510, 552] width 89 height 33
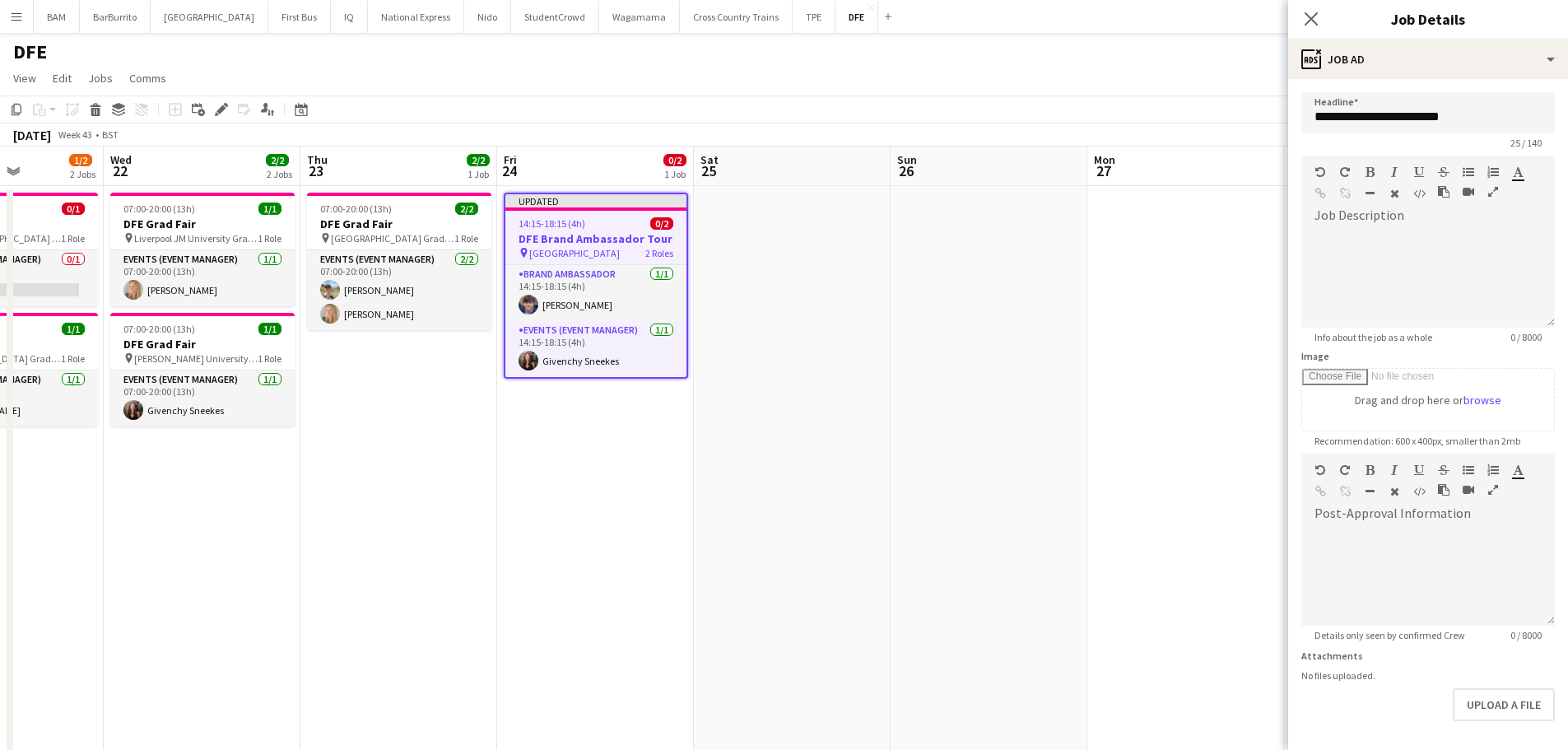
click at [1043, 80] on app-page-menu "View Day view expanded Day view collapsed Month view Date picker Jump to today …" at bounding box center [784, 80] width 1568 height 31
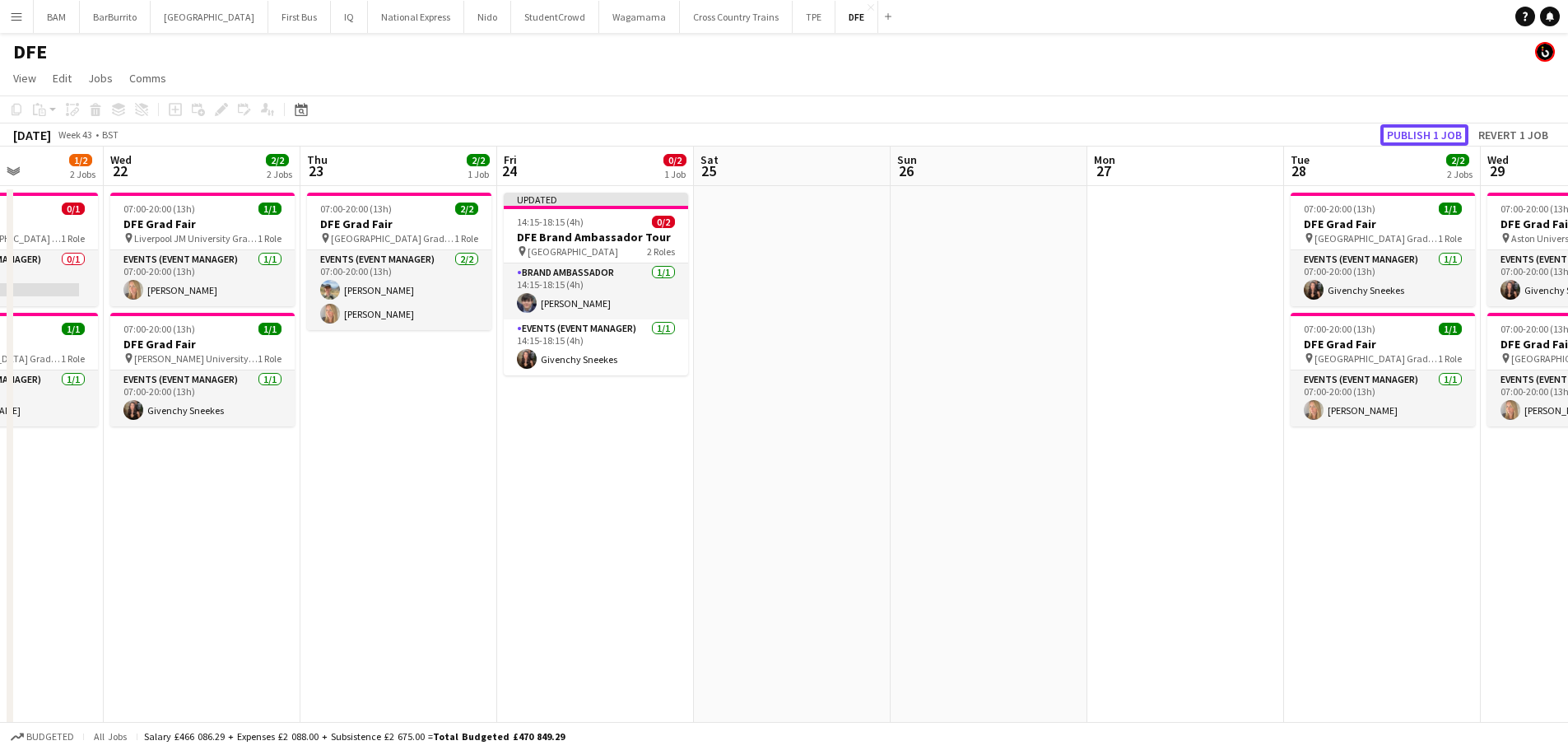
click at [1407, 128] on button "Publish 1 job" at bounding box center [1425, 135] width 88 height 22
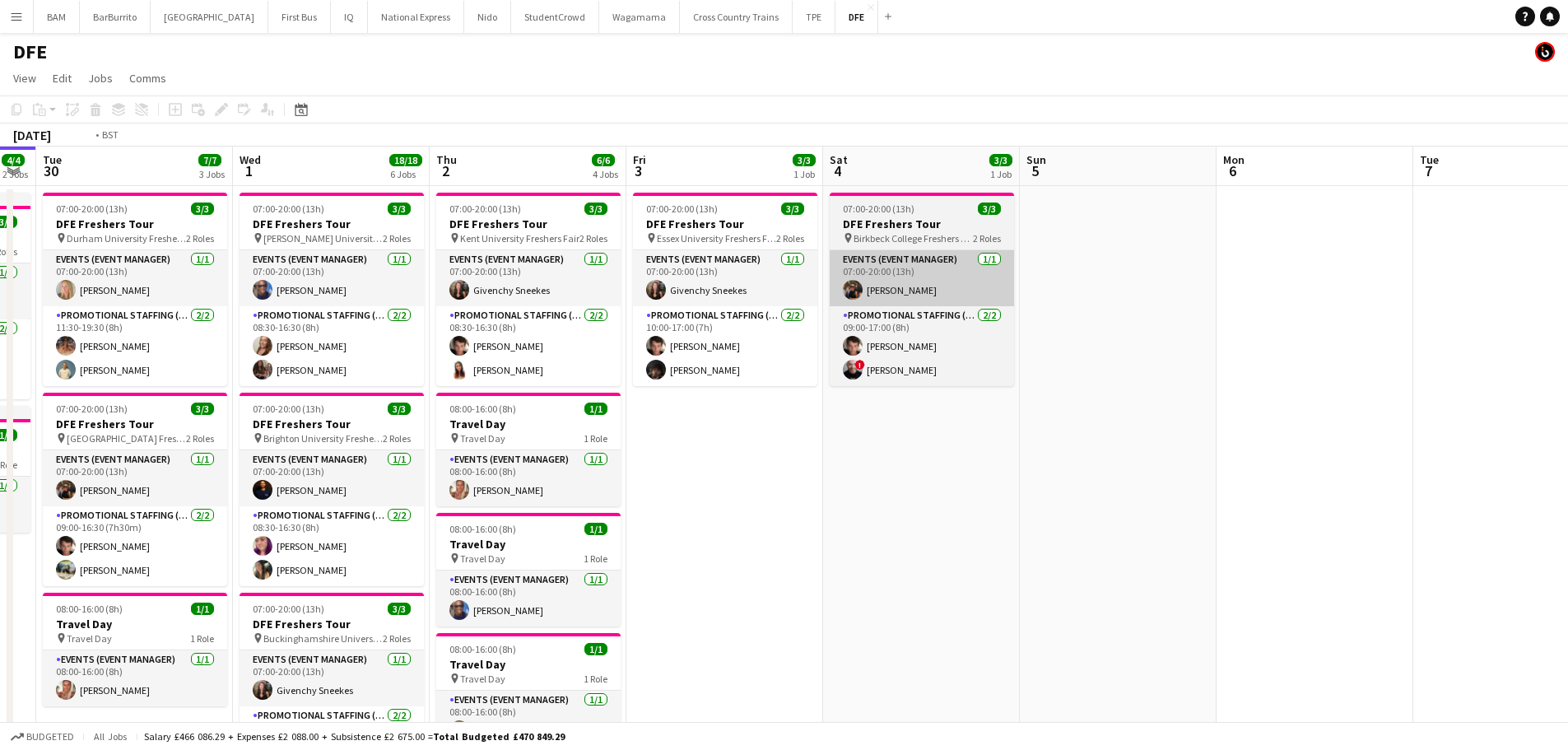
drag, startPoint x: 1263, startPoint y: 239, endPoint x: 786, endPoint y: 260, distance: 477.5
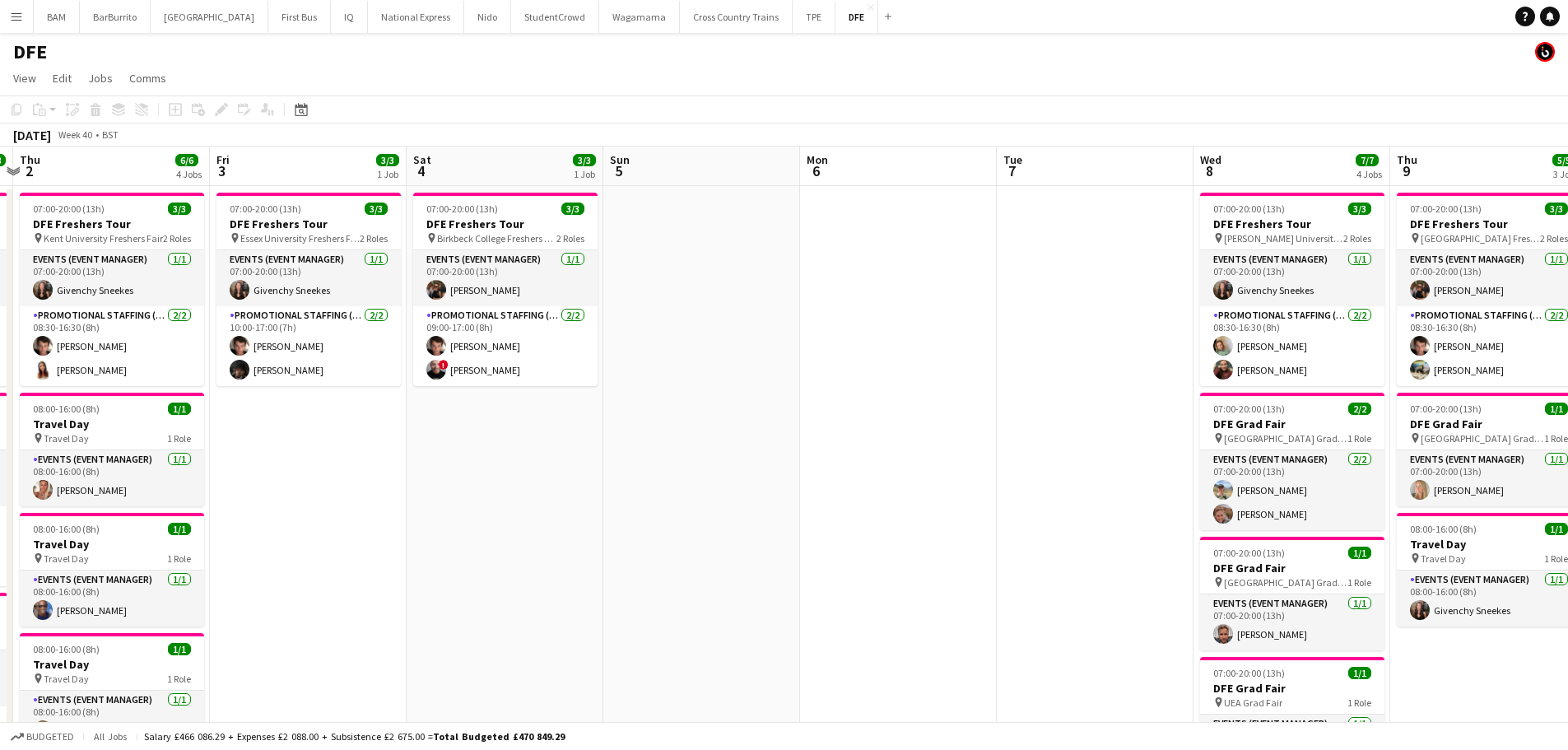
drag, startPoint x: 791, startPoint y: 284, endPoint x: 540, endPoint y: 235, distance: 255.7
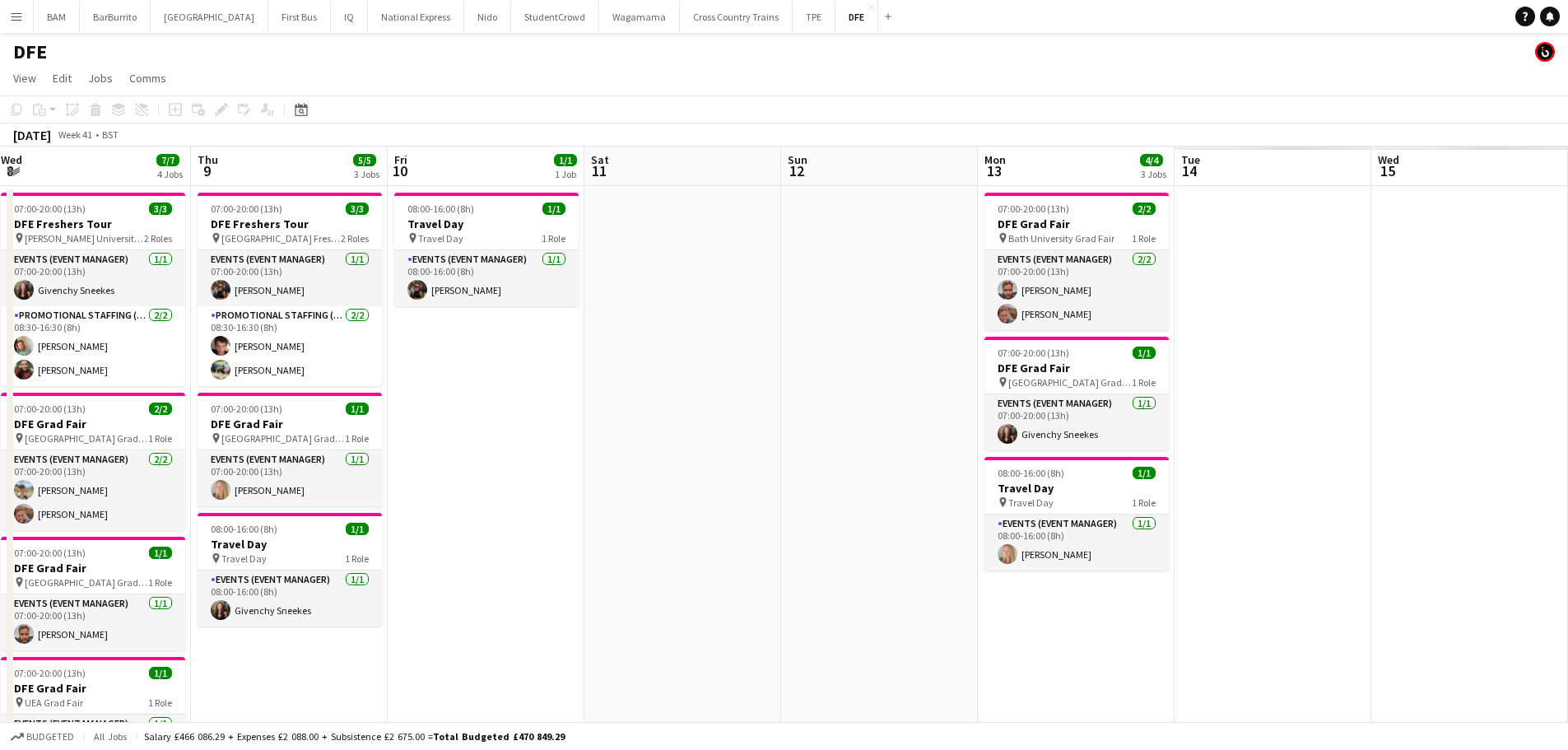
drag, startPoint x: 714, startPoint y: 282, endPoint x: 589, endPoint y: 290, distance: 125.3
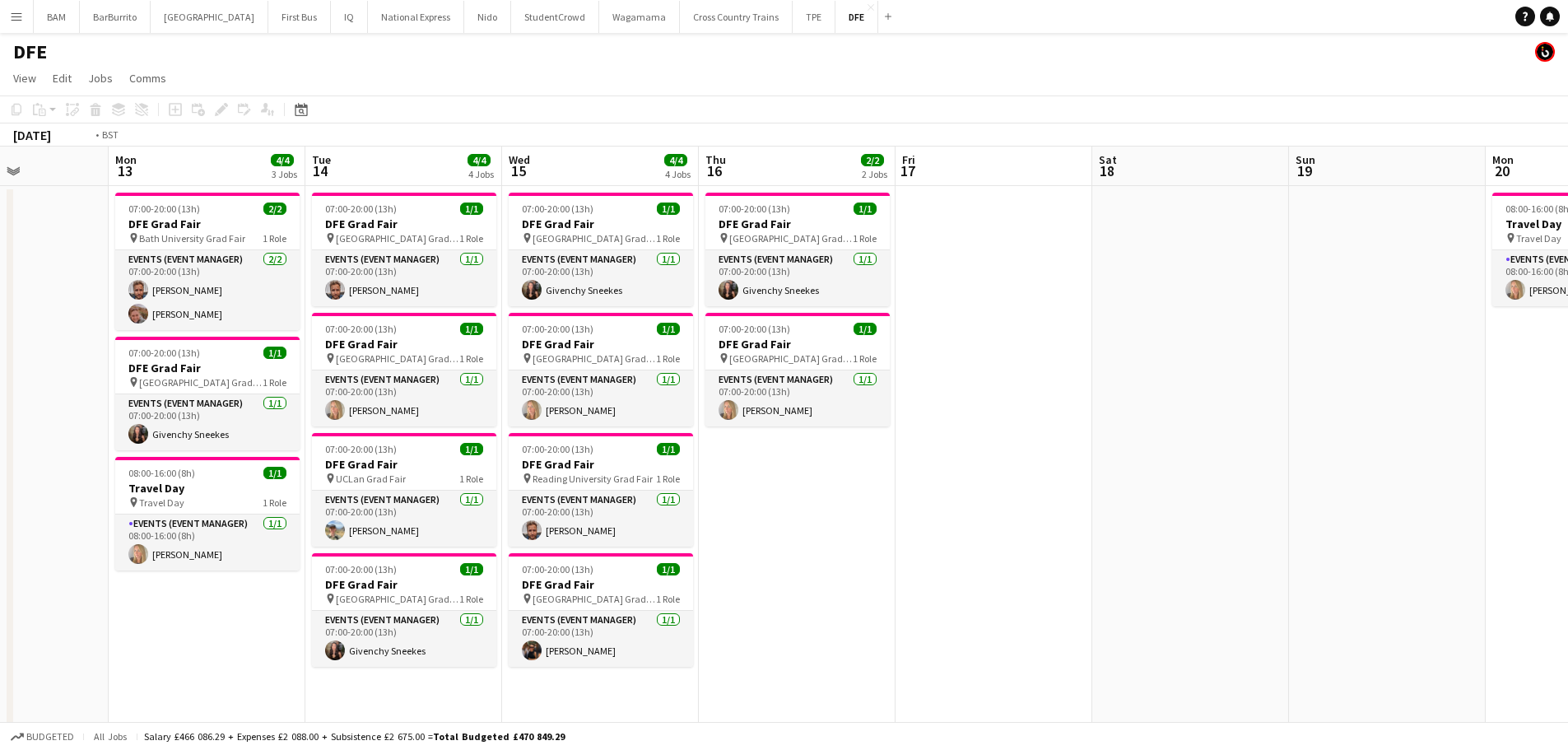
drag, startPoint x: 1337, startPoint y: 382, endPoint x: 464, endPoint y: 385, distance: 873.0
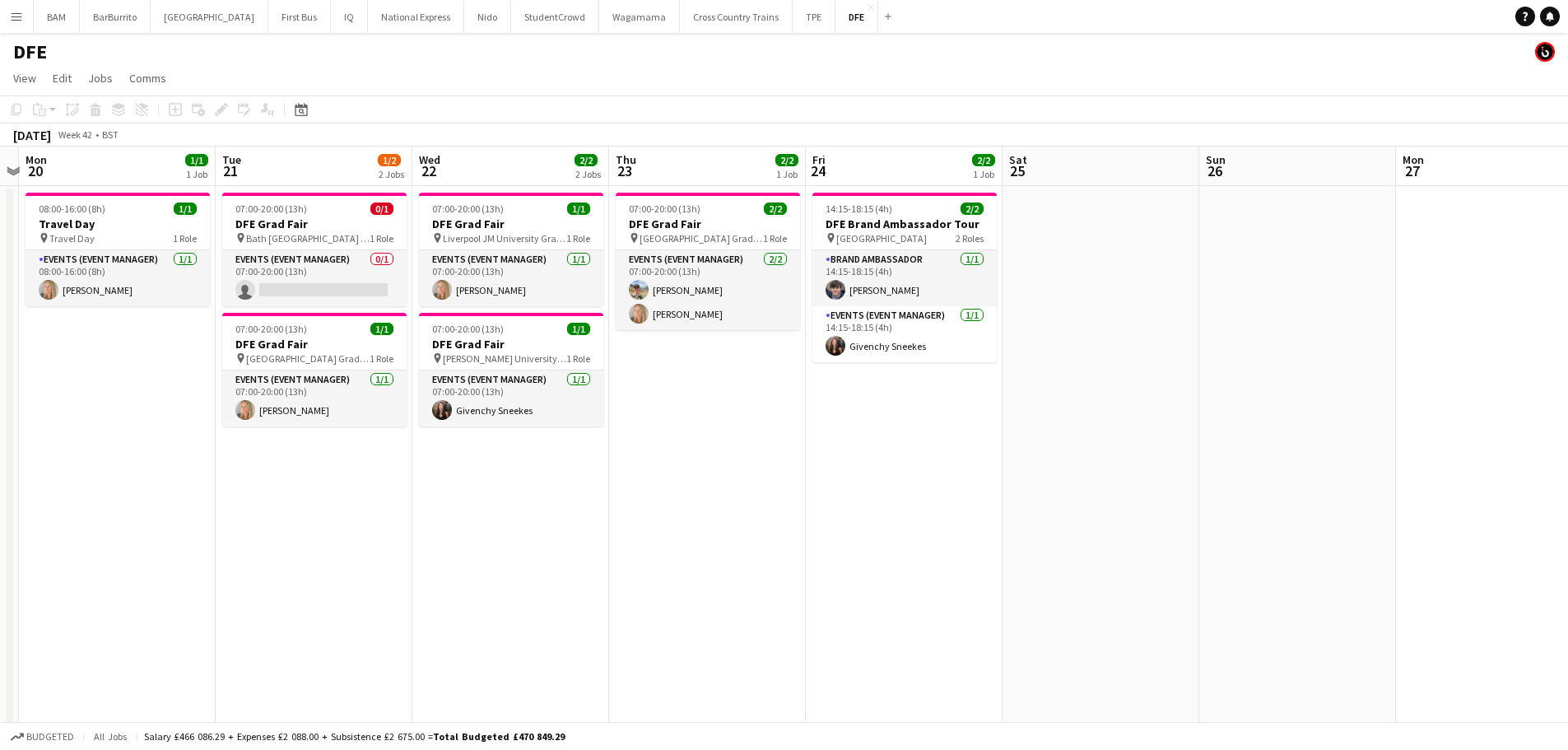
drag, startPoint x: 1218, startPoint y: 401, endPoint x: 1033, endPoint y: 412, distance: 185.3
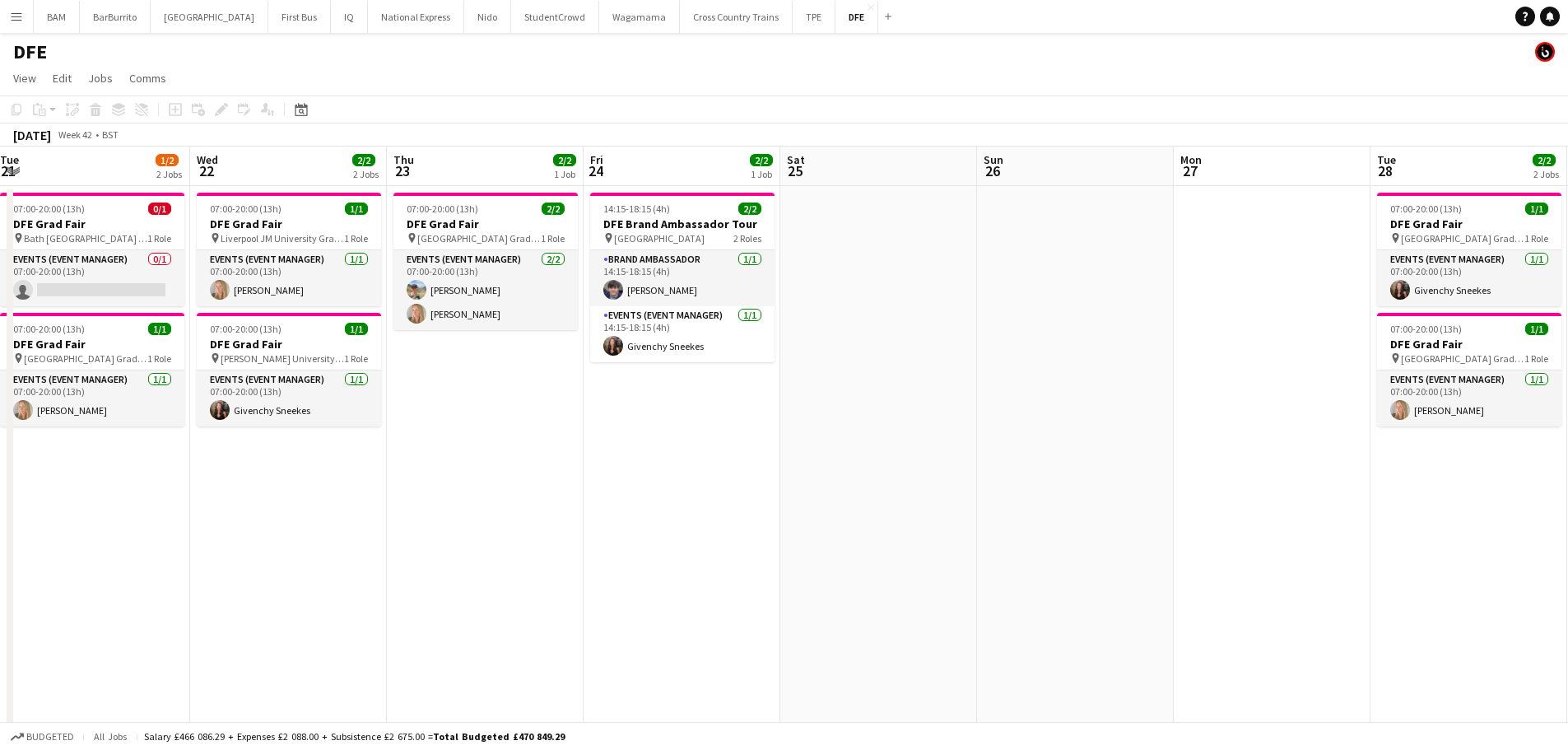
scroll to position [0, 336]
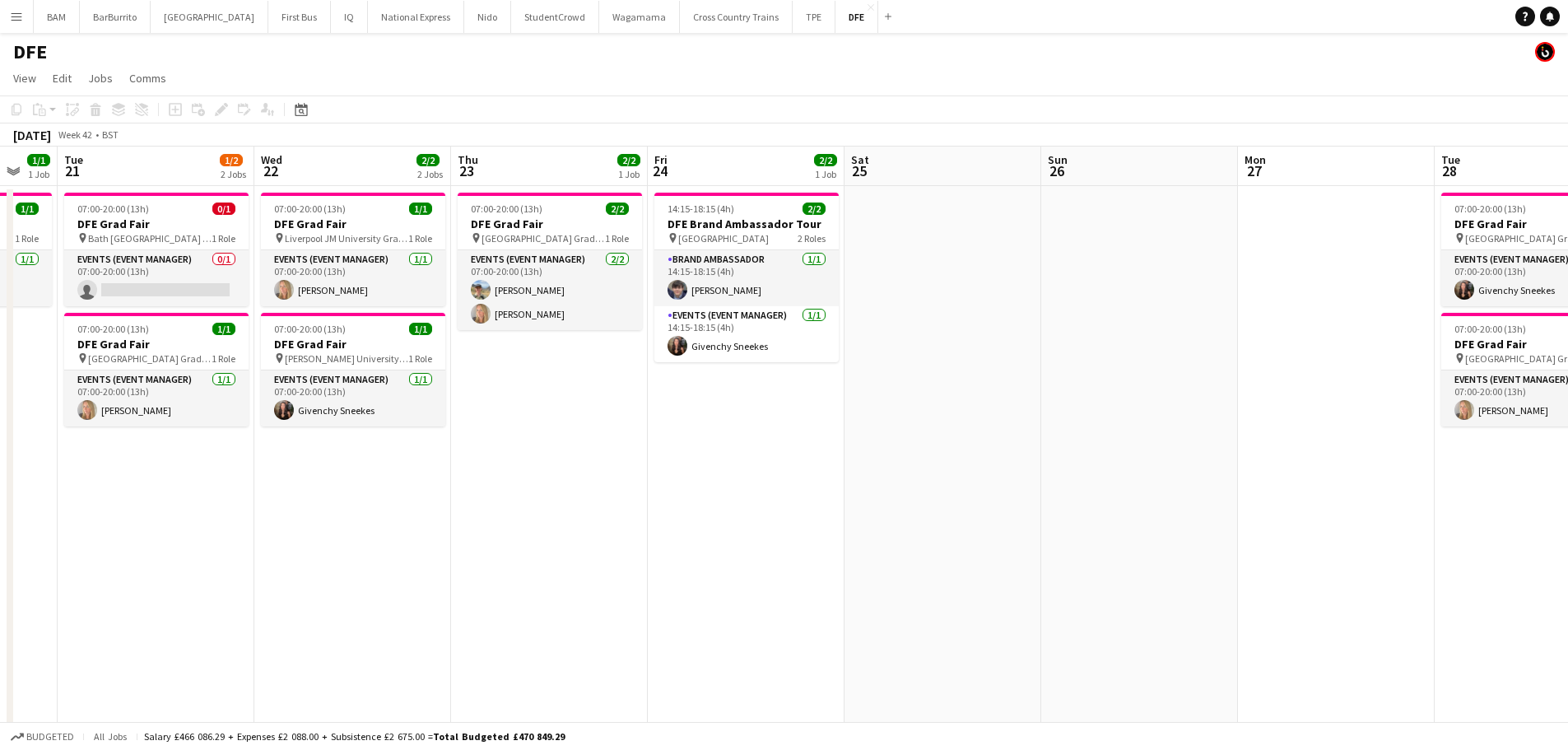
drag, startPoint x: 1081, startPoint y: 429, endPoint x: 1508, endPoint y: 425, distance: 427.0
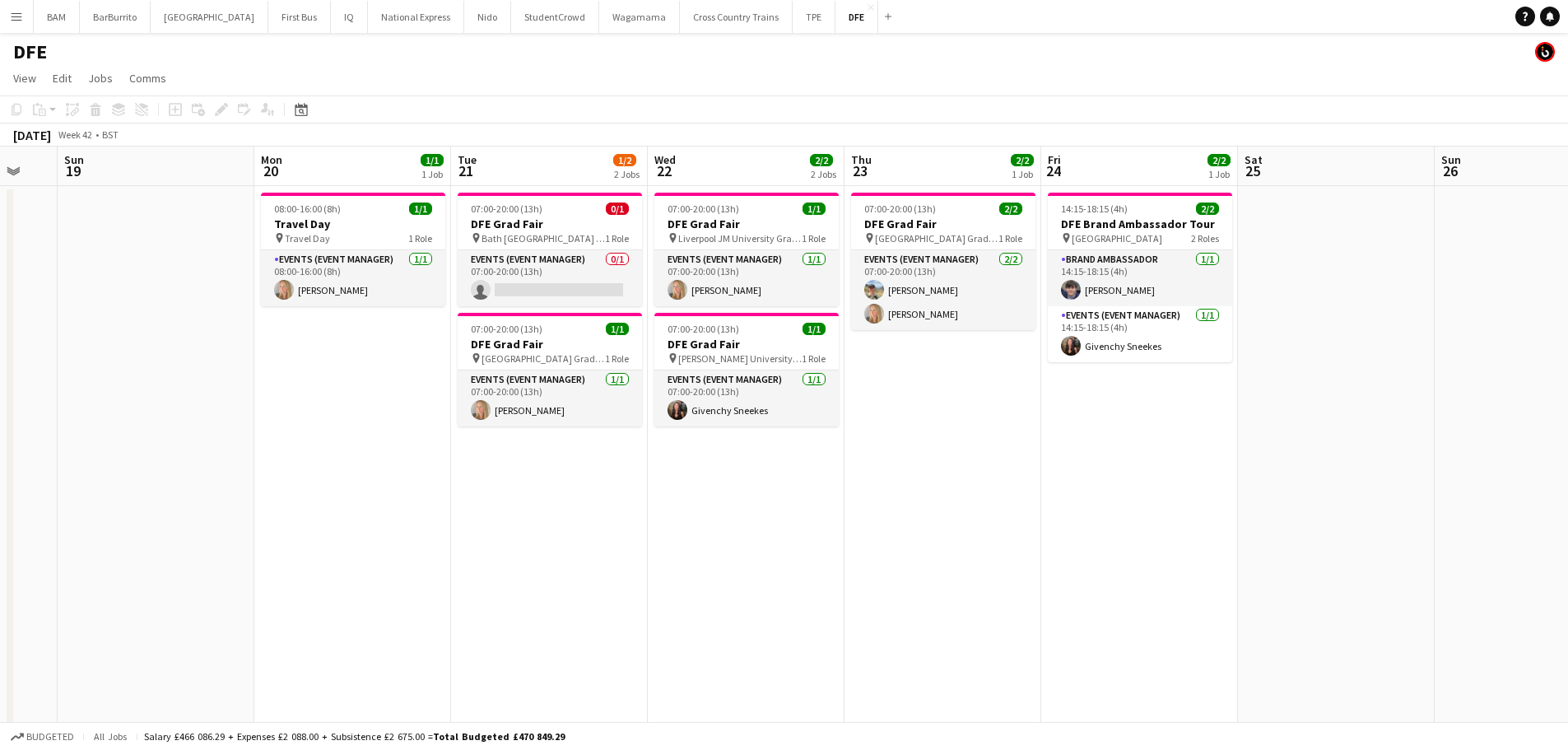
click at [772, 129] on div "October 2025 Week 42 • BST" at bounding box center [784, 135] width 1568 height 23
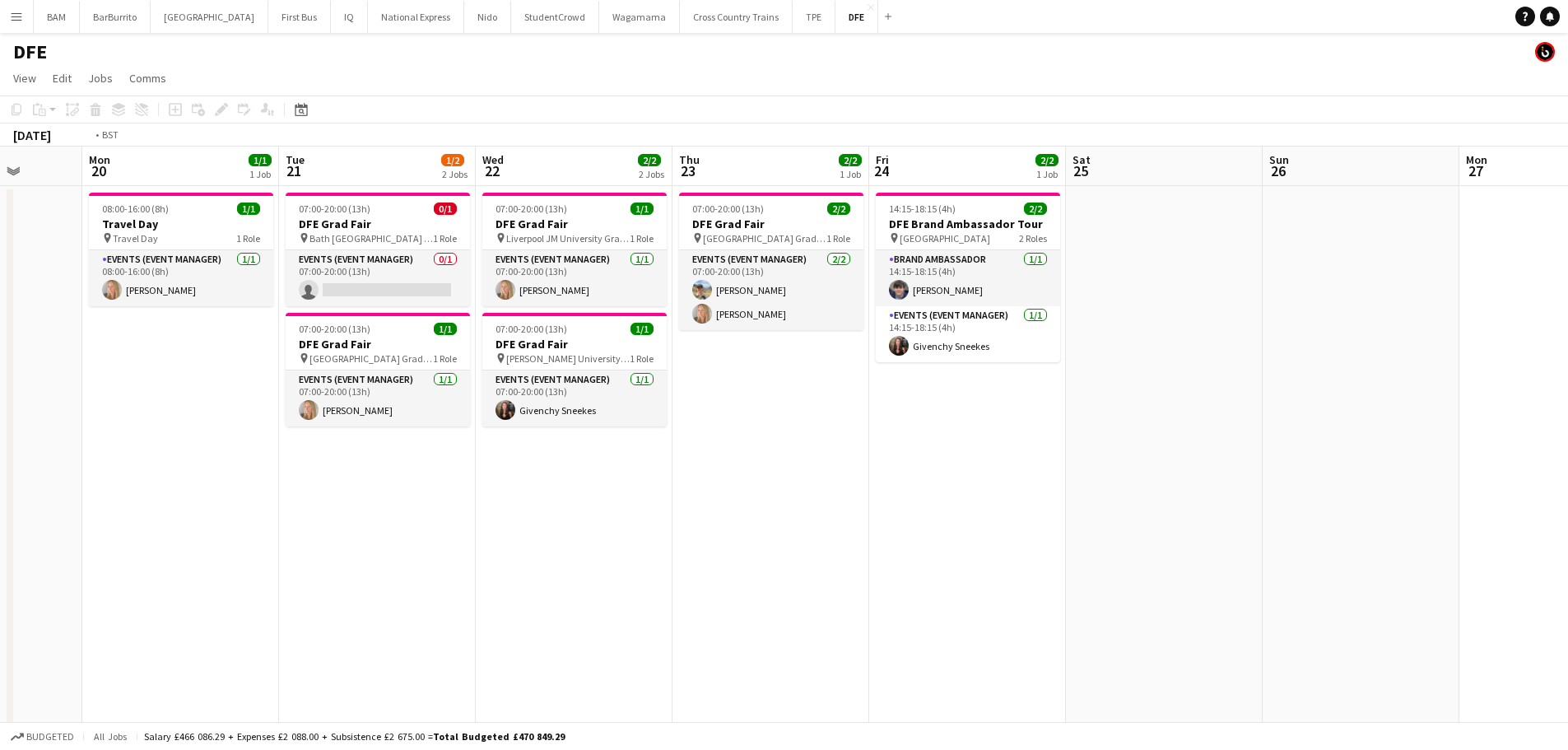
drag, startPoint x: 1467, startPoint y: 347, endPoint x: 536, endPoint y: 365, distance: 931.2
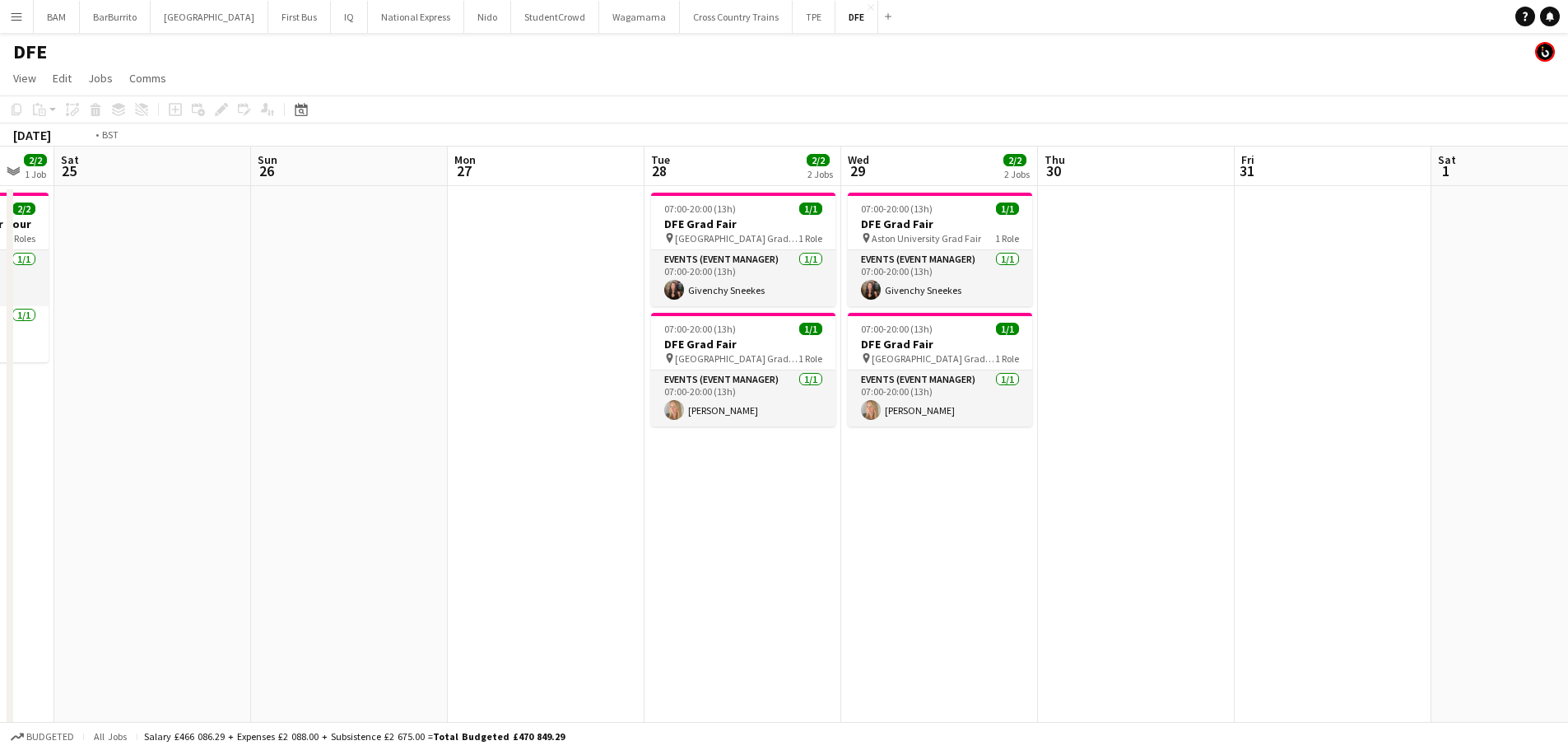
drag, startPoint x: 882, startPoint y: 423, endPoint x: 999, endPoint y: 400, distance: 119.2
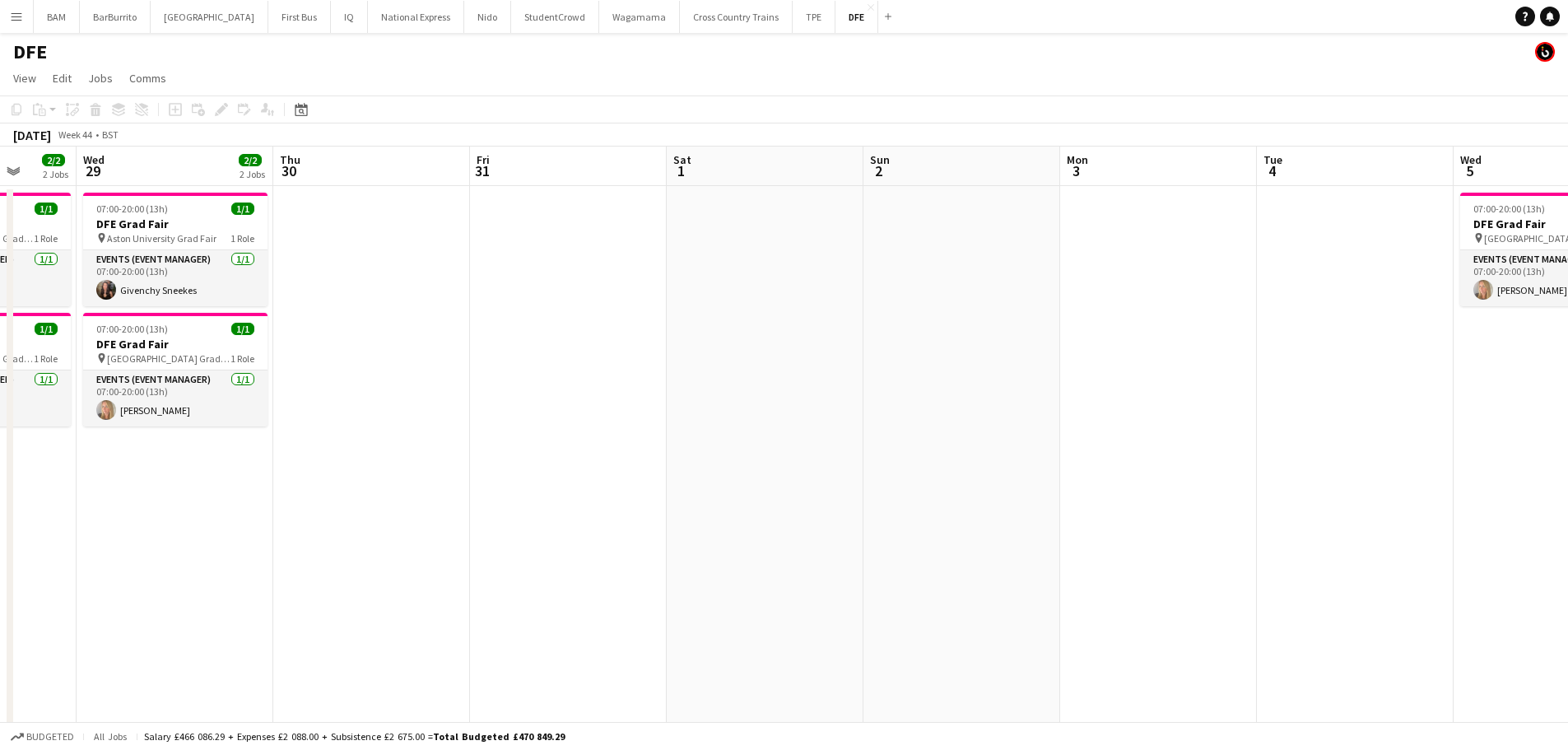
drag, startPoint x: 1100, startPoint y: 426, endPoint x: 728, endPoint y: 421, distance: 372.0
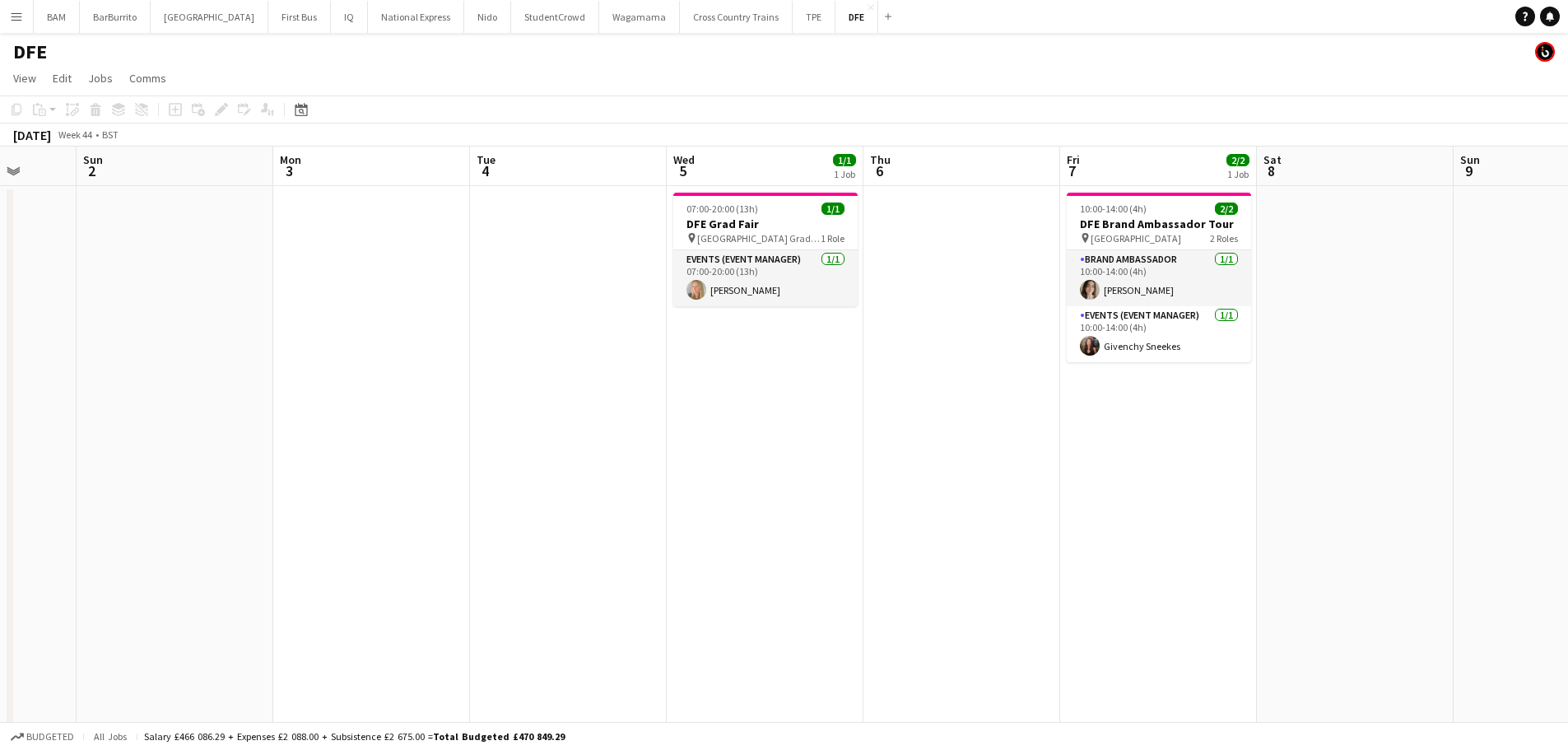
scroll to position [0, 755]
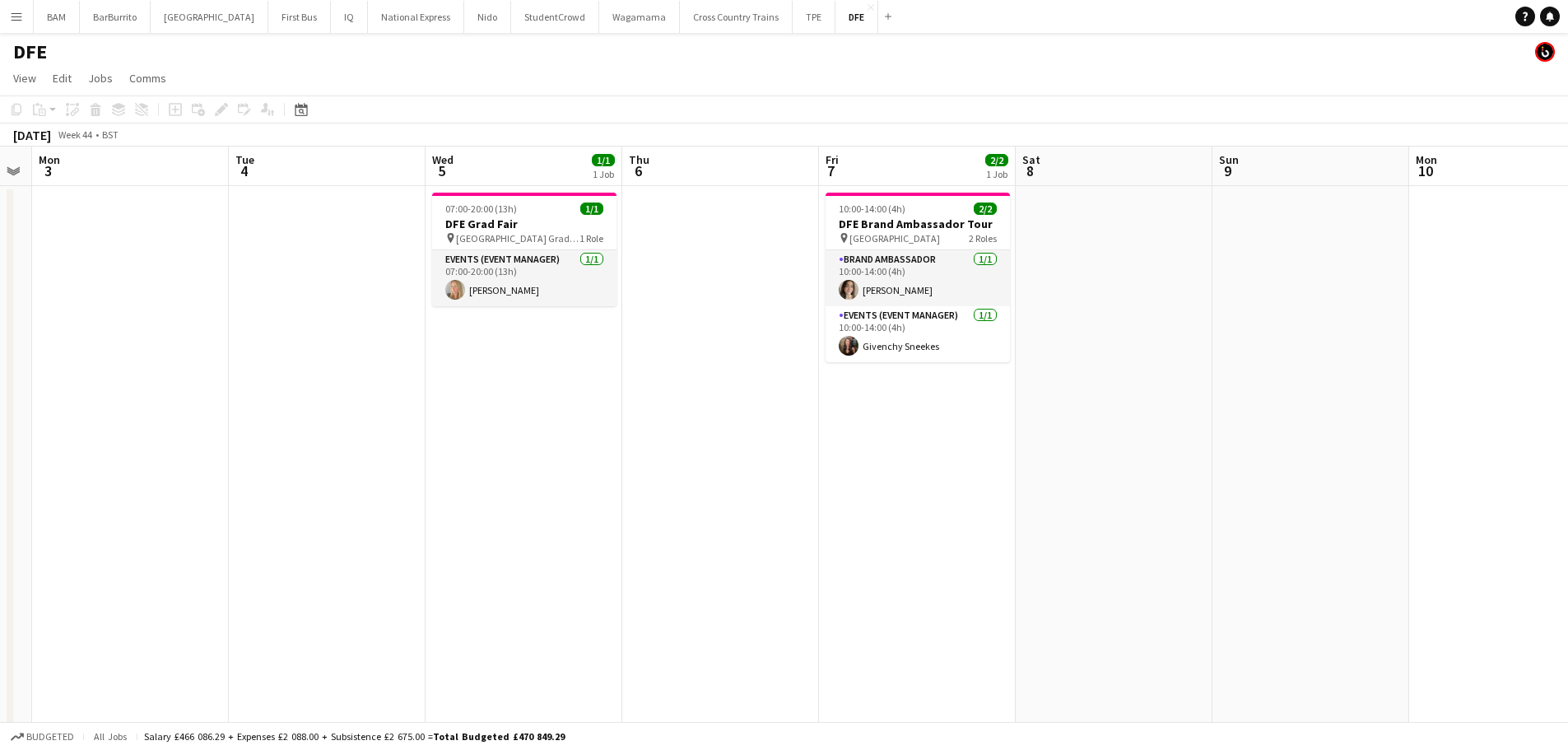
drag, startPoint x: 799, startPoint y: 421, endPoint x: 620, endPoint y: 416, distance: 179.1
click at [897, 208] on span "10:00-14:00 (4h)" at bounding box center [872, 209] width 67 height 13
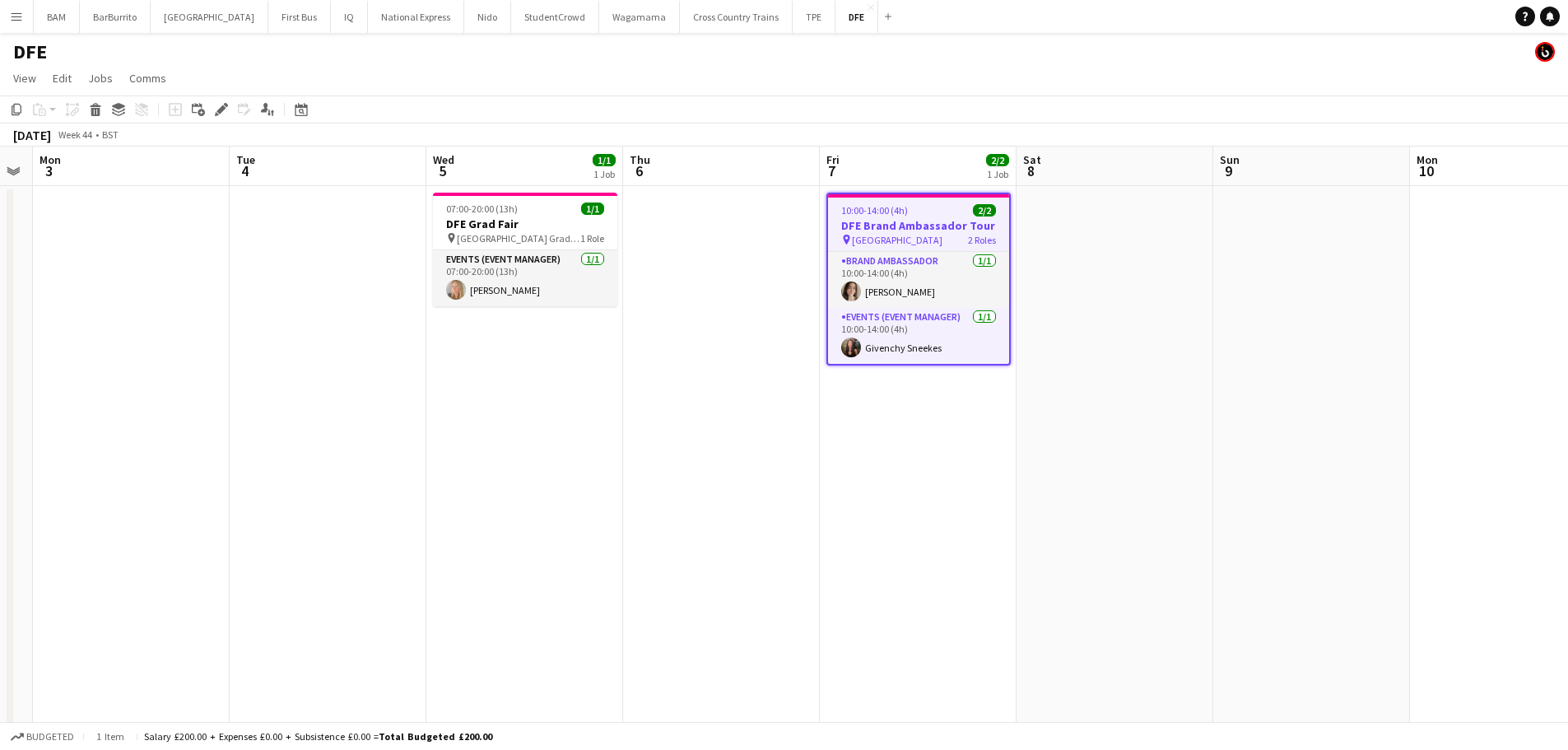
click at [906, 240] on span "Keele University" at bounding box center [898, 240] width 91 height 13
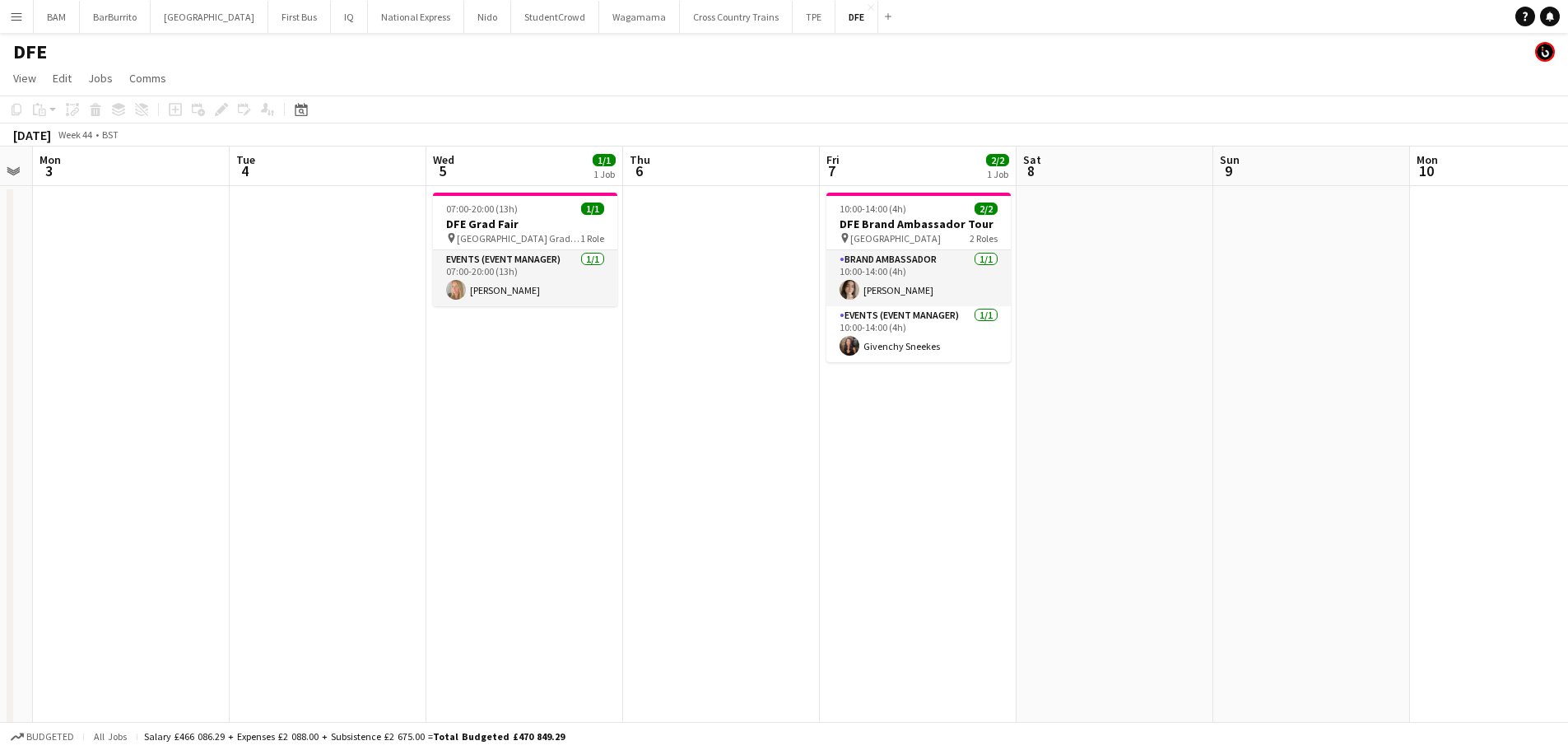
click at [908, 231] on h3 "DFE Brand Ambassador Tour" at bounding box center [919, 223] width 184 height 15
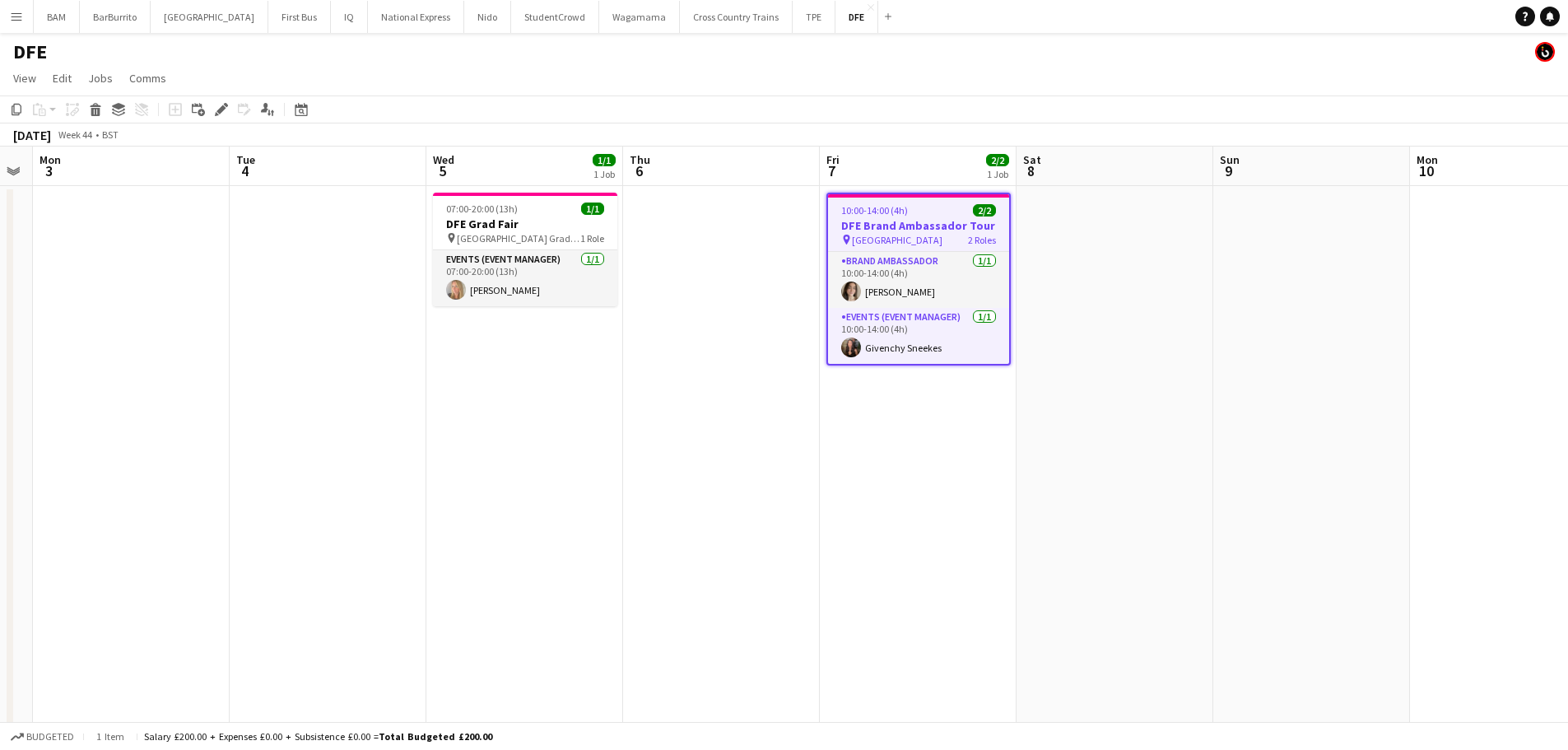
click at [209, 107] on div "Add job Add linked Job Edit Edit linked Job Applicants" at bounding box center [214, 110] width 126 height 20
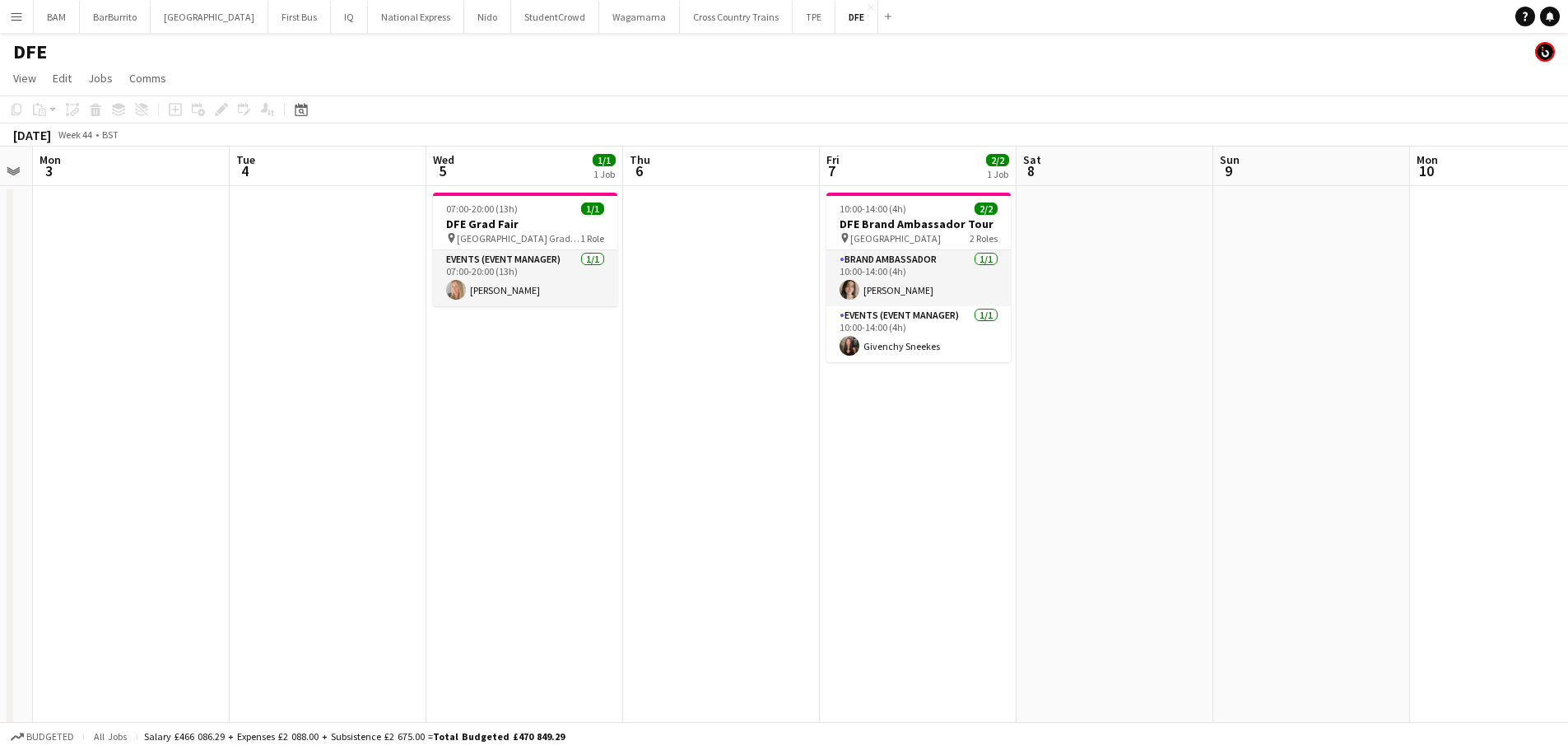
click at [872, 111] on app-toolbar "Copy Paste Paste Ctrl+V Paste with crew Ctrl+Shift+V Paste linked Job Delete Gr…" at bounding box center [784, 110] width 1568 height 28
click at [918, 202] on app-job-card "10:00-14:00 (4h) 2/2 DFE Brand Ambassador Tour pin Keele University 2 Roles Bra…" at bounding box center [919, 277] width 184 height 169
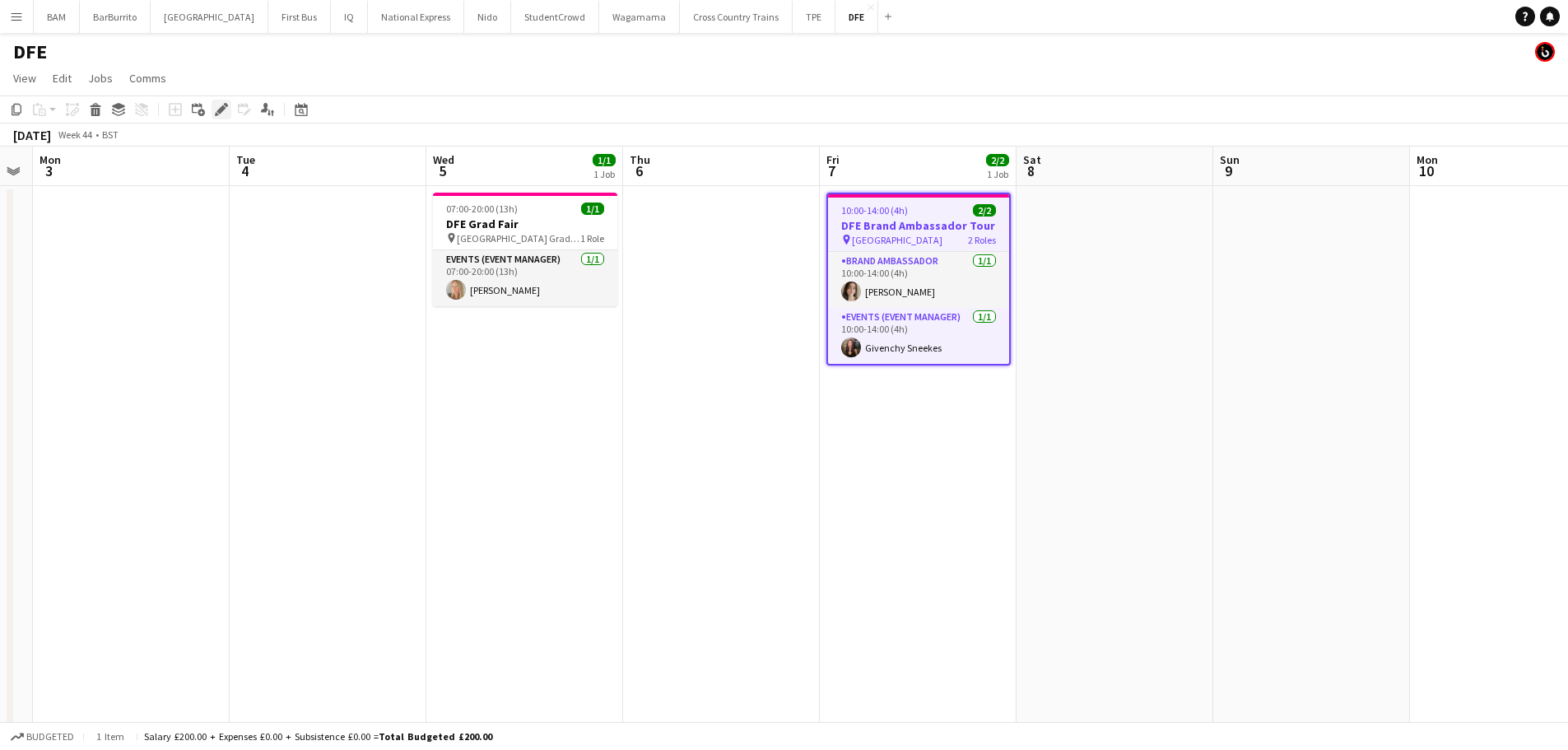
click at [219, 111] on icon at bounding box center [220, 110] width 9 height 9
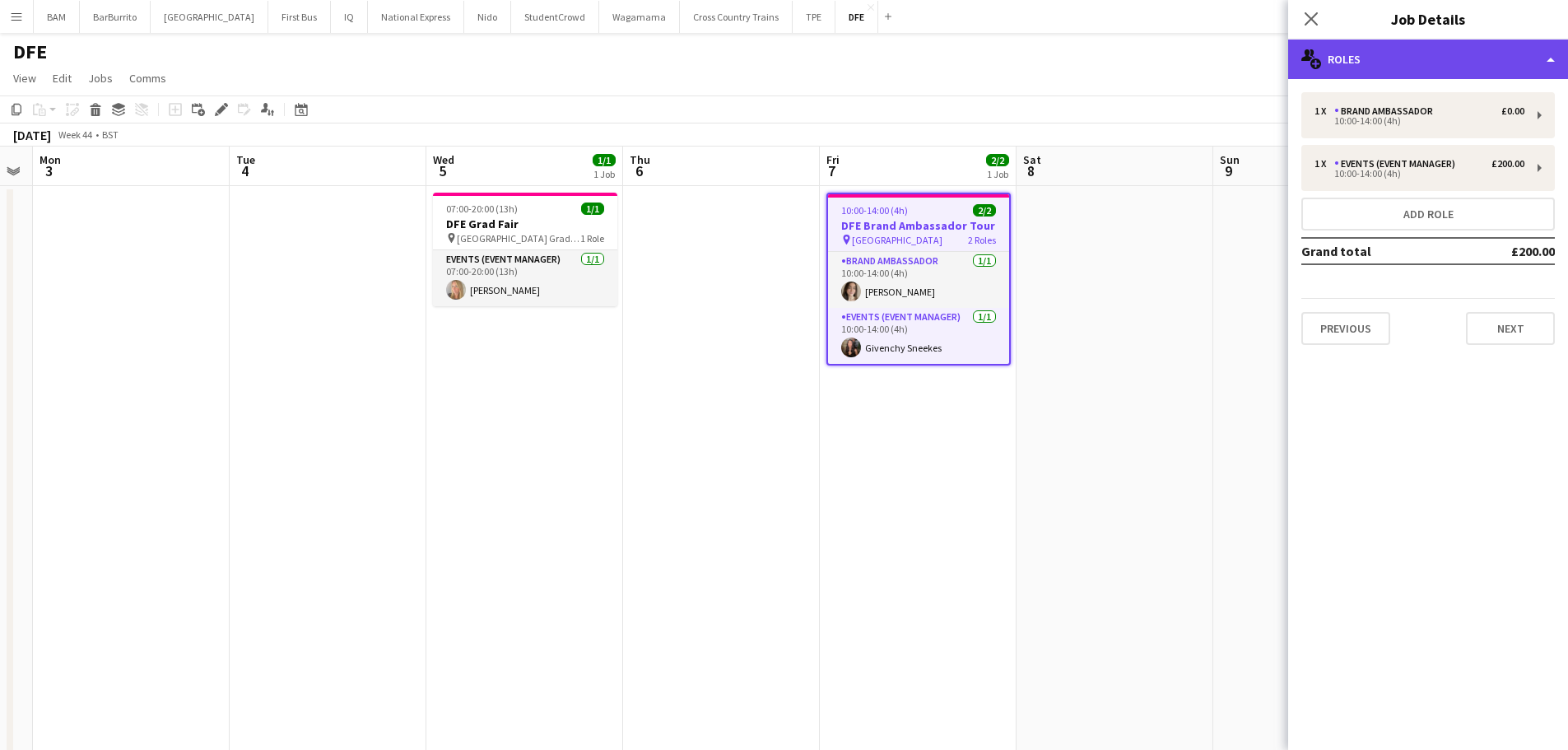
click at [1397, 60] on div "multiple-users-add Roles" at bounding box center [1428, 59] width 280 height 39
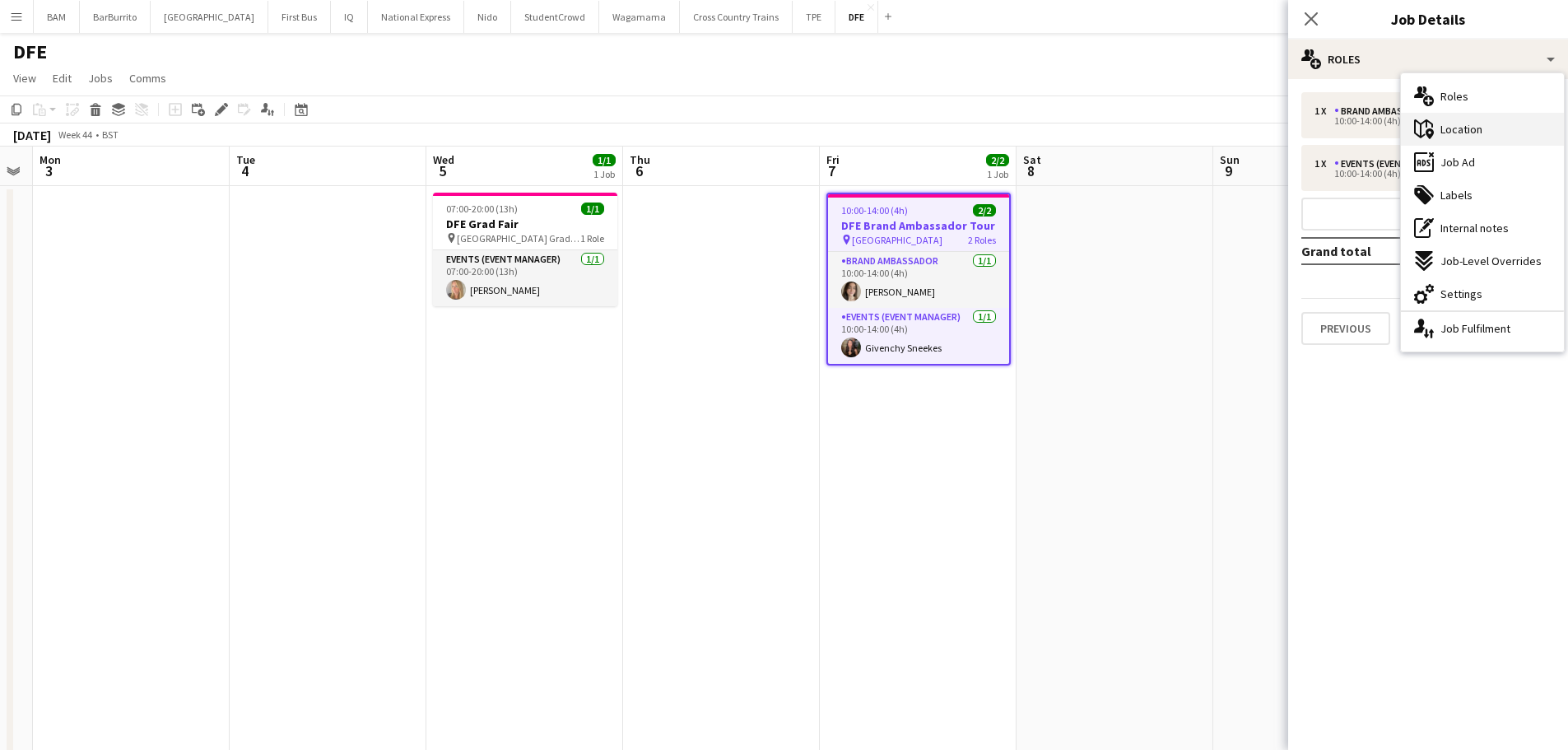
click at [1465, 121] on span "Location" at bounding box center [1461, 128] width 42 height 15
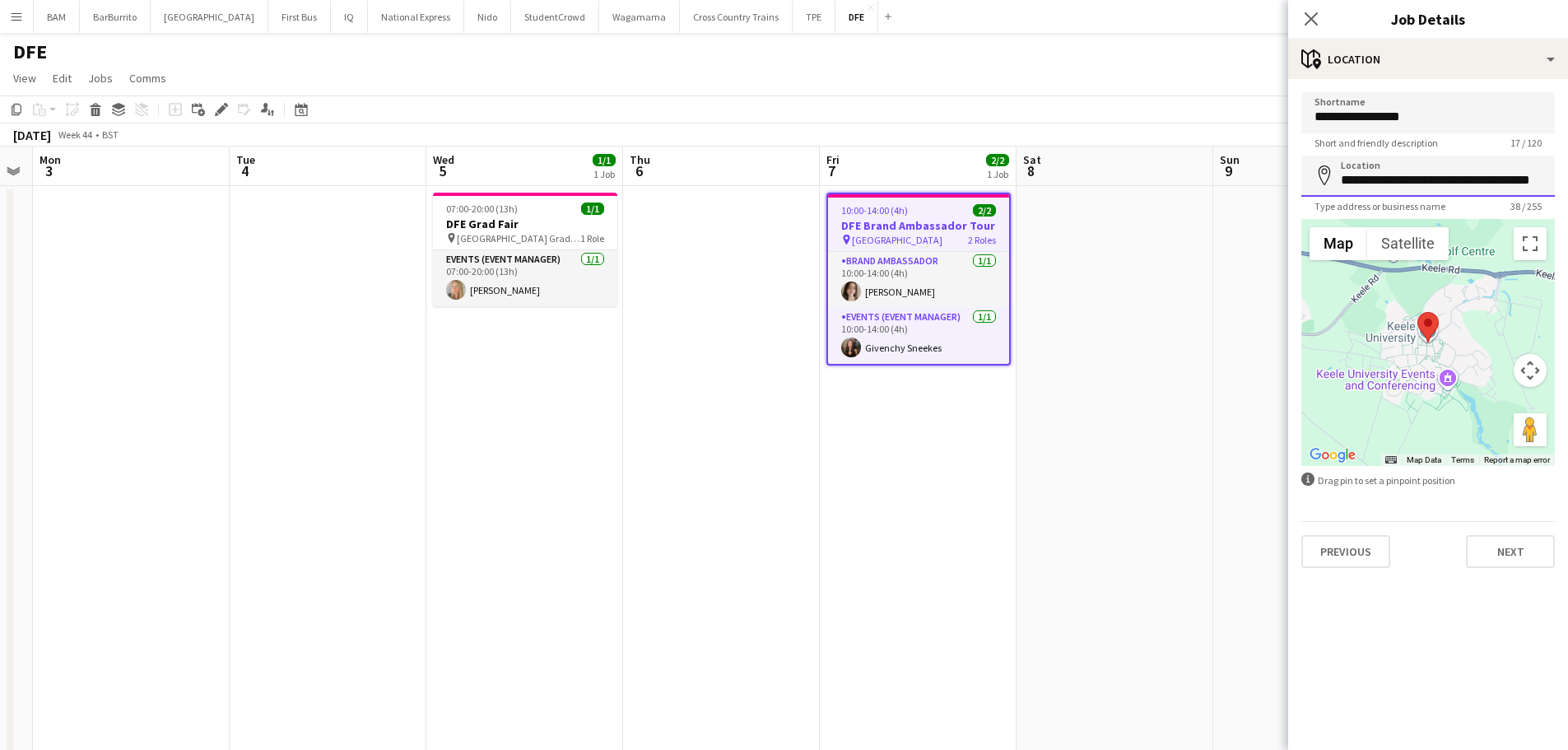
click at [1445, 163] on input "**********" at bounding box center [1428, 176] width 254 height 41
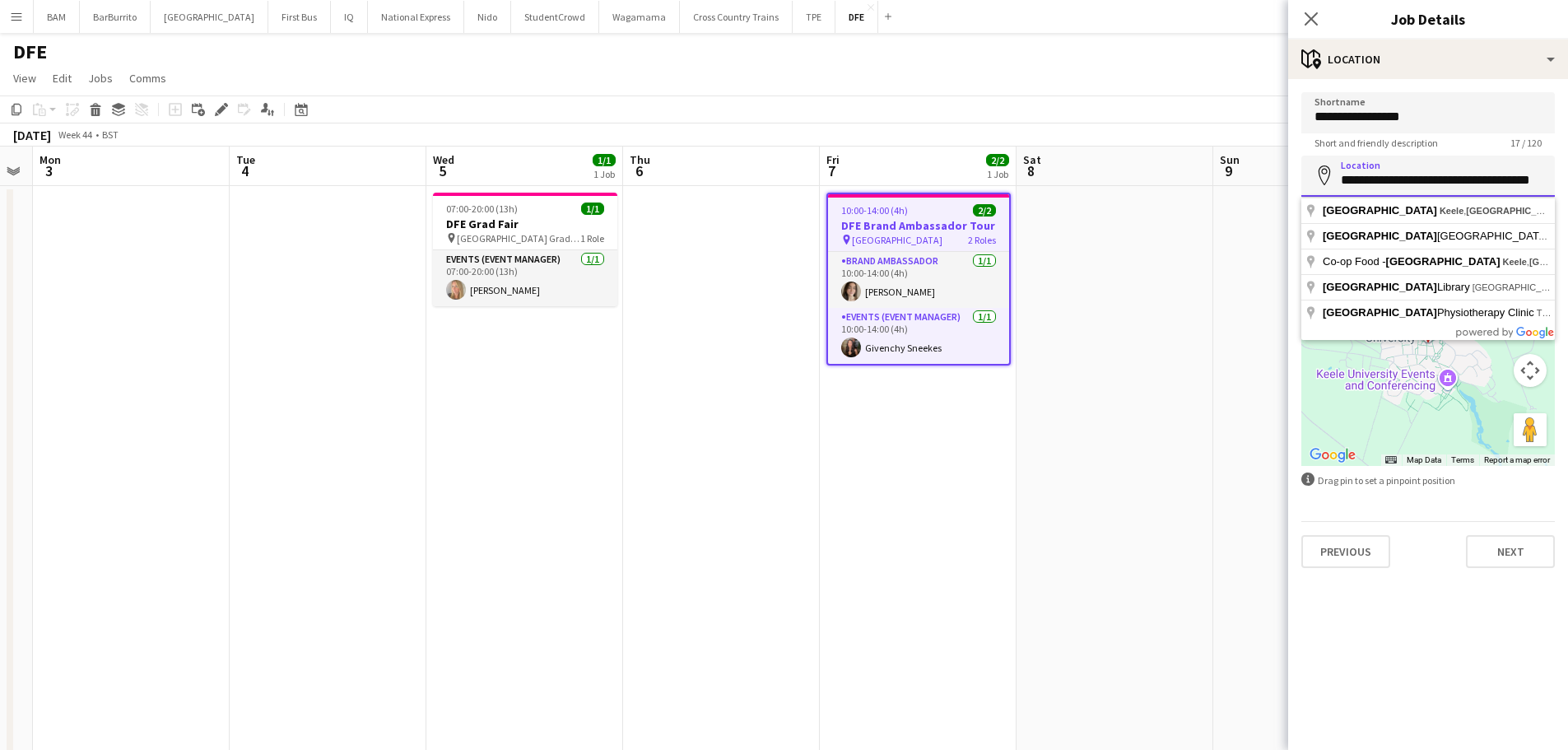
scroll to position [0, 8]
drag, startPoint x: 1464, startPoint y: 177, endPoint x: 1580, endPoint y: 169, distance: 116.3
type input "**********"
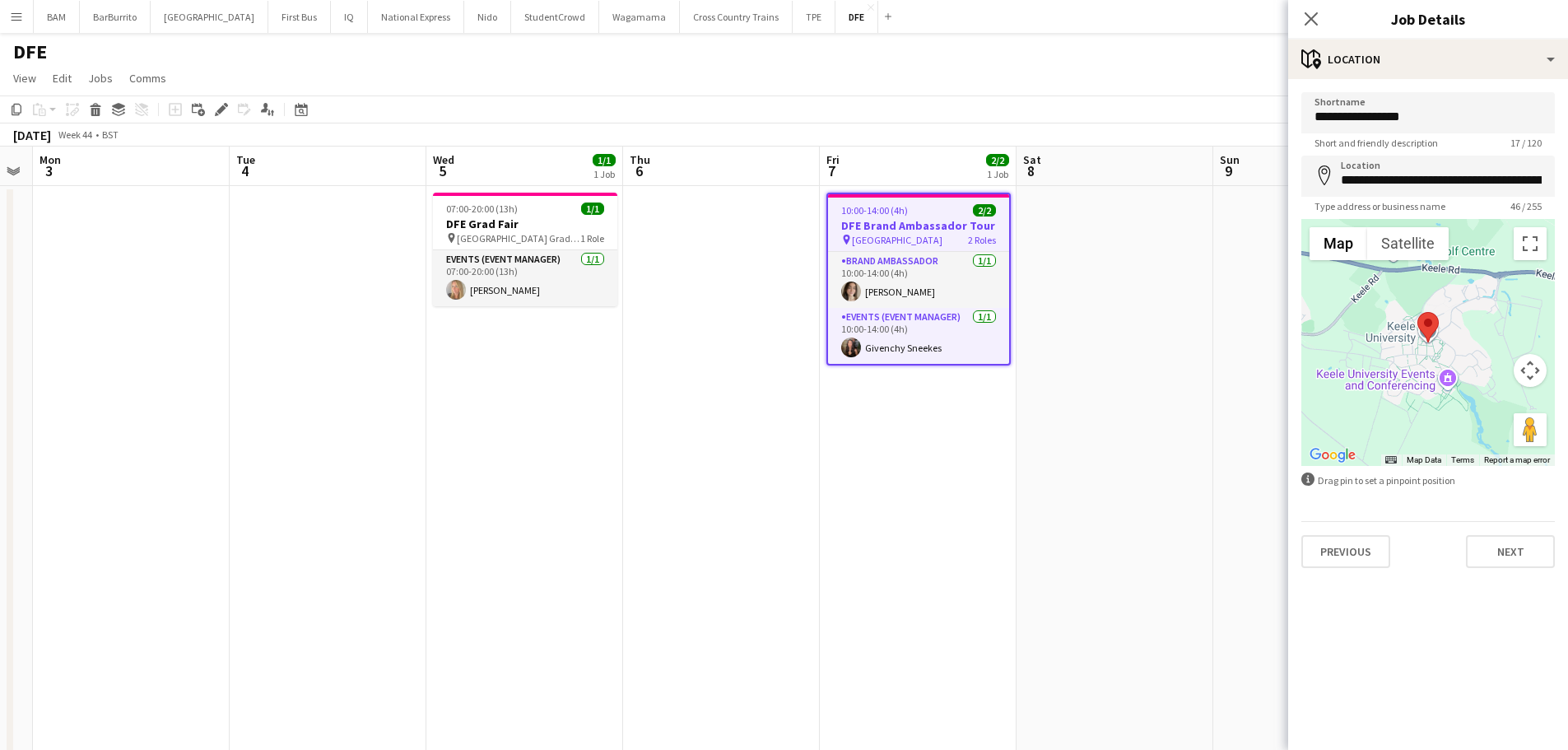
click at [1133, 85] on app-page-menu "View Day view expanded Day view collapsed Month view Date picker Jump to today …" at bounding box center [784, 80] width 1568 height 31
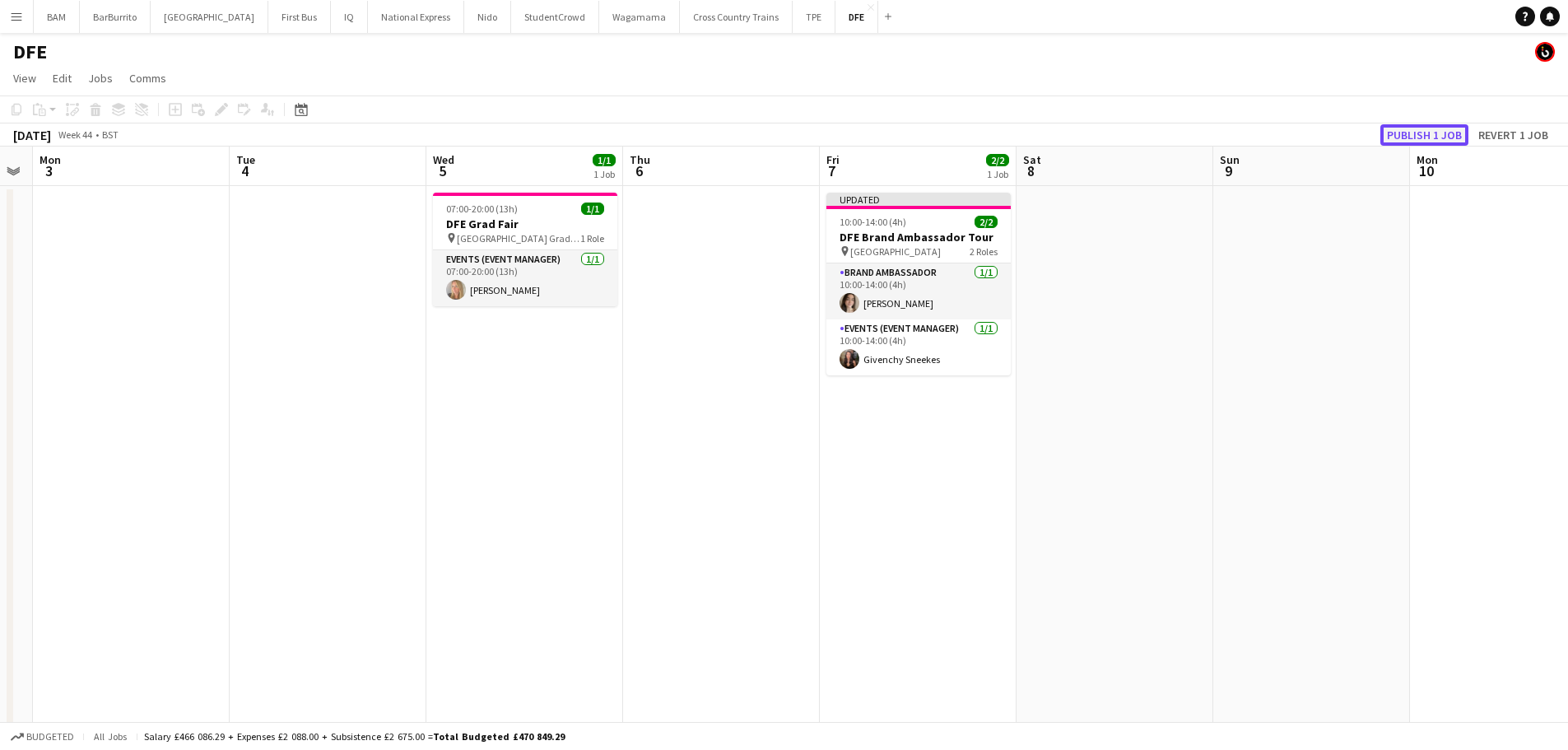
click at [1420, 139] on button "Publish 1 job" at bounding box center [1425, 135] width 88 height 22
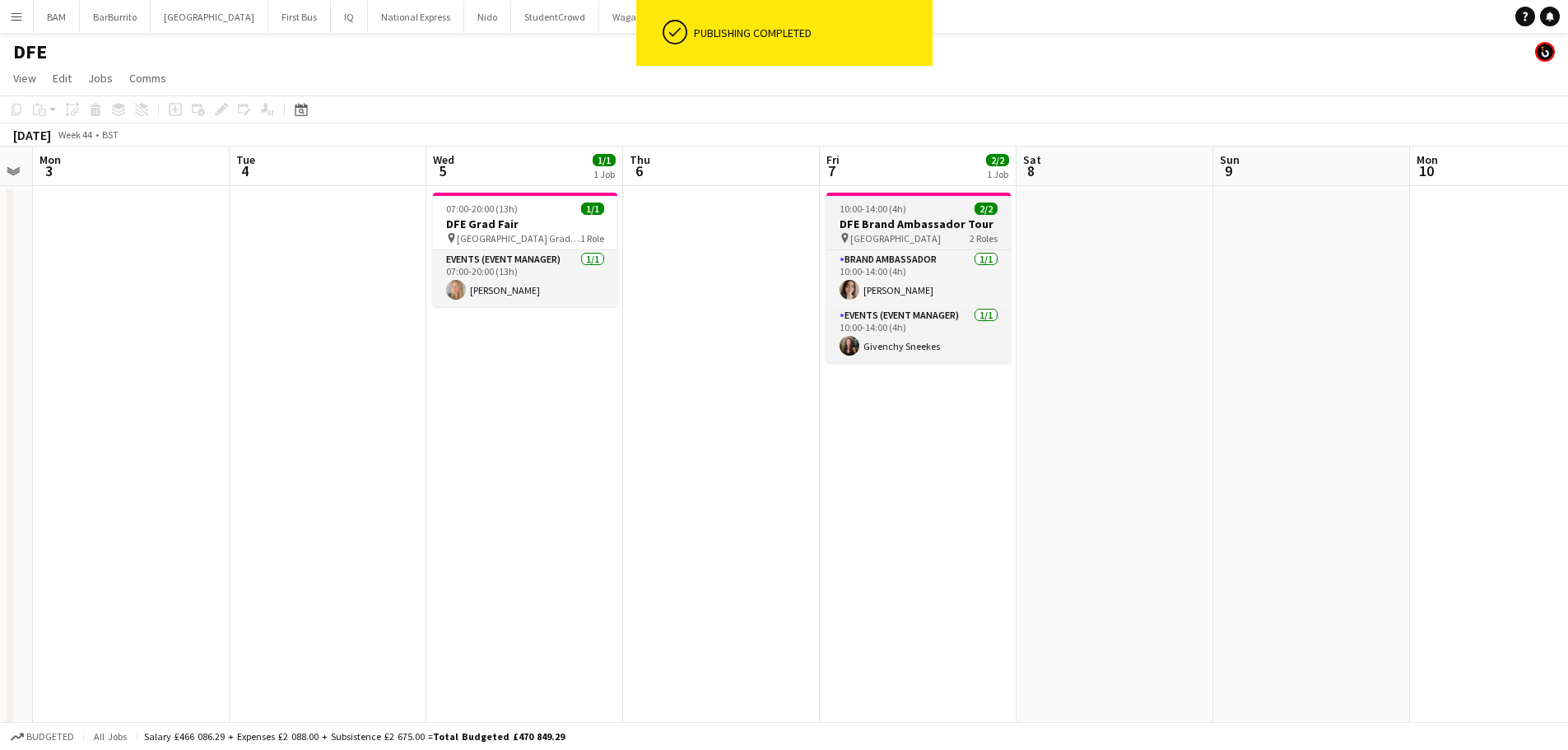
click at [911, 240] on span "Keele University" at bounding box center [896, 238] width 91 height 13
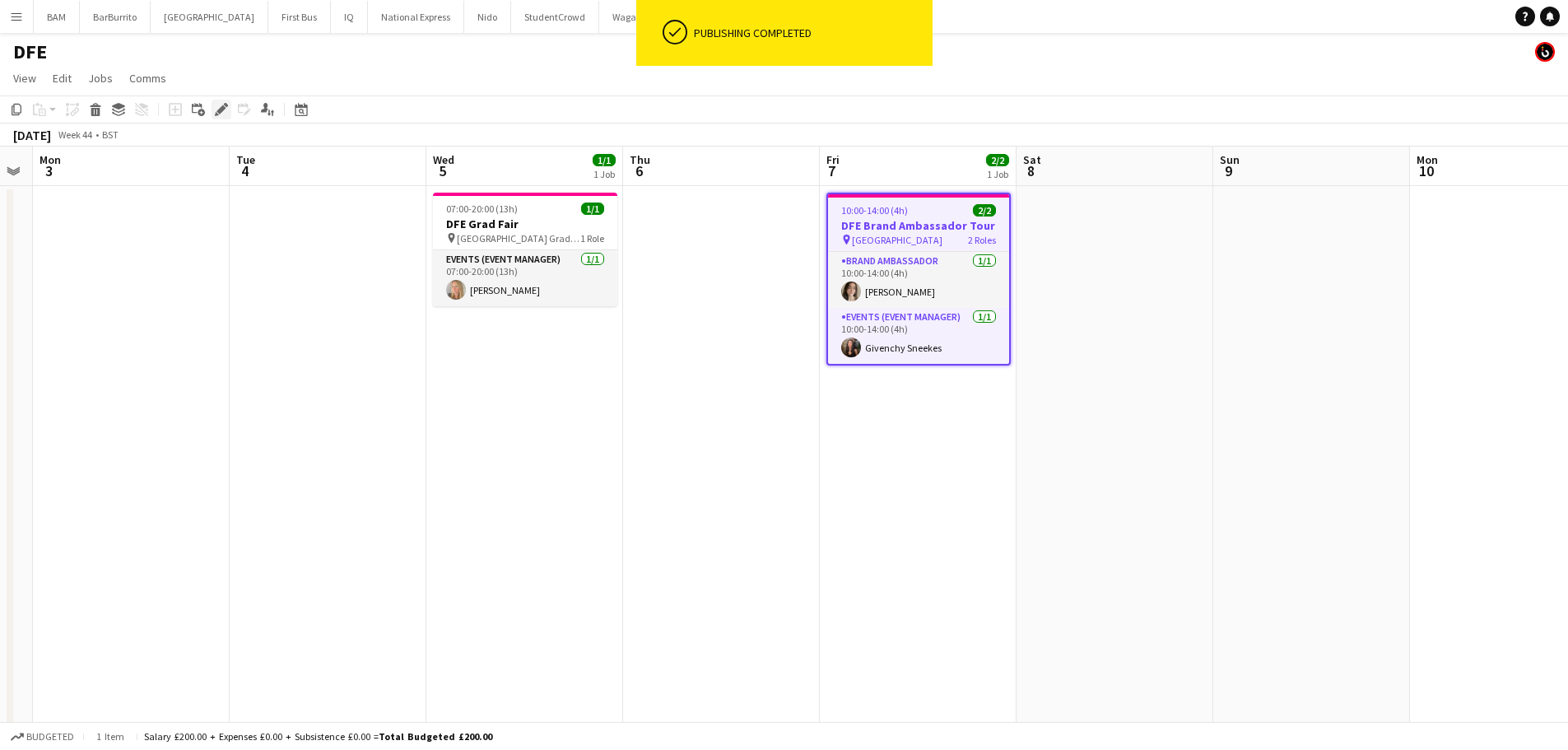
click at [226, 112] on icon "Edit" at bounding box center [221, 109] width 13 height 13
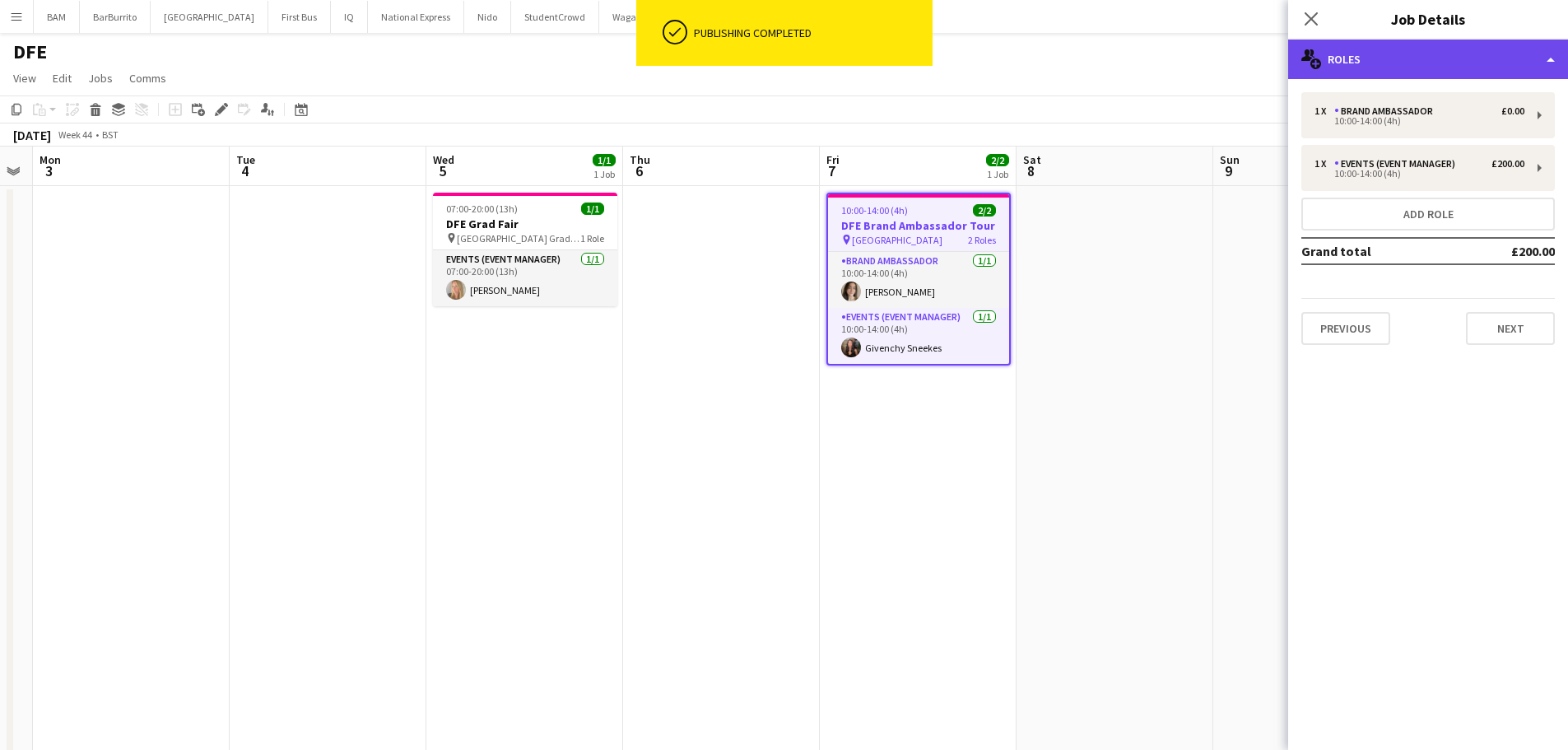
click at [1408, 50] on div "multiple-users-add Roles" at bounding box center [1428, 59] width 280 height 39
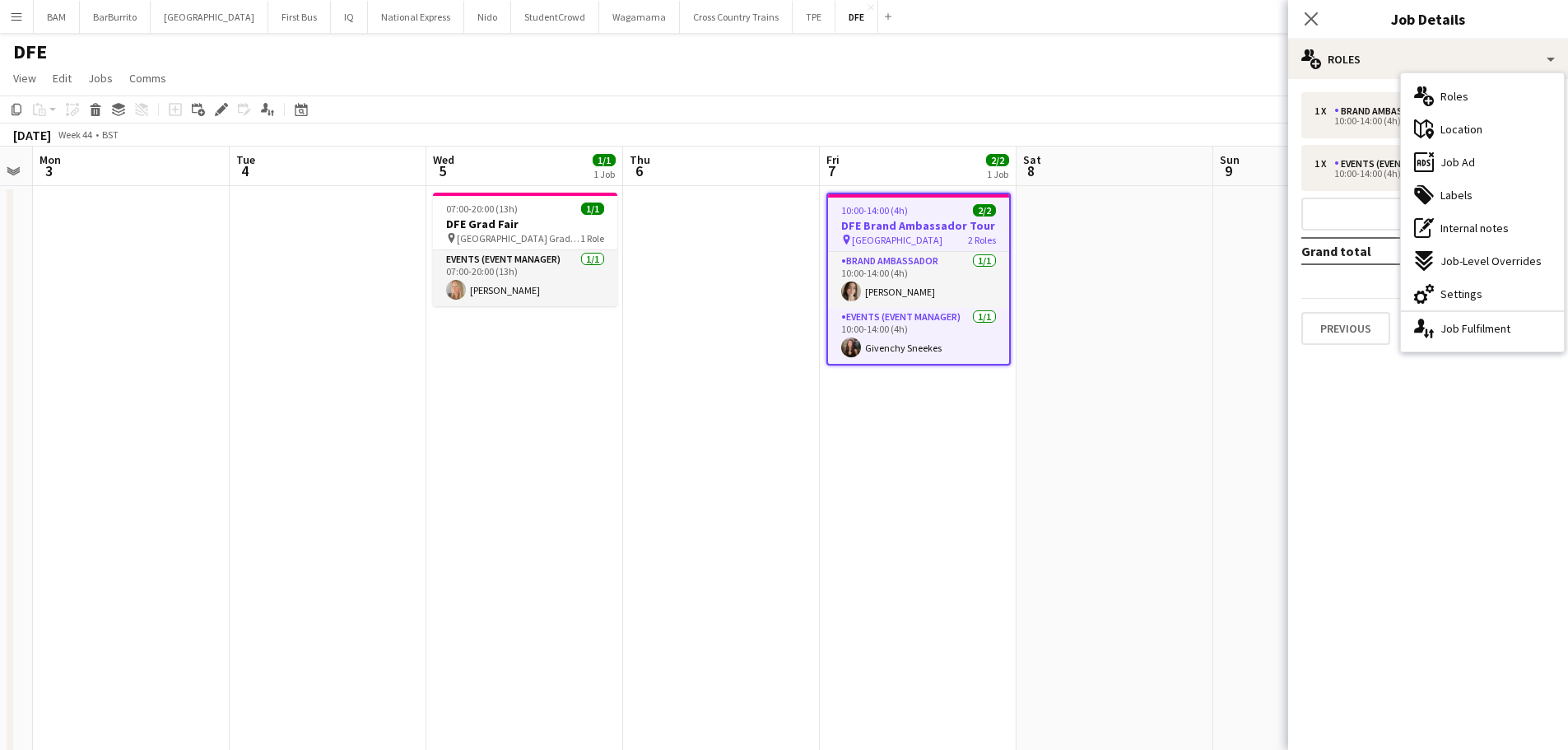
click at [1491, 127] on div "maps-pin-1 Location" at bounding box center [1483, 129] width 163 height 33
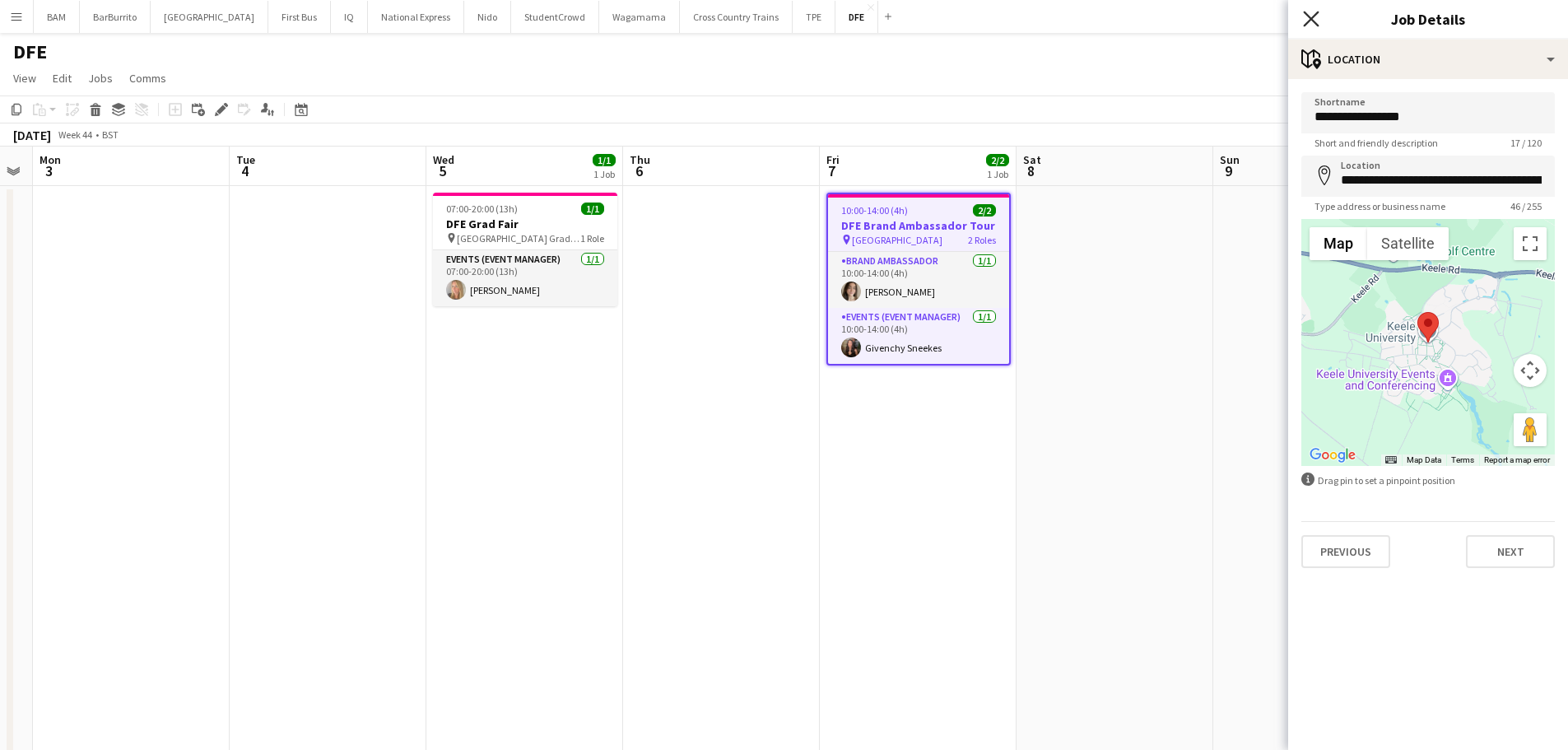
click at [1308, 19] on icon "Close pop-in" at bounding box center [1312, 19] width 16 height 16
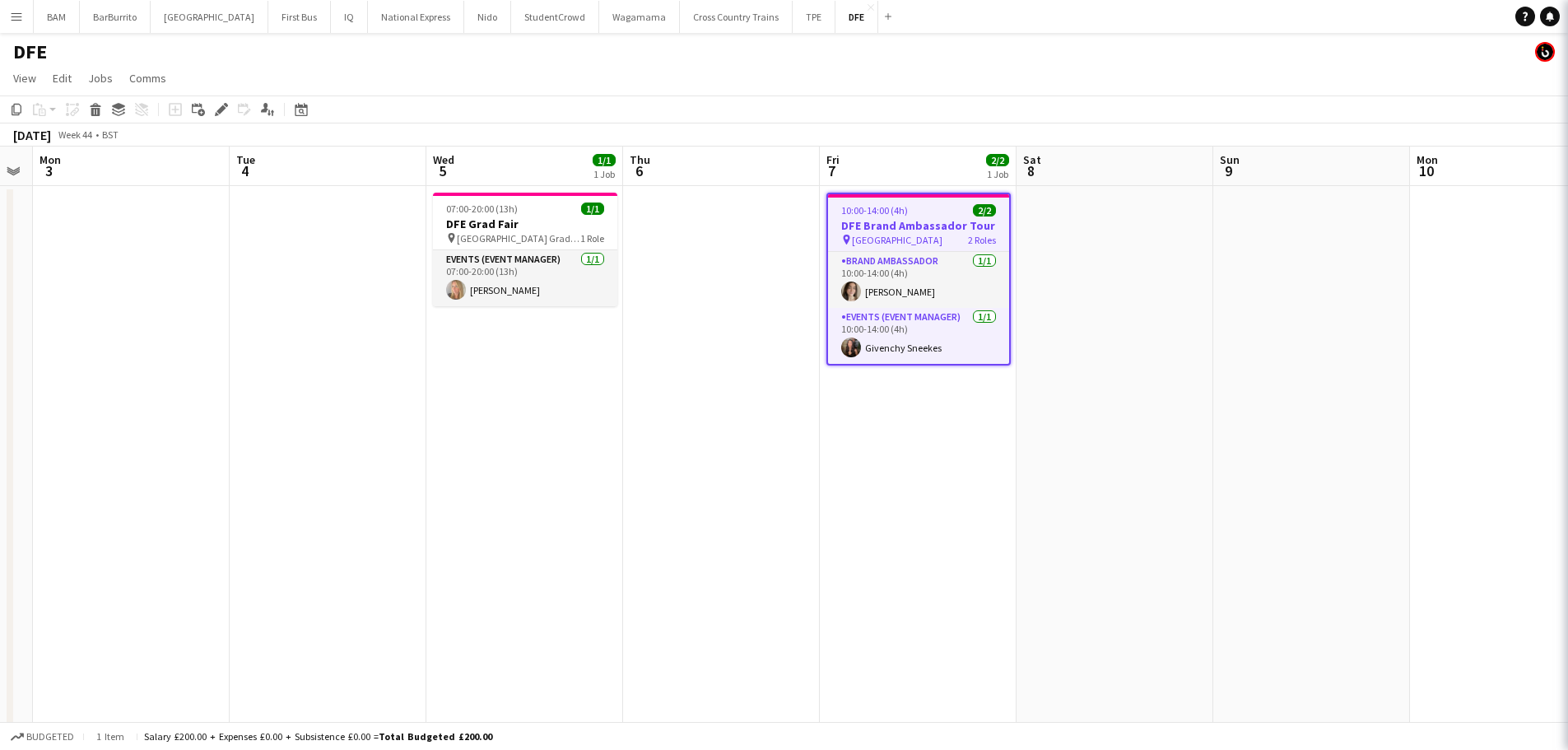
click at [1066, 90] on app-page-menu "View Day view expanded Day view collapsed Month view Date picker Jump to today …" at bounding box center [784, 80] width 1568 height 31
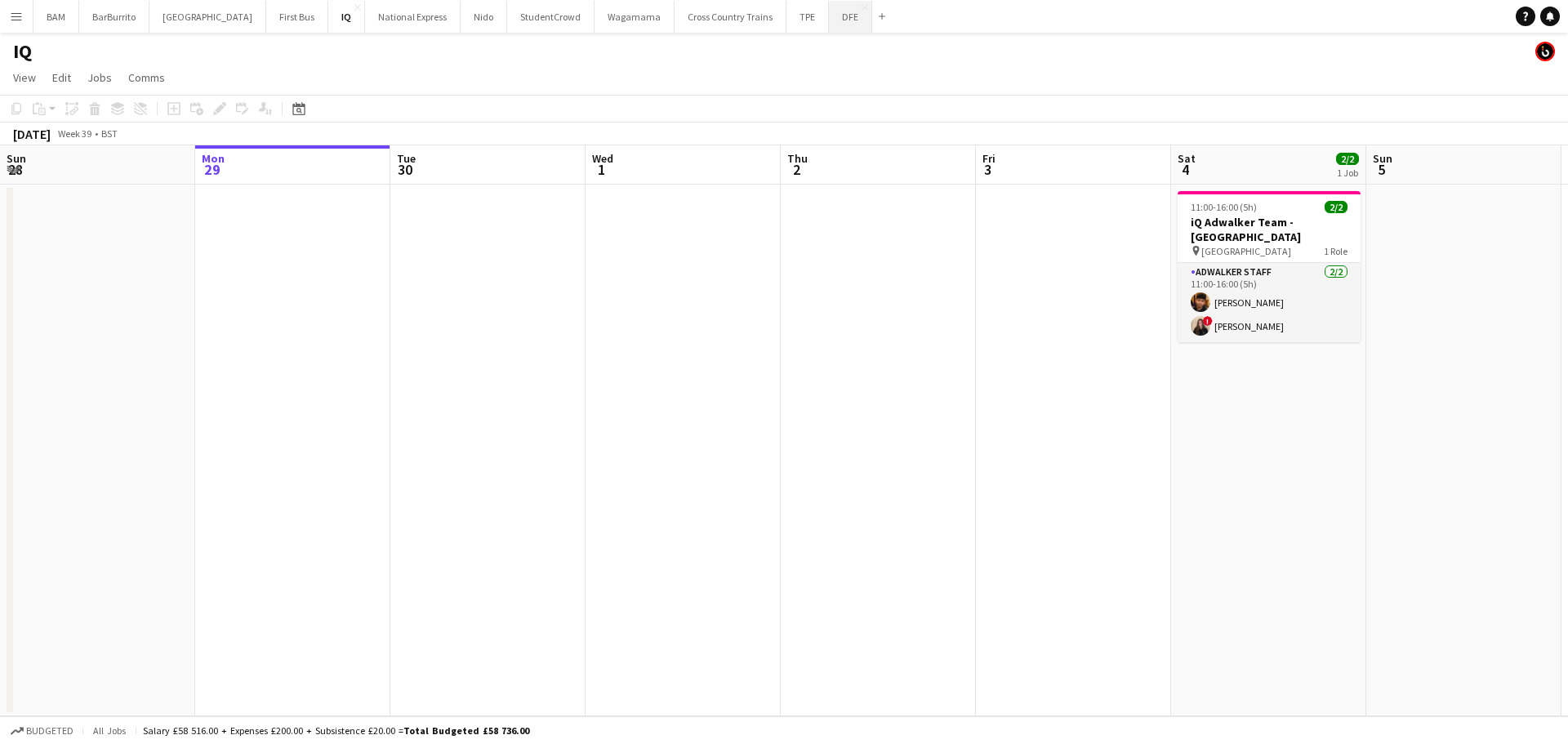
click at [829, 22] on button "DFE Close" at bounding box center [851, 17] width 44 height 32
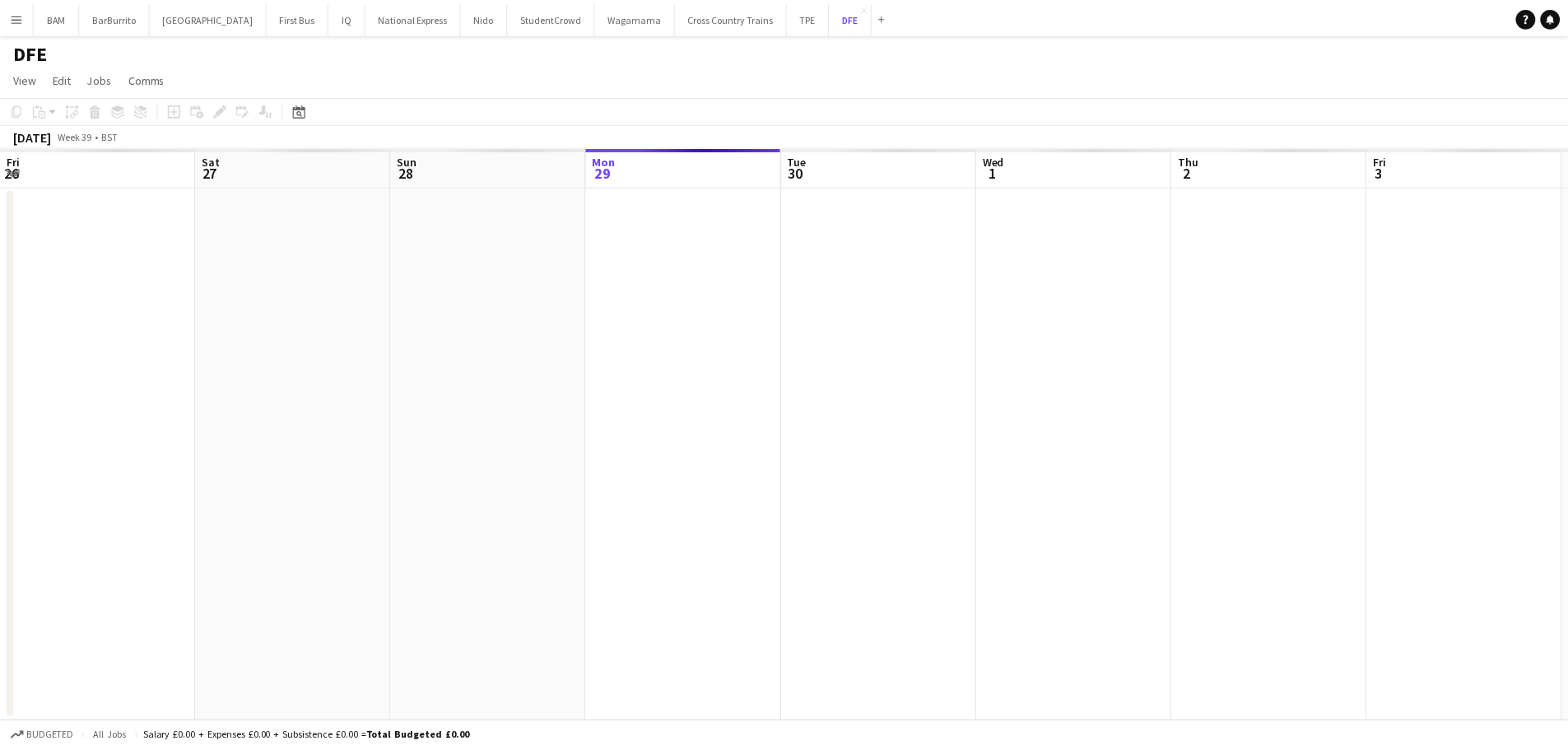
scroll to position [0, 393]
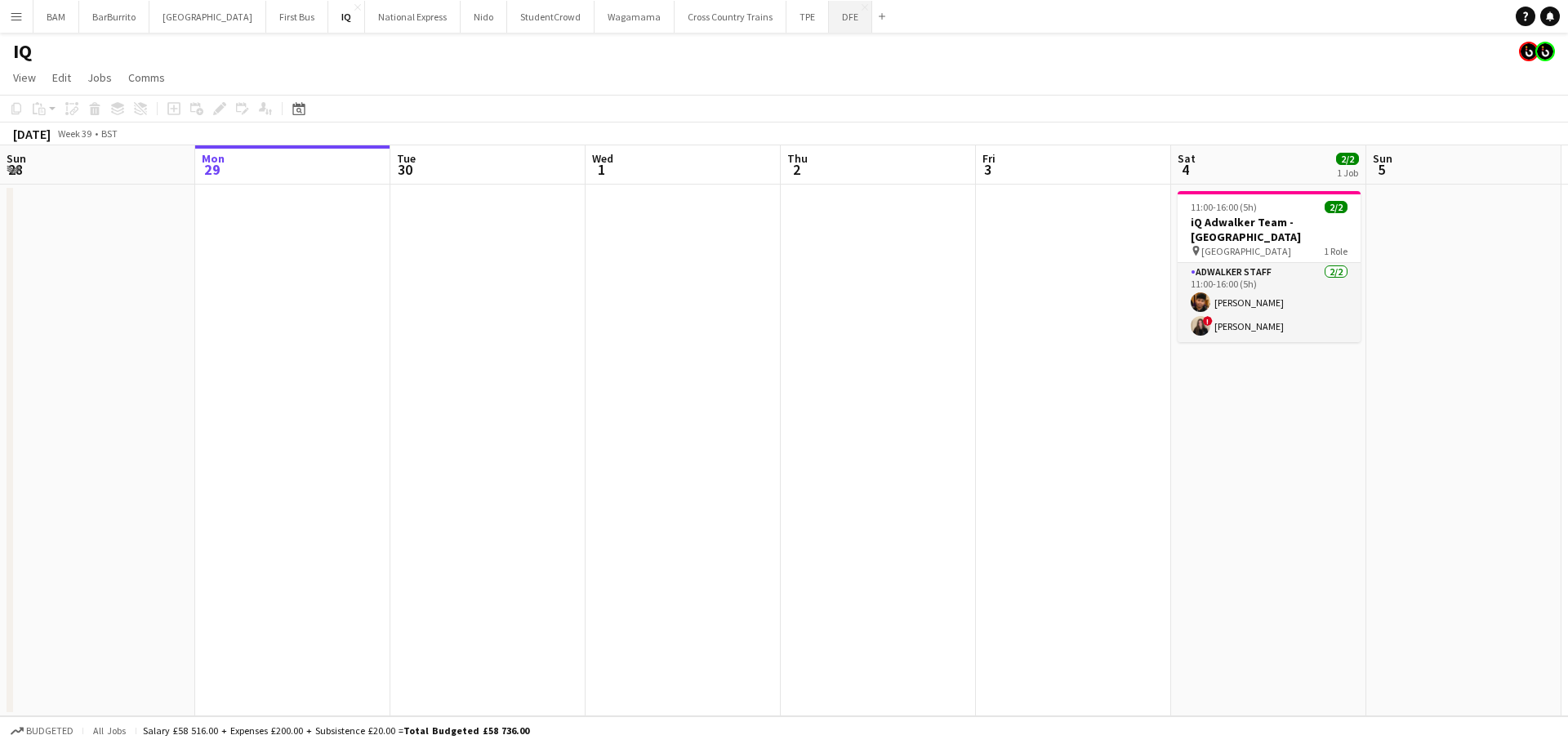
click at [829, 18] on button "DFE Close" at bounding box center [851, 17] width 44 height 32
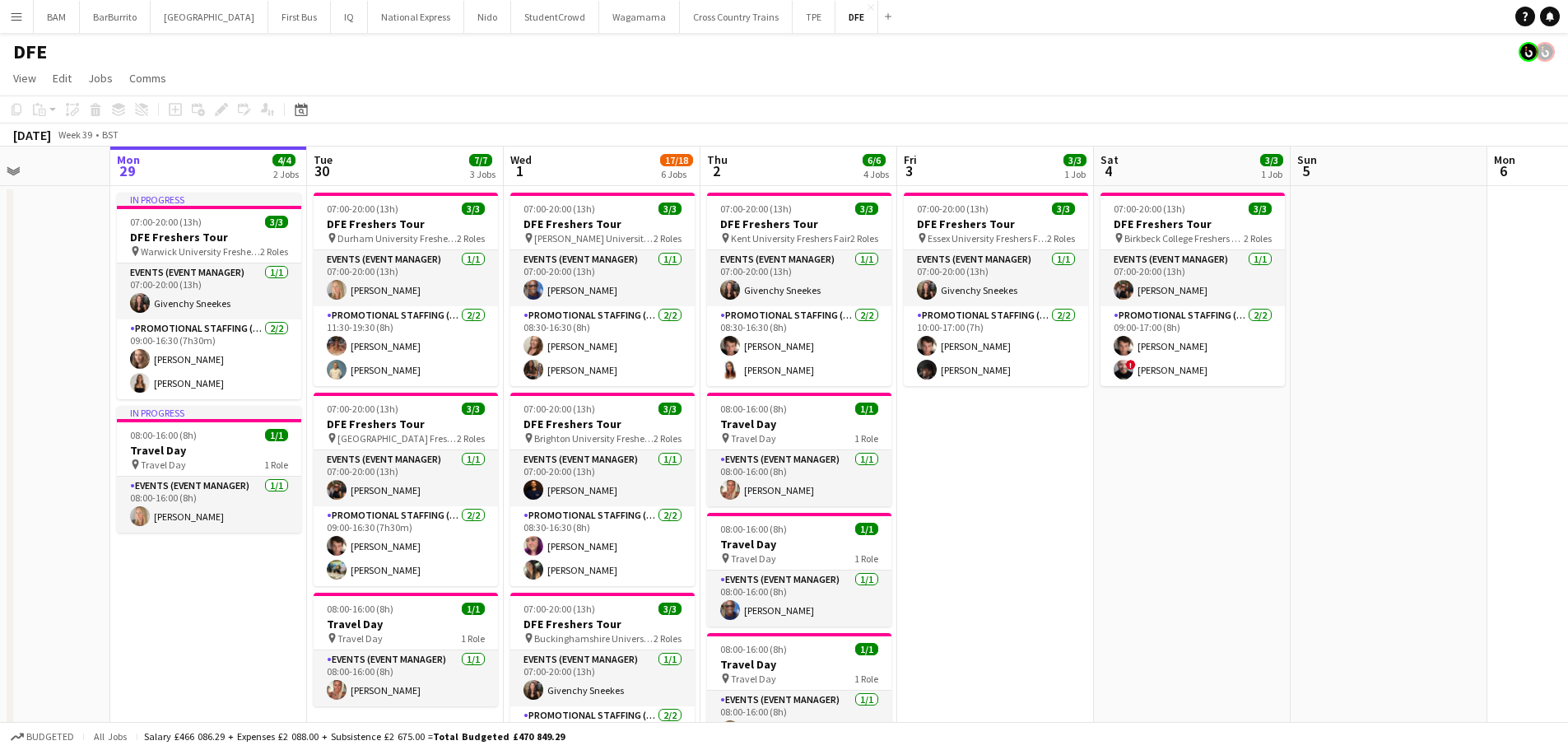
scroll to position [0, 481]
drag, startPoint x: 1410, startPoint y: 329, endPoint x: 1323, endPoint y: 329, distance: 87.0
